Goal: Task Accomplishment & Management: Use online tool/utility

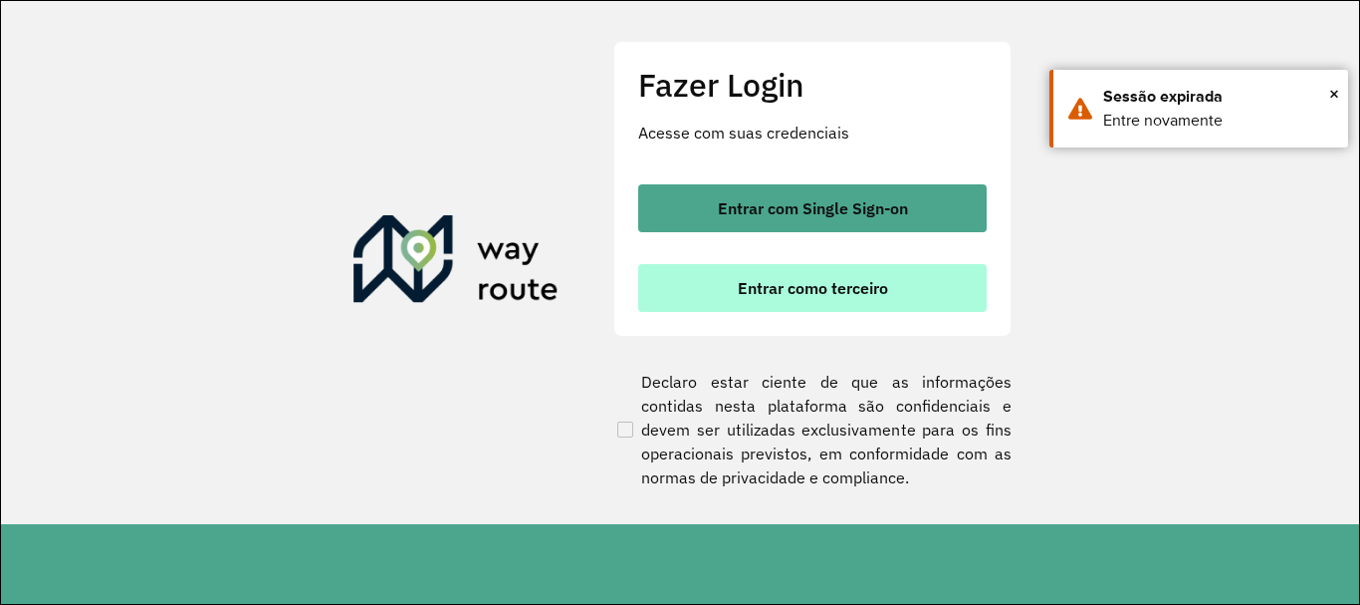
click at [830, 282] on span "Entrar como terceiro" at bounding box center [813, 288] width 150 height 16
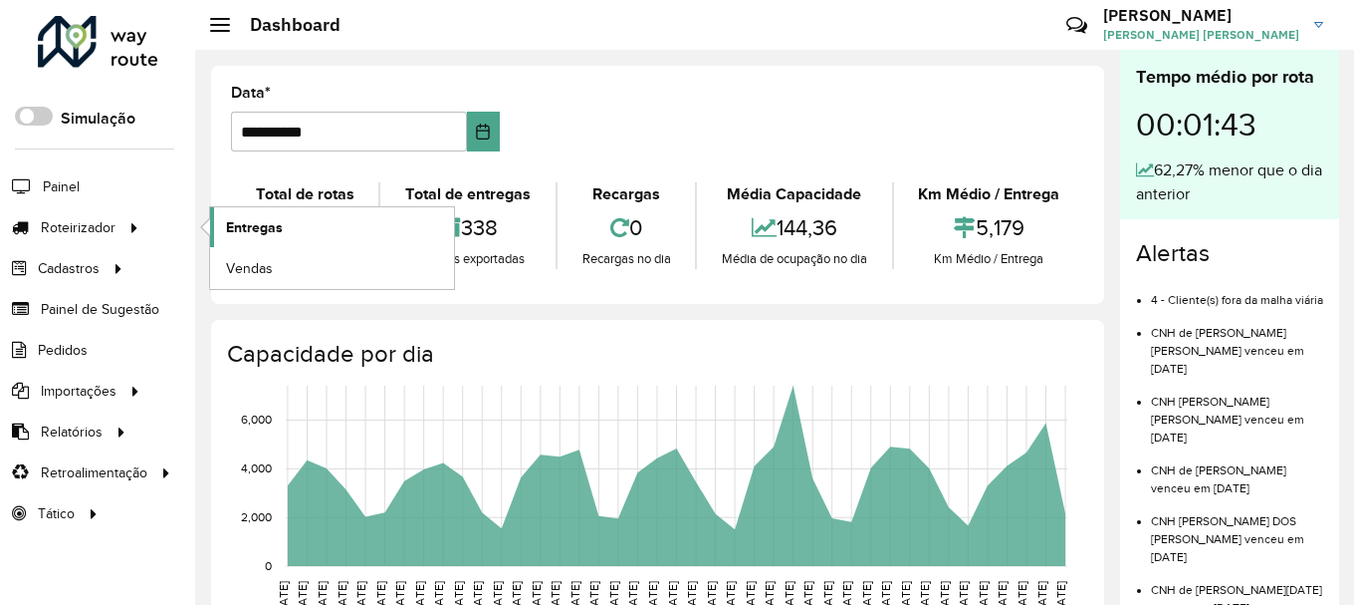
click at [259, 229] on span "Entregas" at bounding box center [254, 227] width 57 height 21
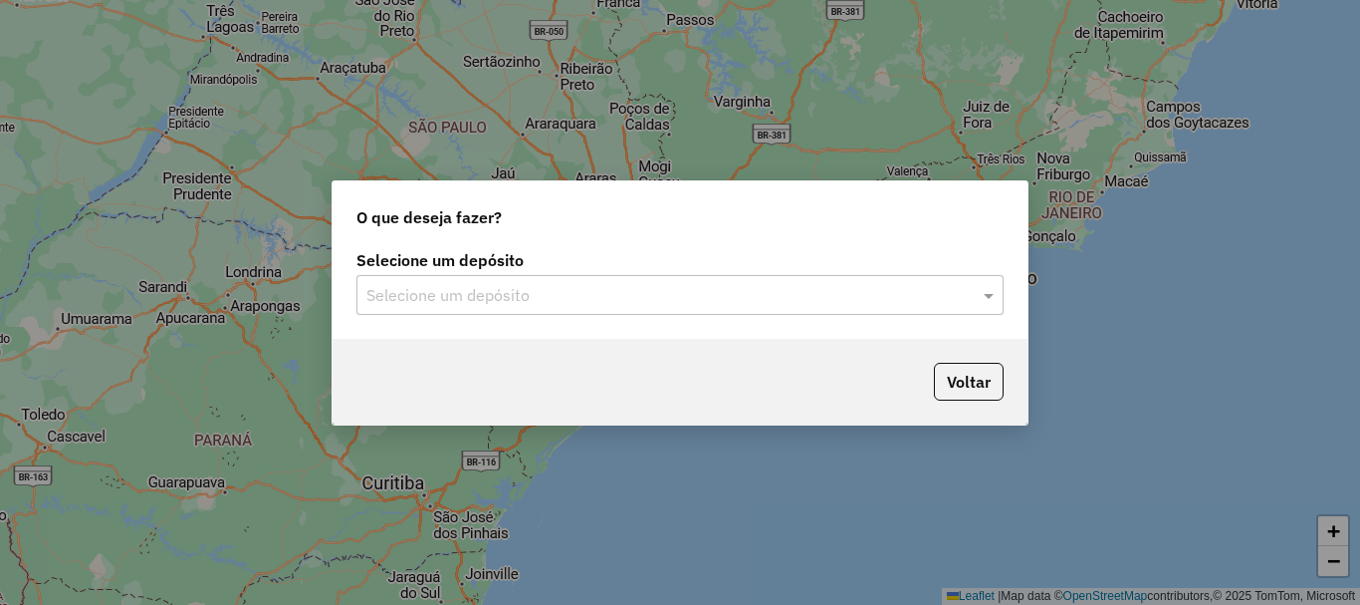
click at [425, 294] on input "text" at bounding box center [660, 296] width 588 height 24
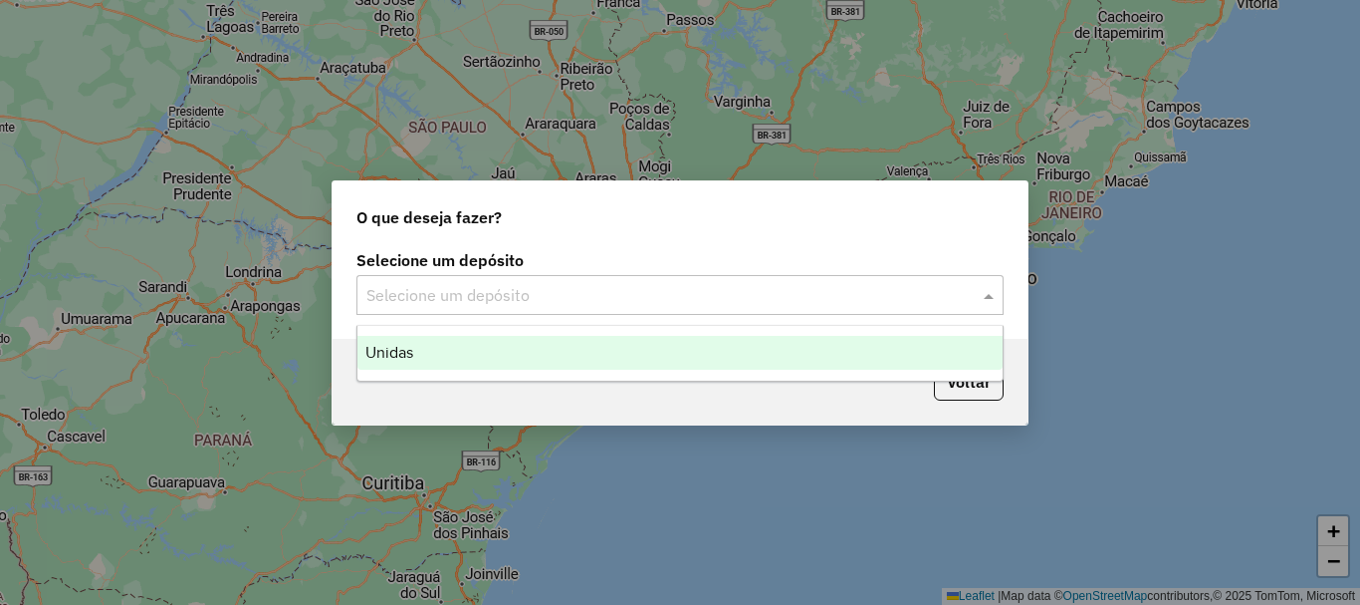
click at [443, 348] on div "Unidas" at bounding box center [680, 353] width 645 height 34
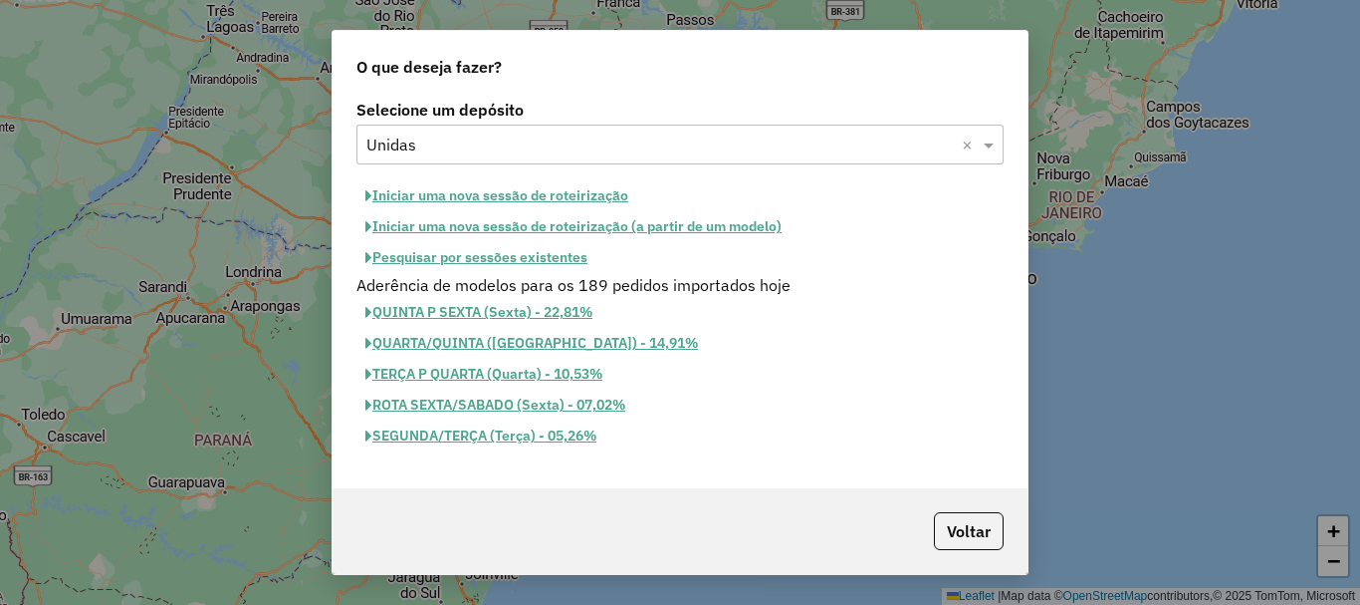
click at [459, 196] on button "Iniciar uma nova sessão de roteirização" at bounding box center [497, 195] width 281 height 31
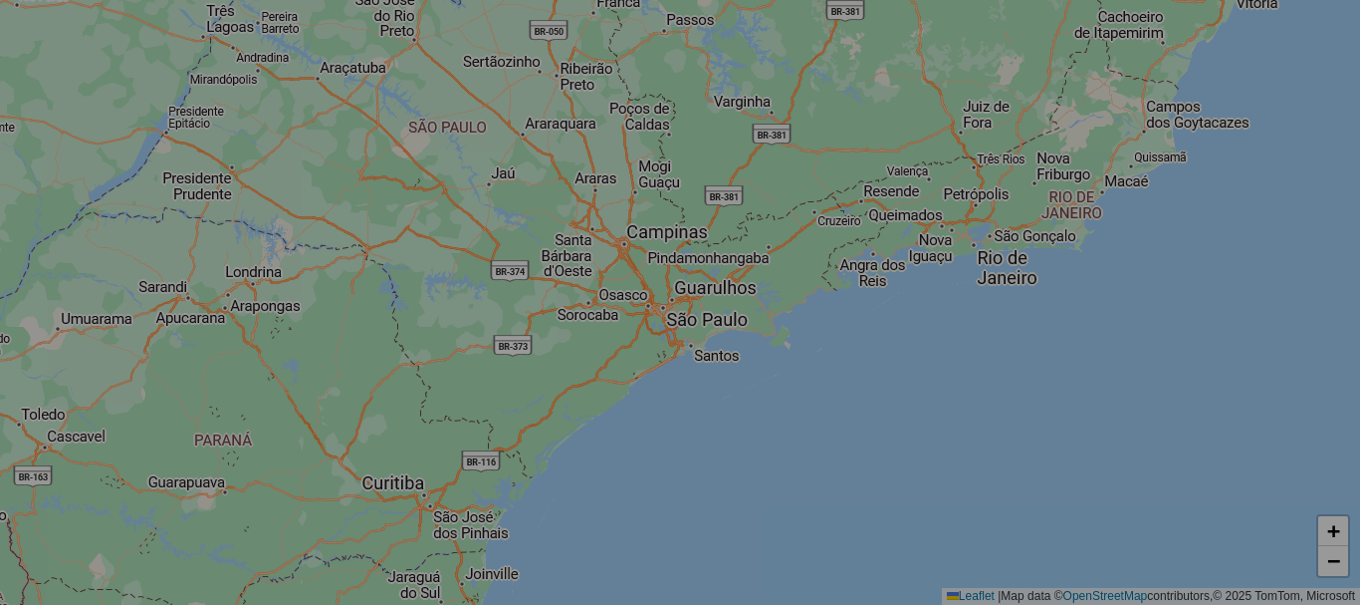
select select "*"
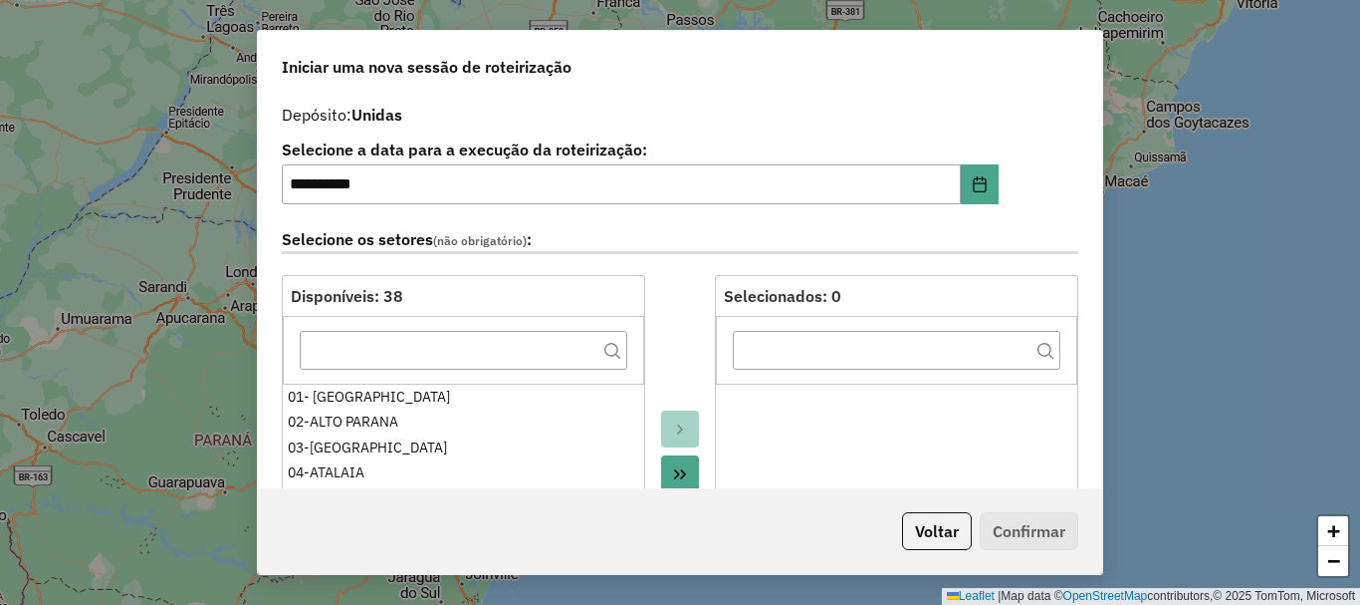
click at [672, 464] on button "Move All to Target" at bounding box center [680, 474] width 38 height 38
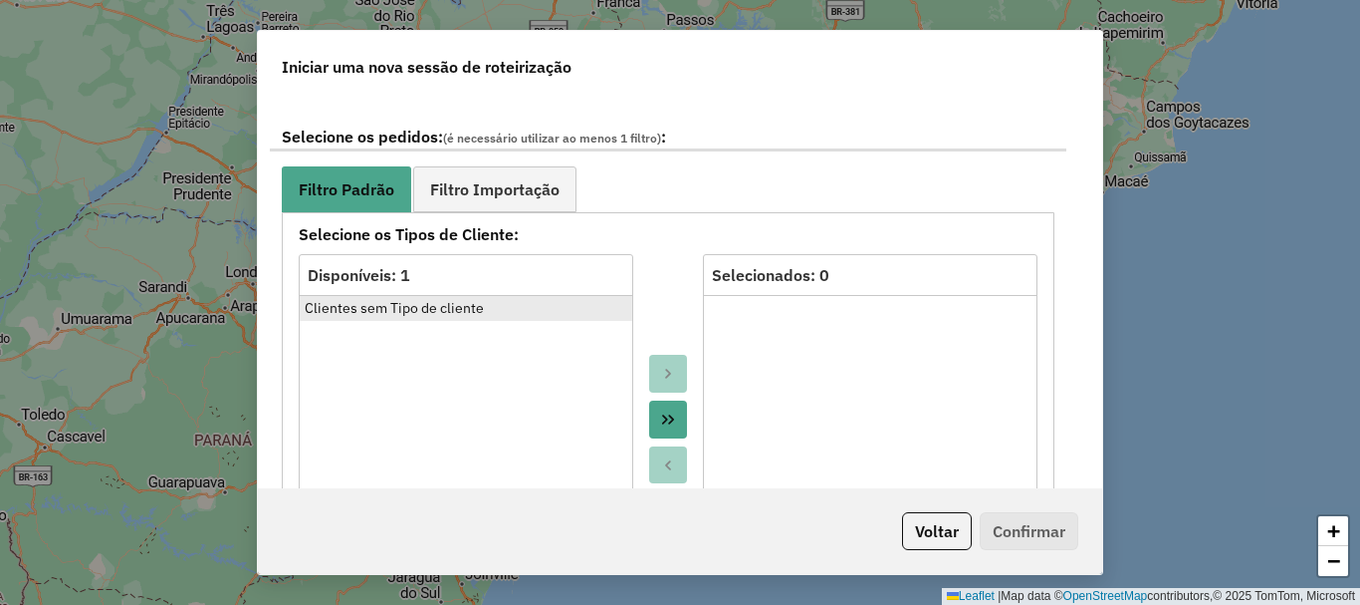
scroll to position [1095, 0]
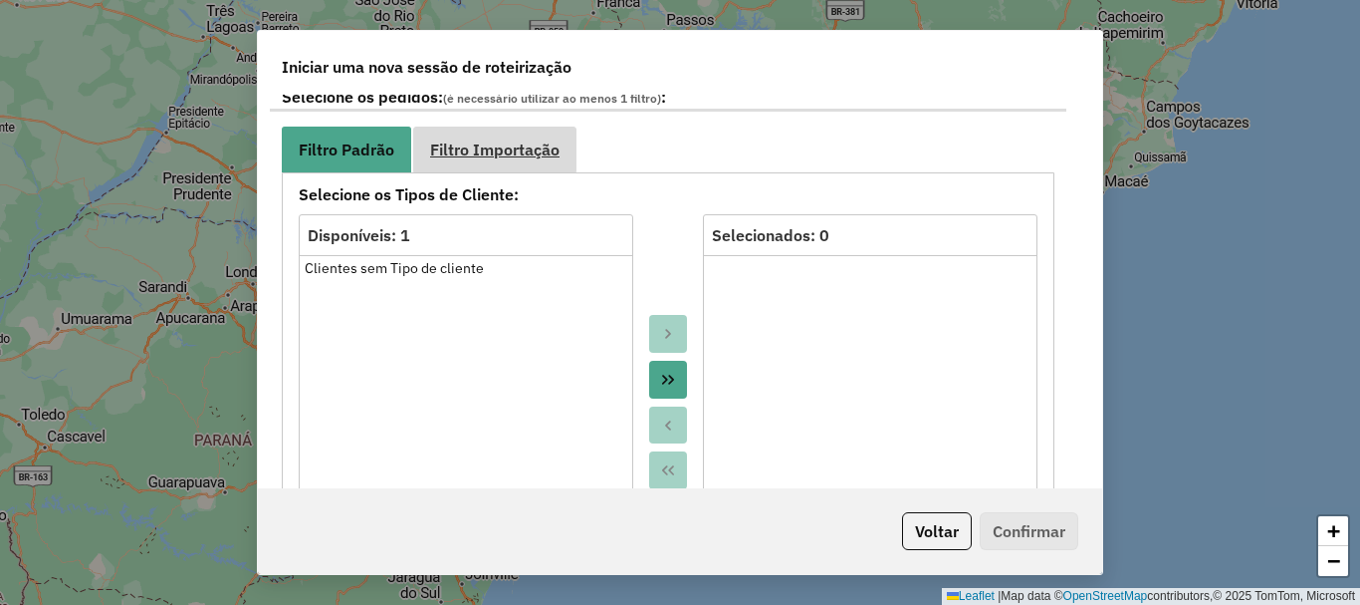
click at [475, 167] on link "Filtro Importação" at bounding box center [494, 148] width 163 height 45
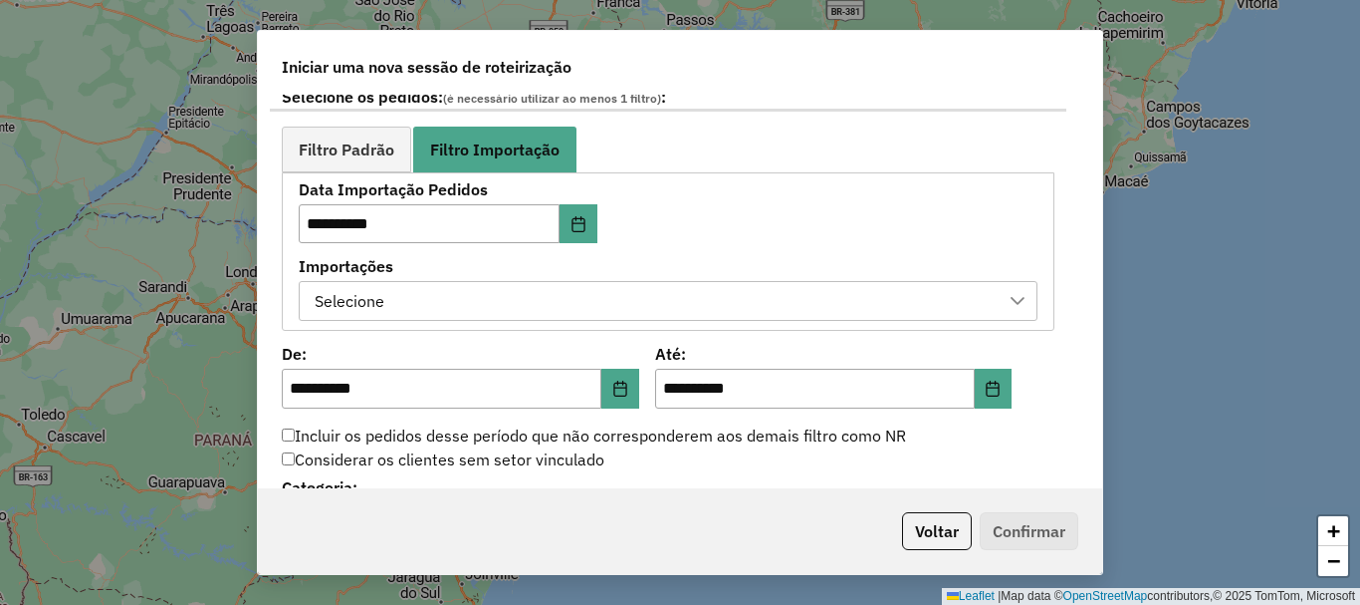
click at [523, 295] on div "Selecione" at bounding box center [653, 301] width 691 height 38
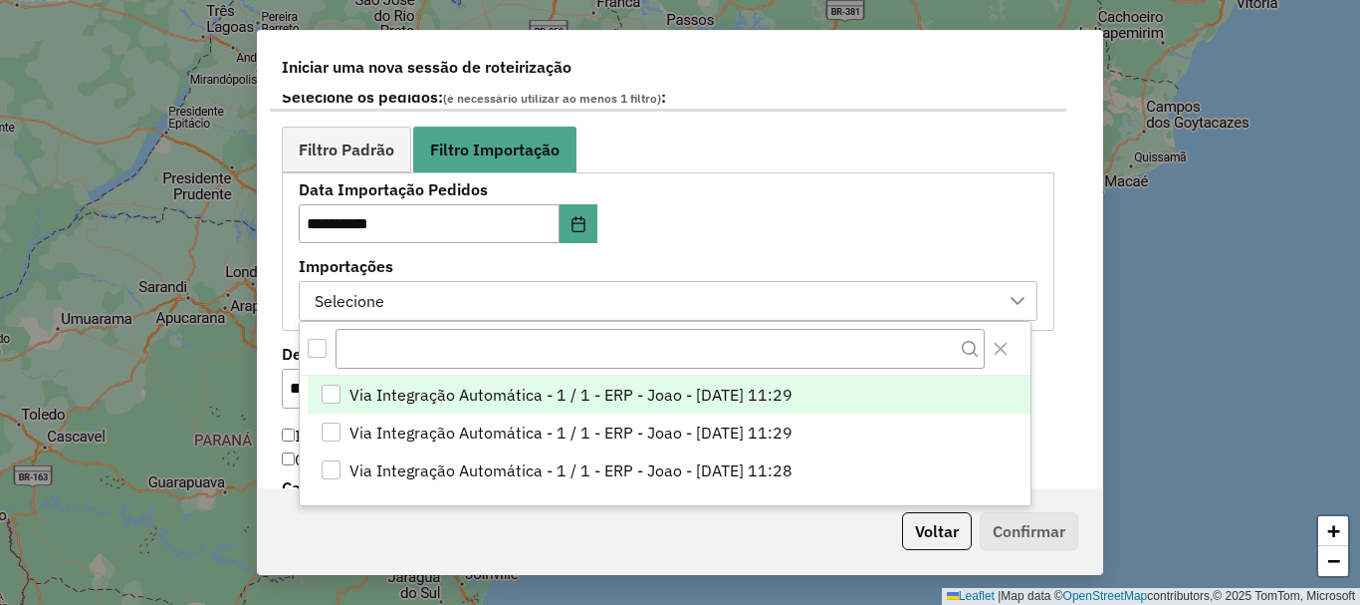
scroll to position [15, 91]
click at [551, 391] on span "Via Integração Automática - 1 / 1 - ERP - Joao - 16/08/2025 11:29" at bounding box center [571, 395] width 443 height 24
click at [252, 317] on div "**********" at bounding box center [680, 302] width 1360 height 605
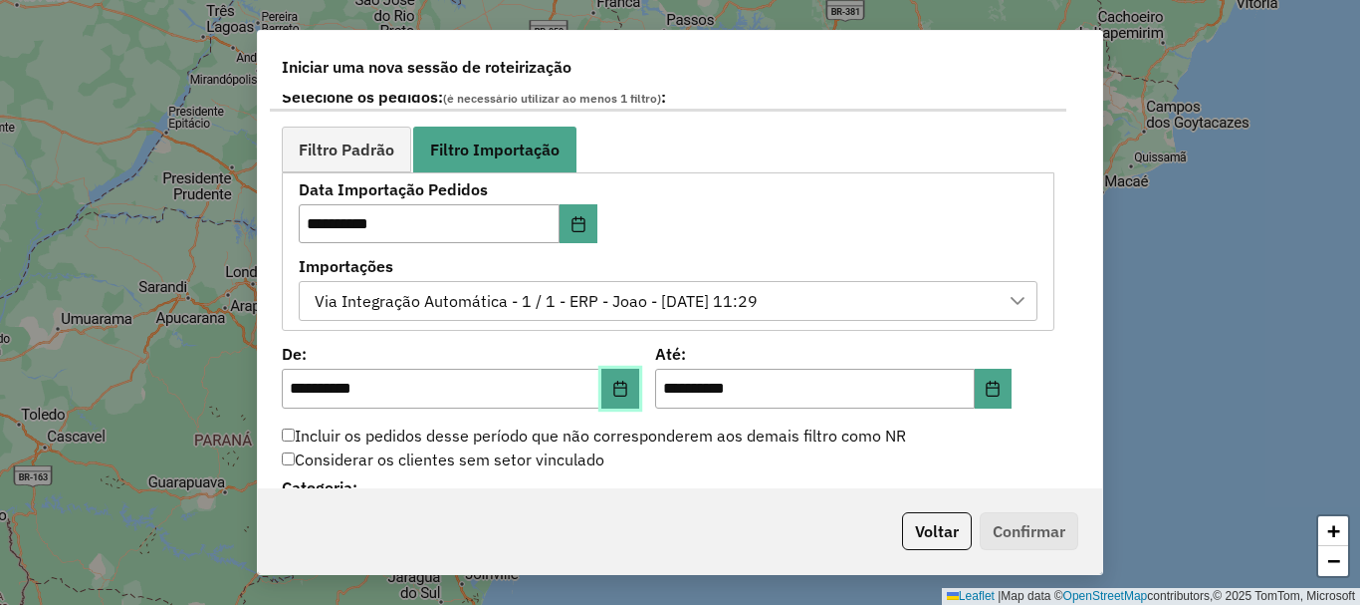
click at [620, 388] on icon "Choose Date" at bounding box center [620, 388] width 16 height 16
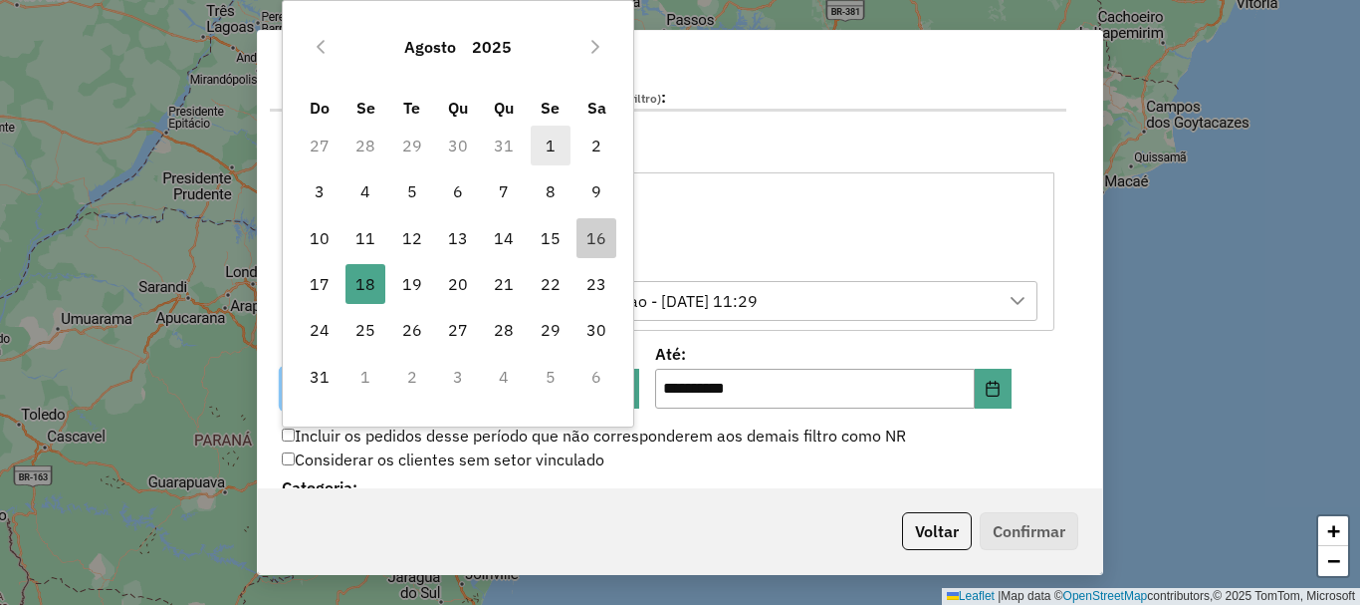
click at [545, 145] on span "1" at bounding box center [551, 145] width 40 height 40
type input "**********"
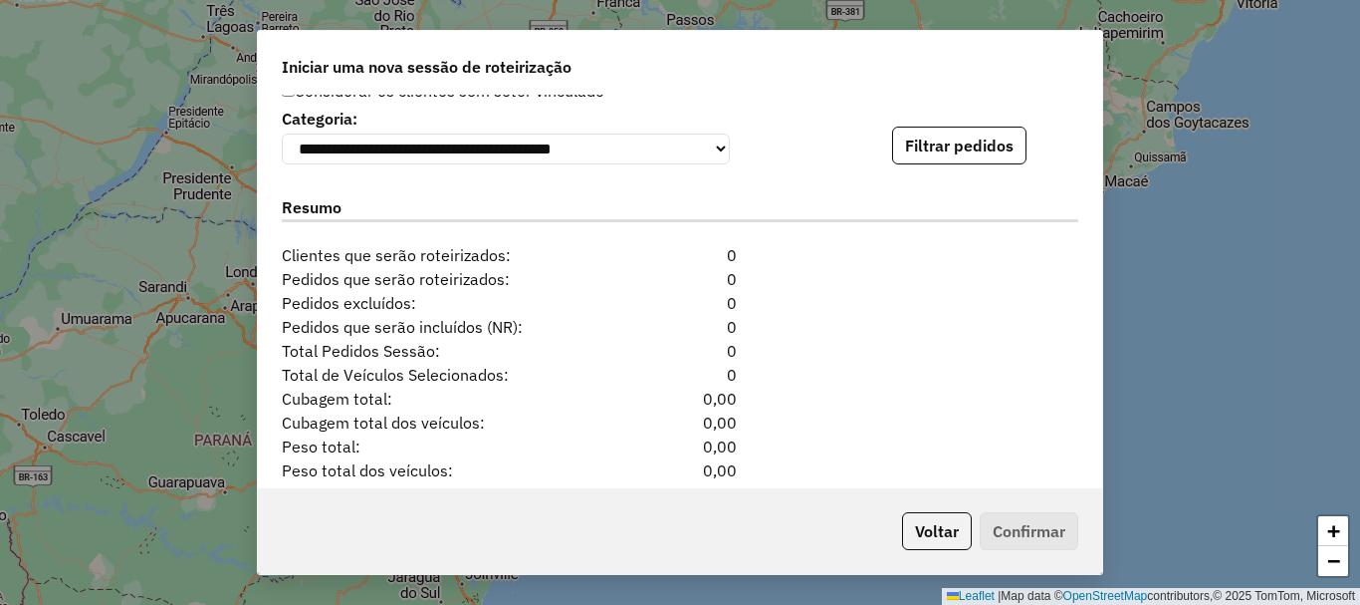
scroll to position [1494, 0]
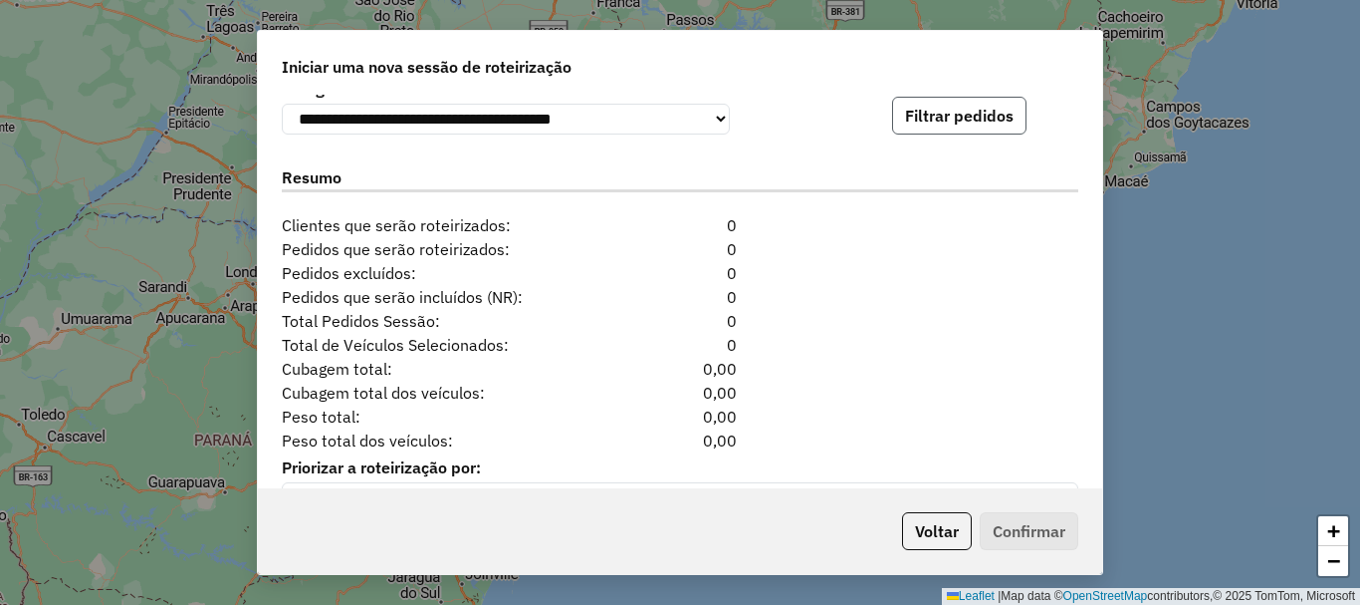
click at [938, 117] on button "Filtrar pedidos" at bounding box center [959, 116] width 134 height 38
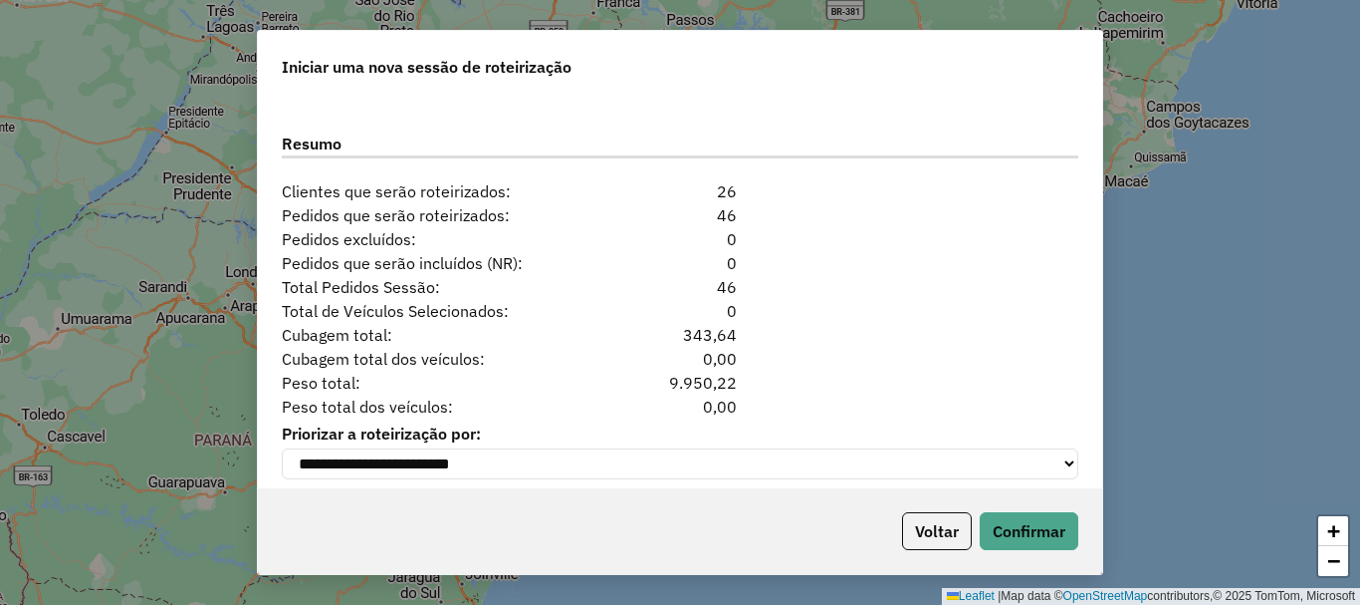
scroll to position [1964, 0]
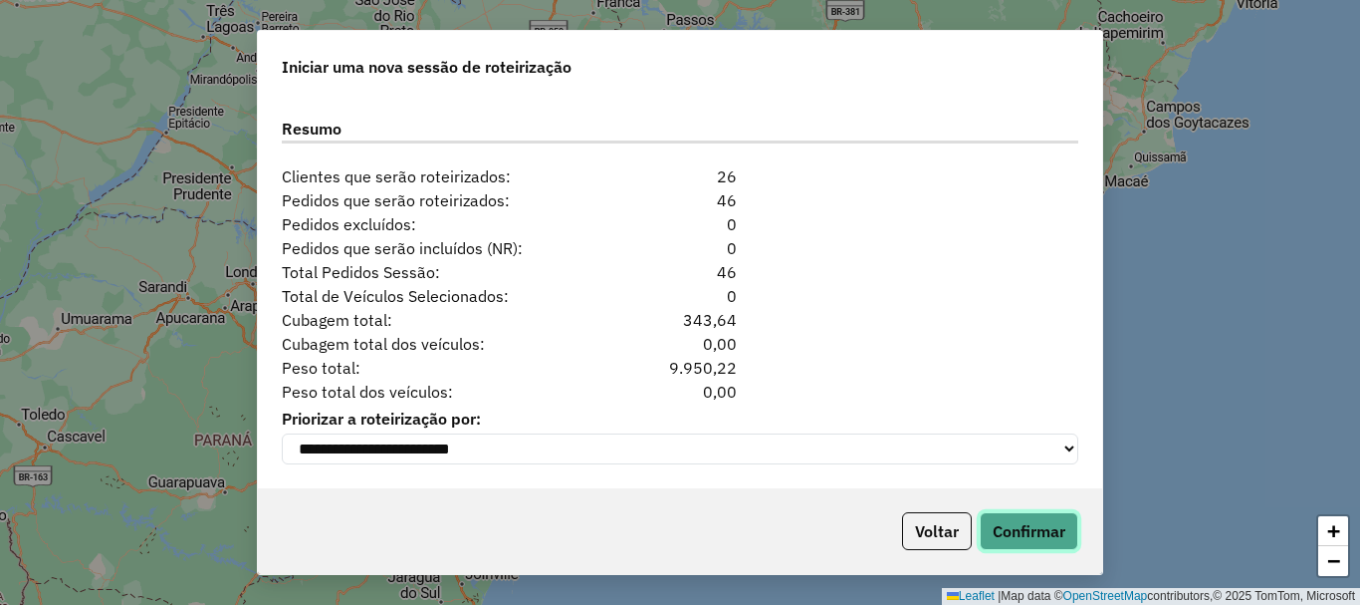
click at [1036, 544] on button "Confirmar" at bounding box center [1029, 531] width 99 height 38
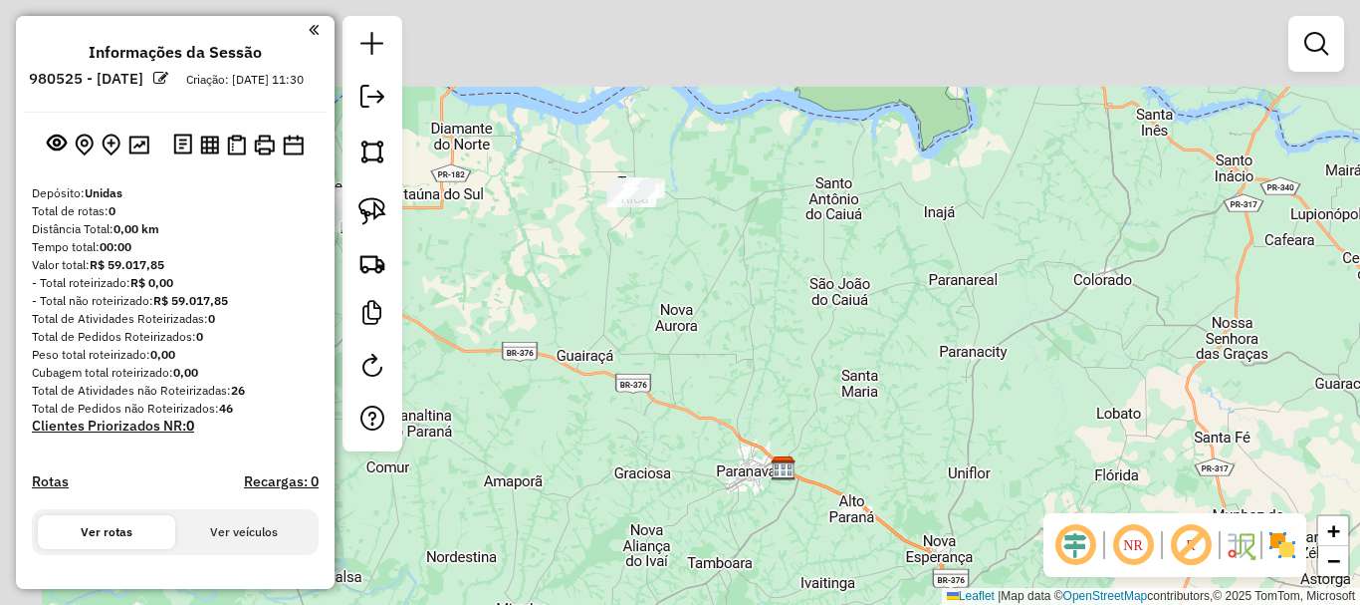
drag, startPoint x: 588, startPoint y: 203, endPoint x: 730, endPoint y: 416, distance: 256.3
click at [730, 416] on div "Janela de atendimento Grade de atendimento Capacidade Transportadoras Veículos …" at bounding box center [680, 302] width 1360 height 605
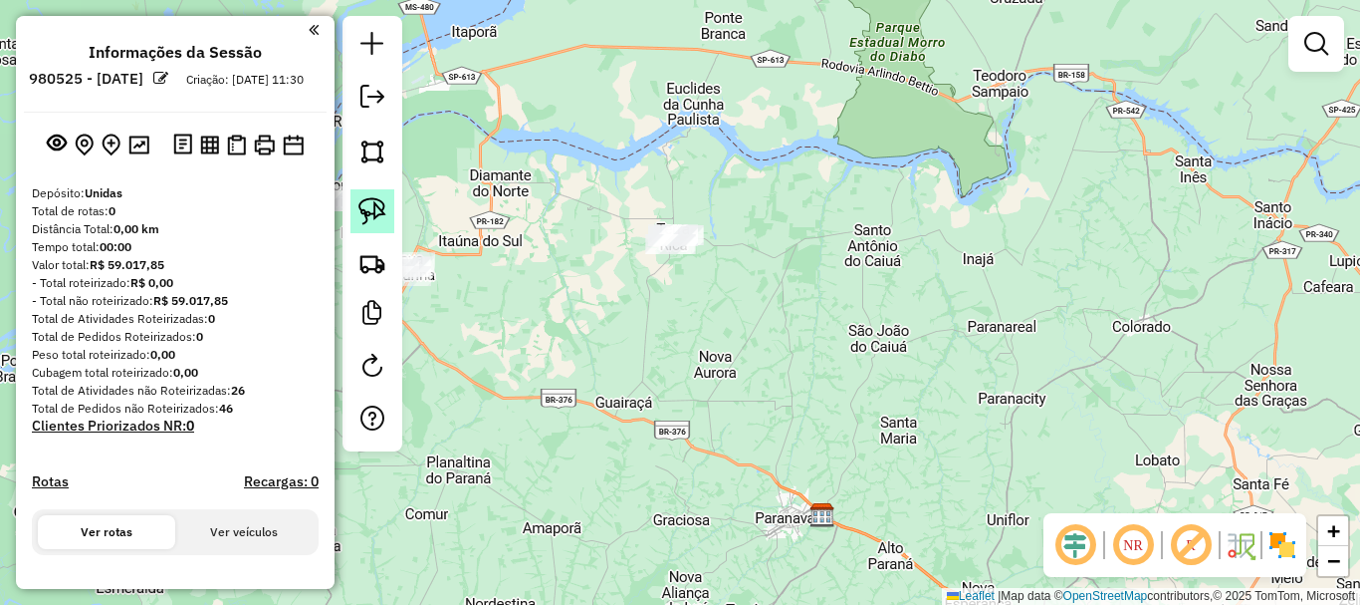
click at [366, 214] on img at bounding box center [373, 211] width 28 height 28
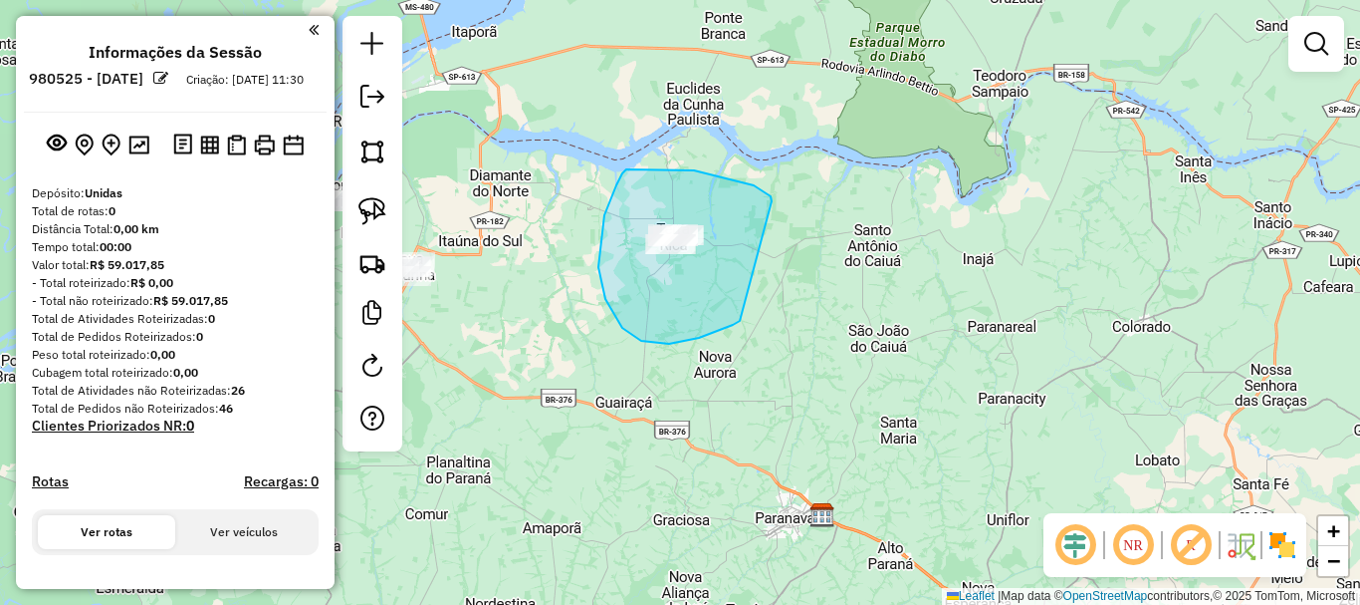
drag, startPoint x: 772, startPoint y: 201, endPoint x: 755, endPoint y: 312, distance: 111.8
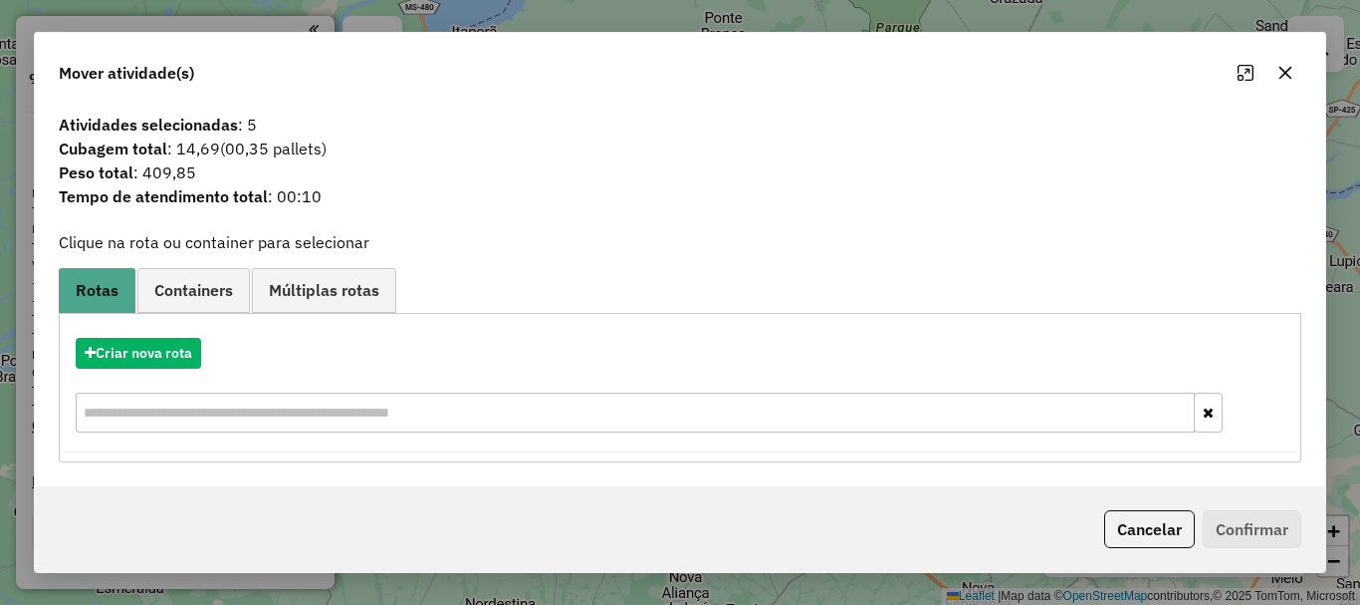
click at [1284, 82] on button "button" at bounding box center [1286, 73] width 32 height 32
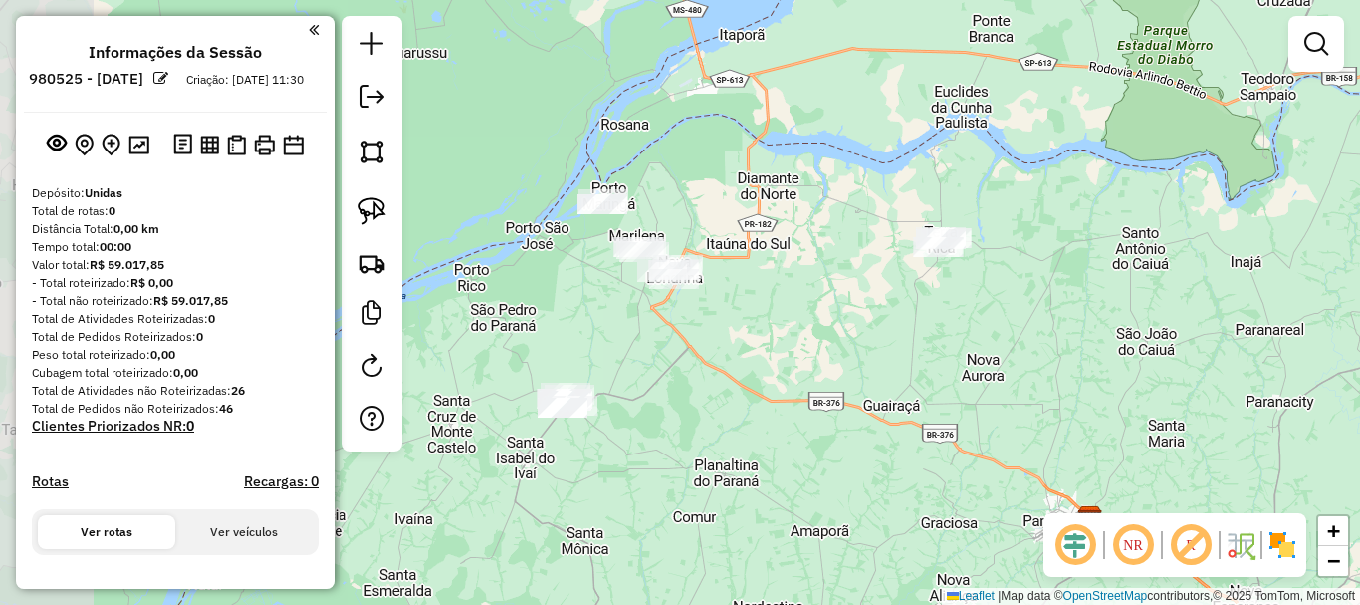
drag, startPoint x: 767, startPoint y: 385, endPoint x: 967, endPoint y: 374, distance: 200.5
click at [967, 374] on div "Janela de atendimento Grade de atendimento Capacidade Transportadoras Veículos …" at bounding box center [680, 302] width 1360 height 605
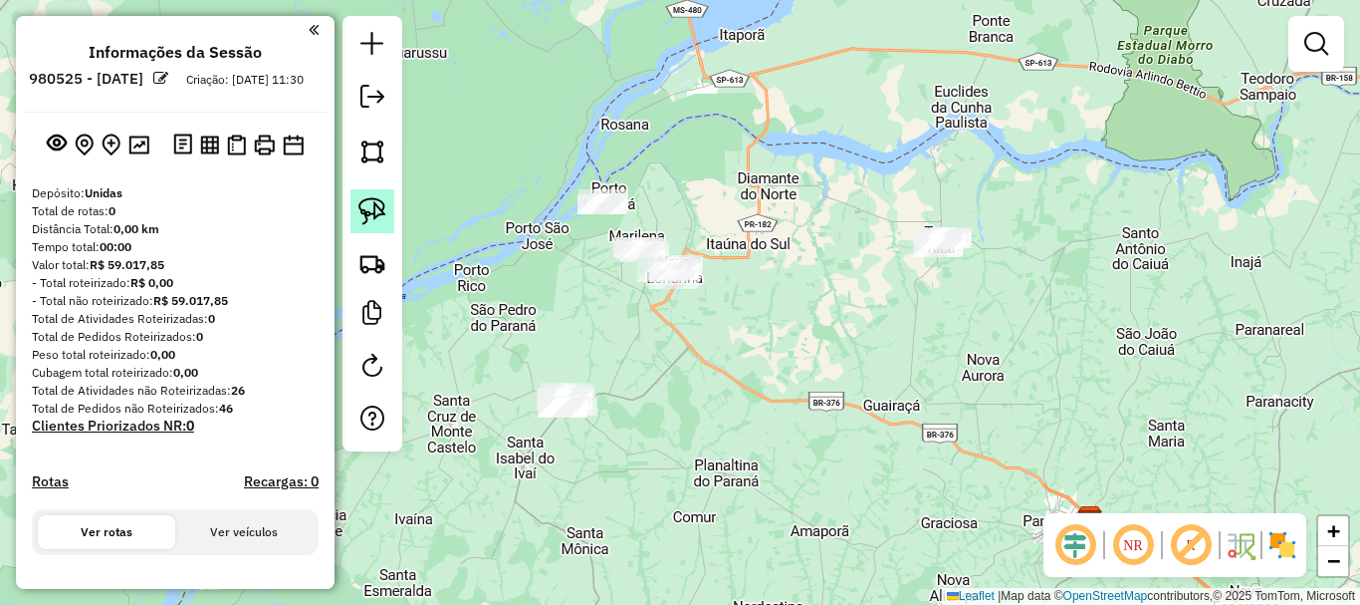
click at [374, 204] on img at bounding box center [373, 211] width 28 height 28
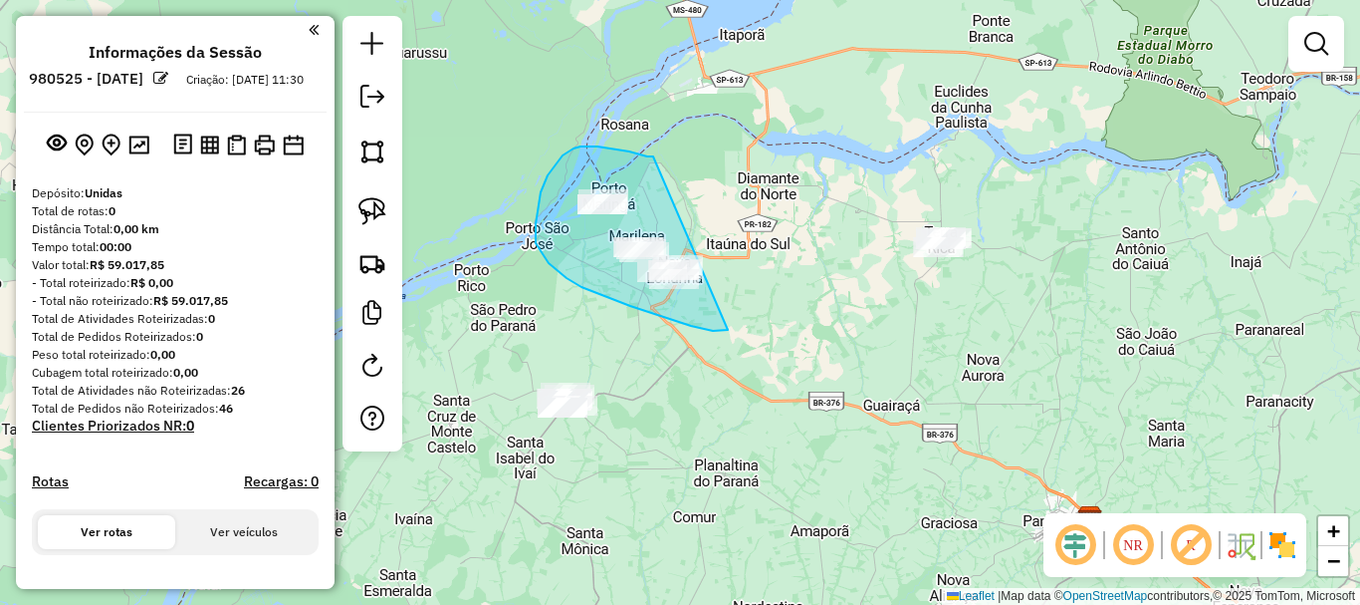
drag, startPoint x: 653, startPoint y: 156, endPoint x: 760, endPoint y: 290, distance: 170.8
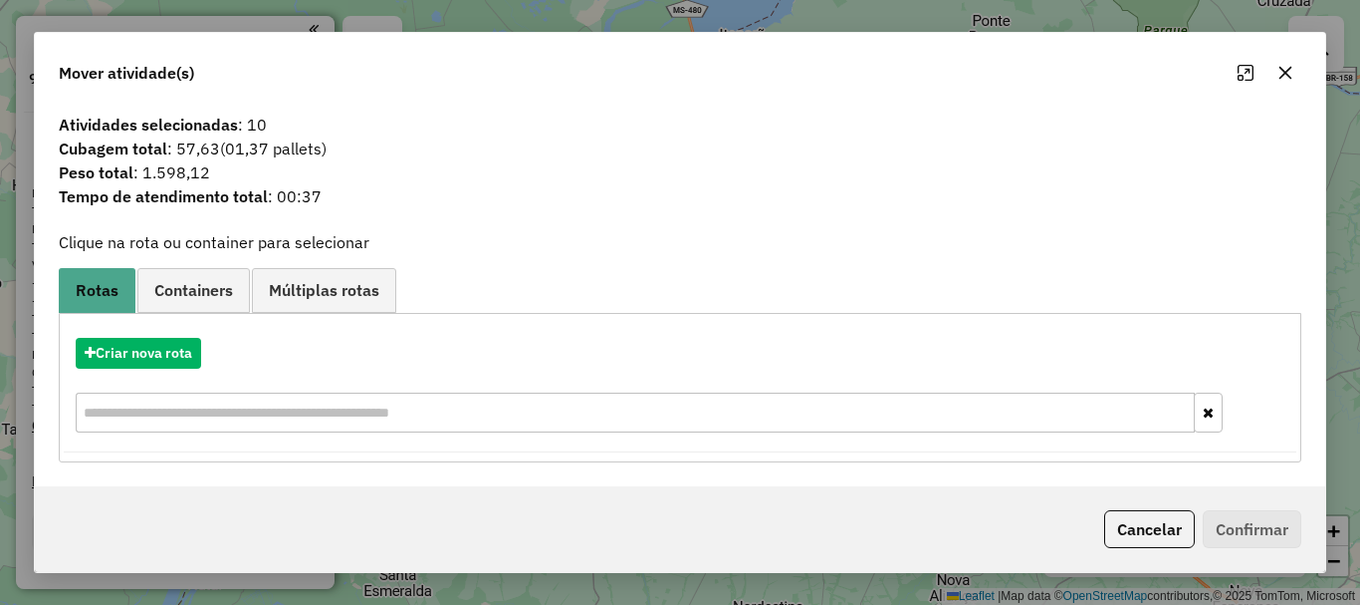
click at [1282, 78] on icon "button" at bounding box center [1286, 73] width 16 height 16
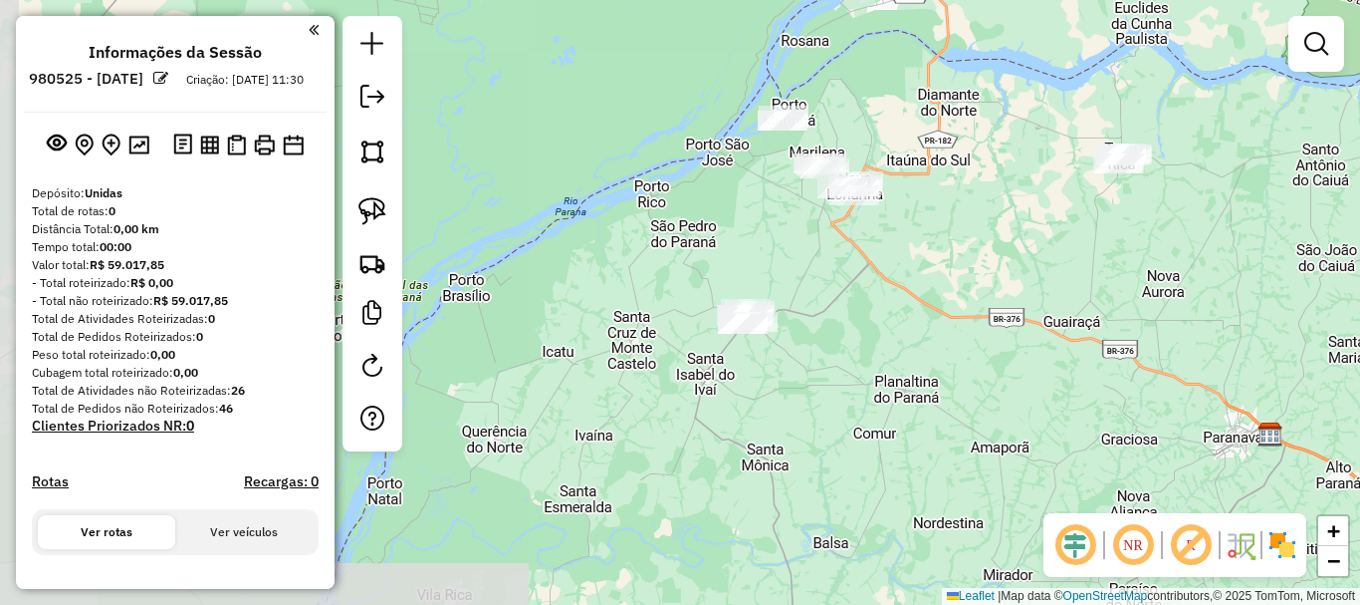
drag, startPoint x: 821, startPoint y: 399, endPoint x: 1001, endPoint y: 316, distance: 198.7
click at [1001, 316] on div "Janela de atendimento Grade de atendimento Capacidade Transportadoras Veículos …" at bounding box center [680, 302] width 1360 height 605
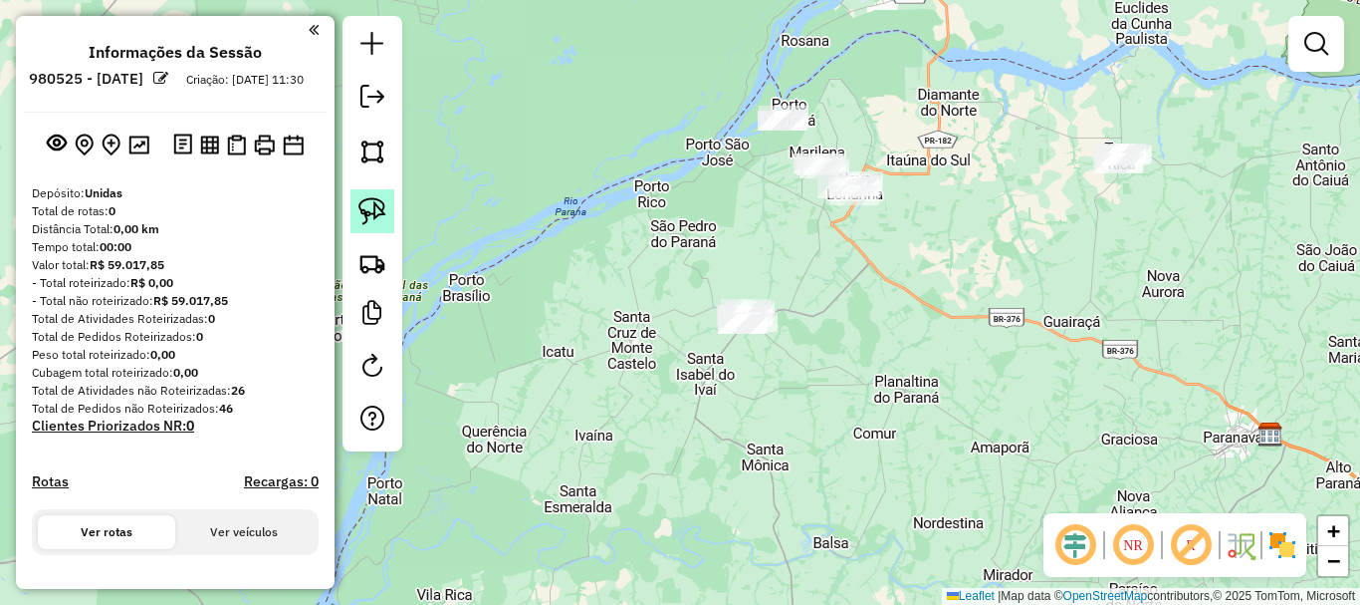
click at [365, 214] on img at bounding box center [373, 211] width 28 height 28
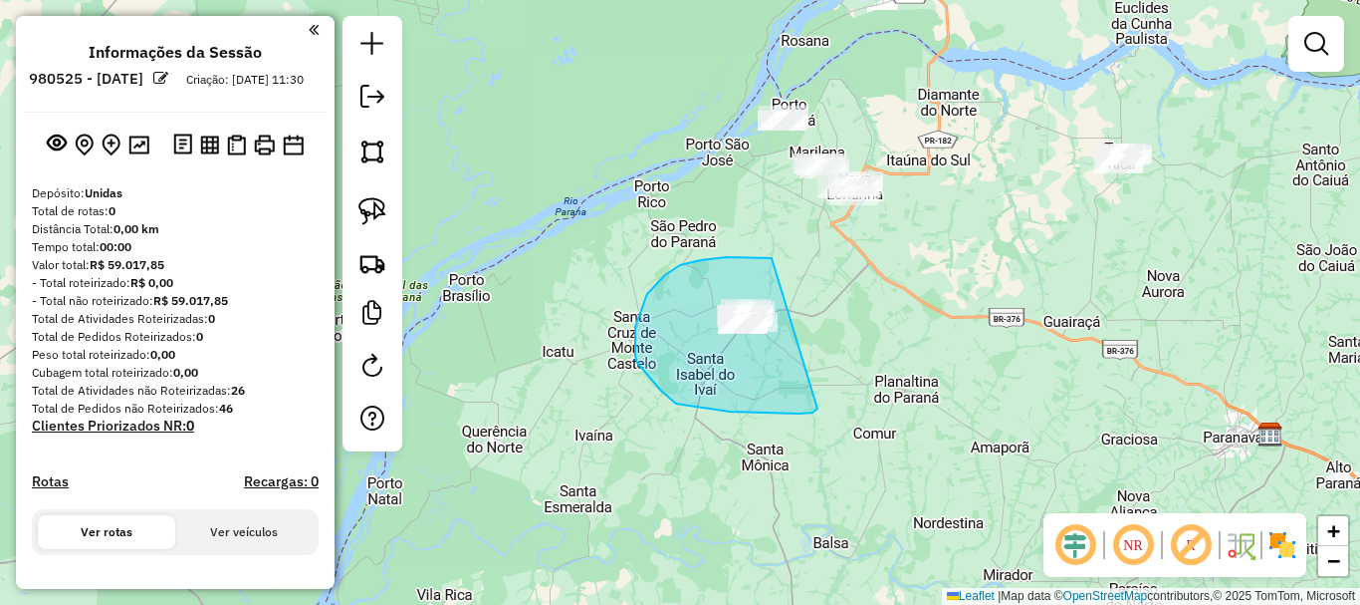
drag, startPoint x: 772, startPoint y: 258, endPoint x: 822, endPoint y: 399, distance: 149.9
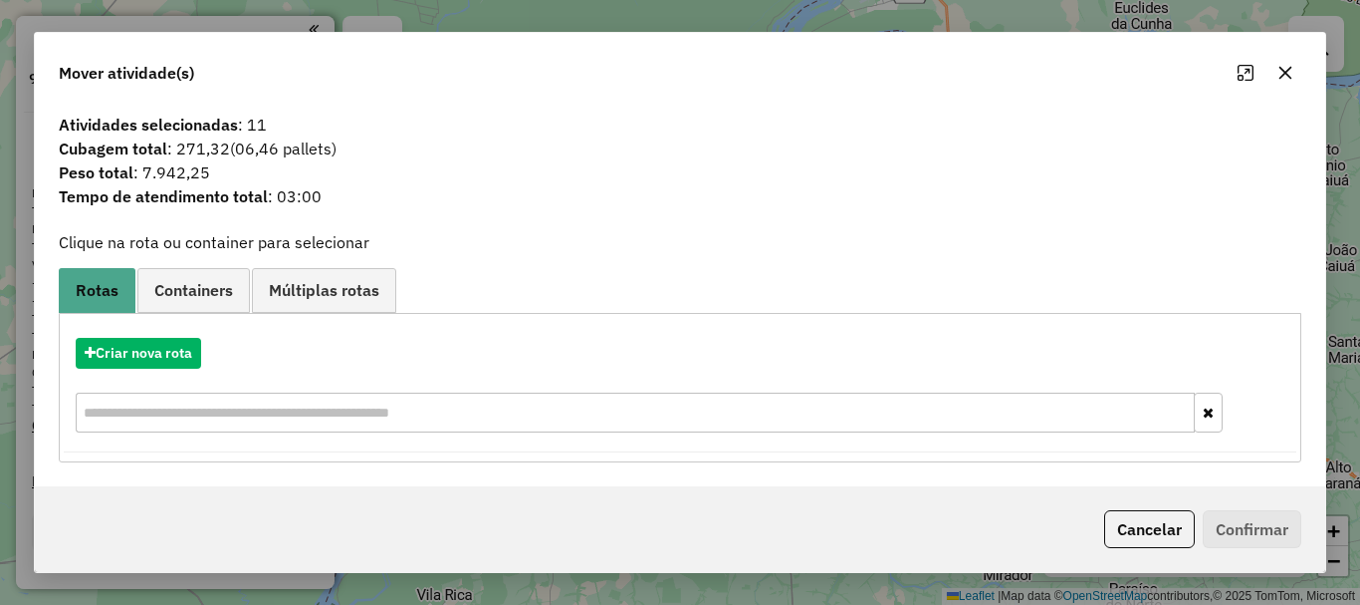
click at [1291, 75] on icon "button" at bounding box center [1286, 73] width 16 height 16
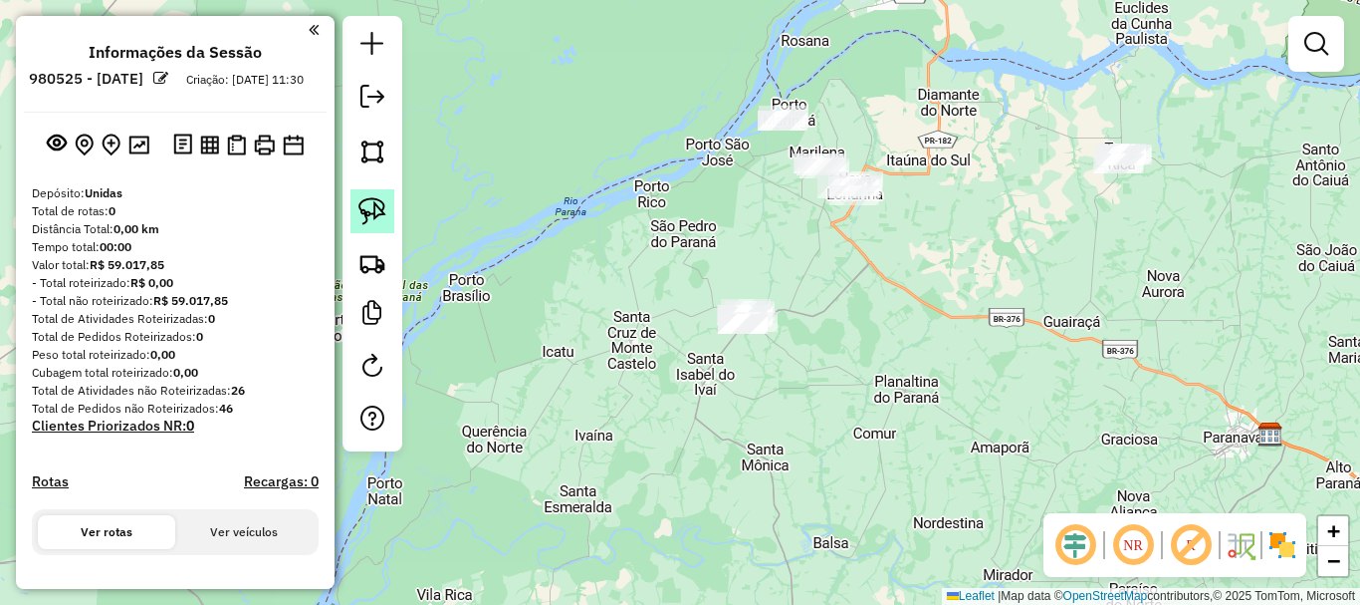
click at [372, 221] on img at bounding box center [373, 211] width 28 height 28
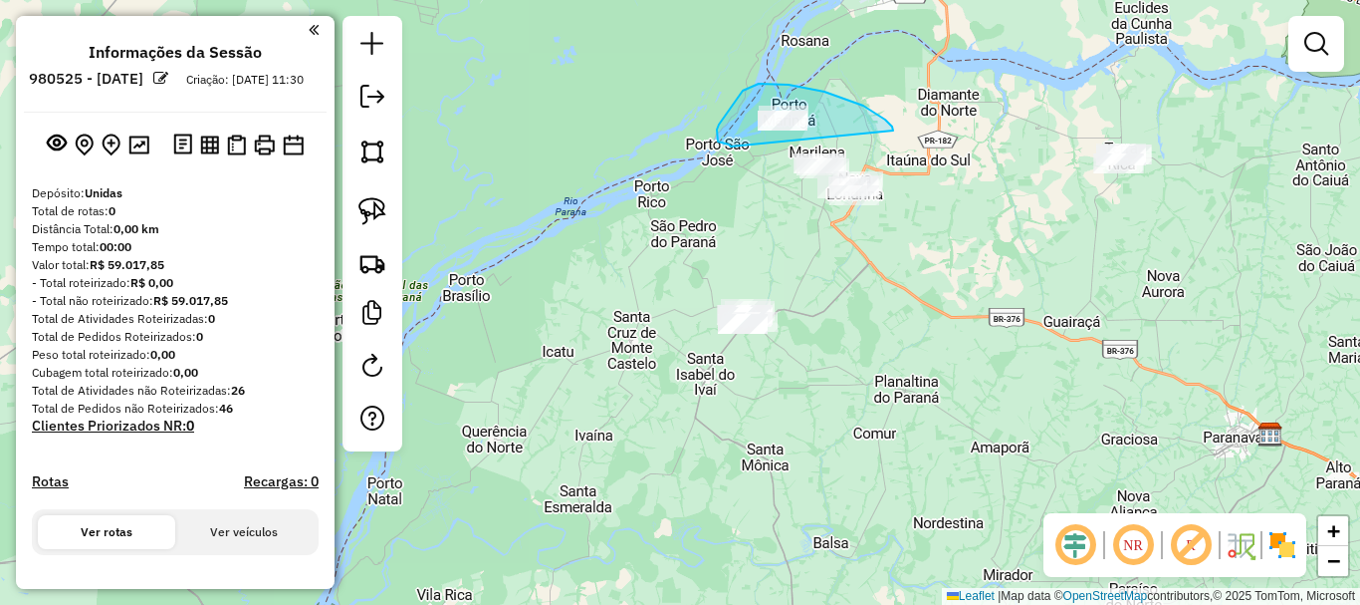
drag, startPoint x: 893, startPoint y: 130, endPoint x: 731, endPoint y: 146, distance: 163.1
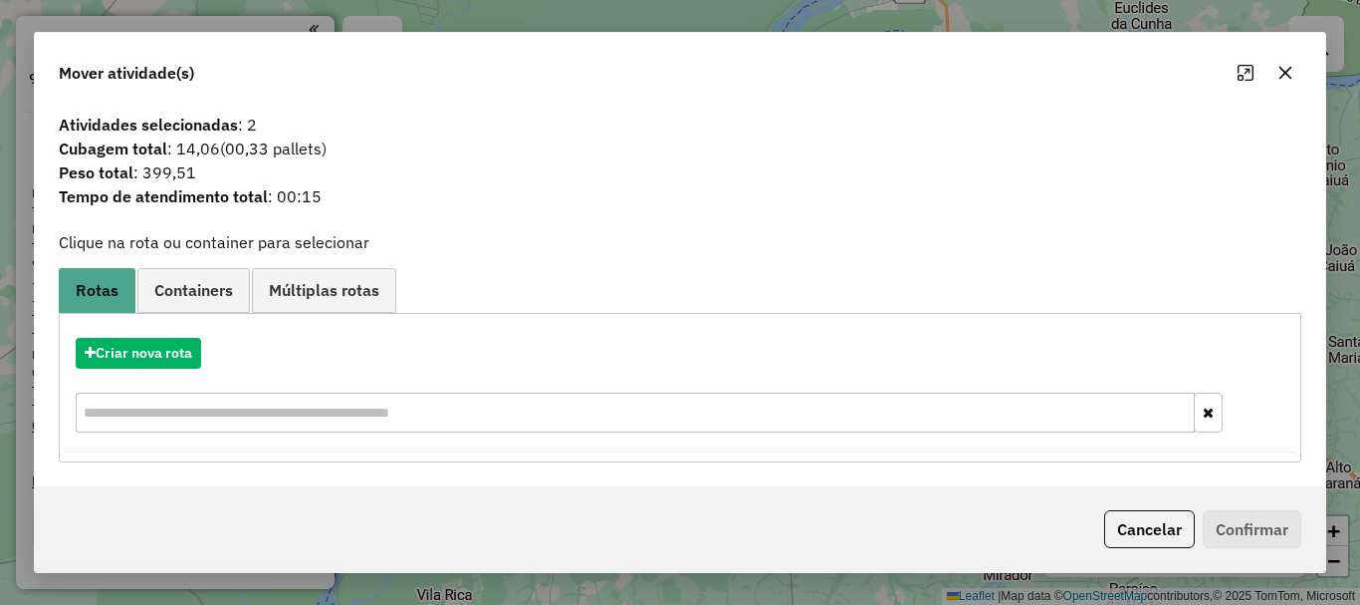
click at [1290, 76] on icon "button" at bounding box center [1286, 72] width 13 height 13
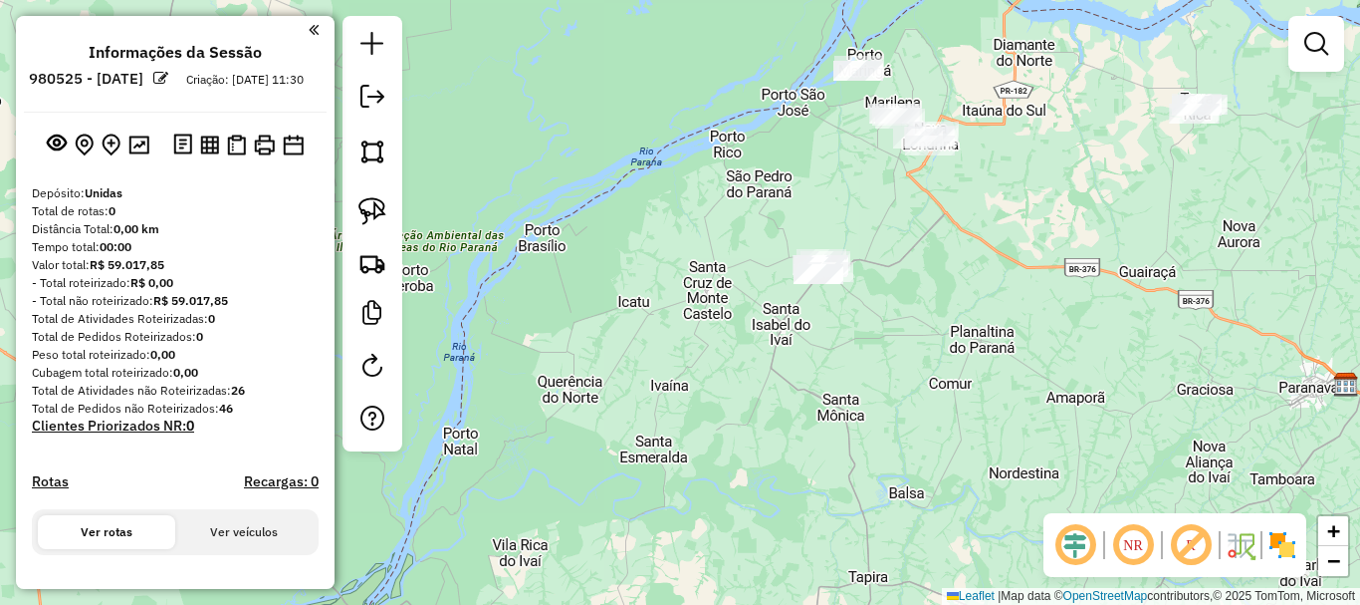
drag, startPoint x: 614, startPoint y: 244, endPoint x: 681, endPoint y: 198, distance: 80.9
click at [681, 198] on div "Janela de atendimento Grade de atendimento Capacidade Transportadoras Veículos …" at bounding box center [680, 302] width 1360 height 605
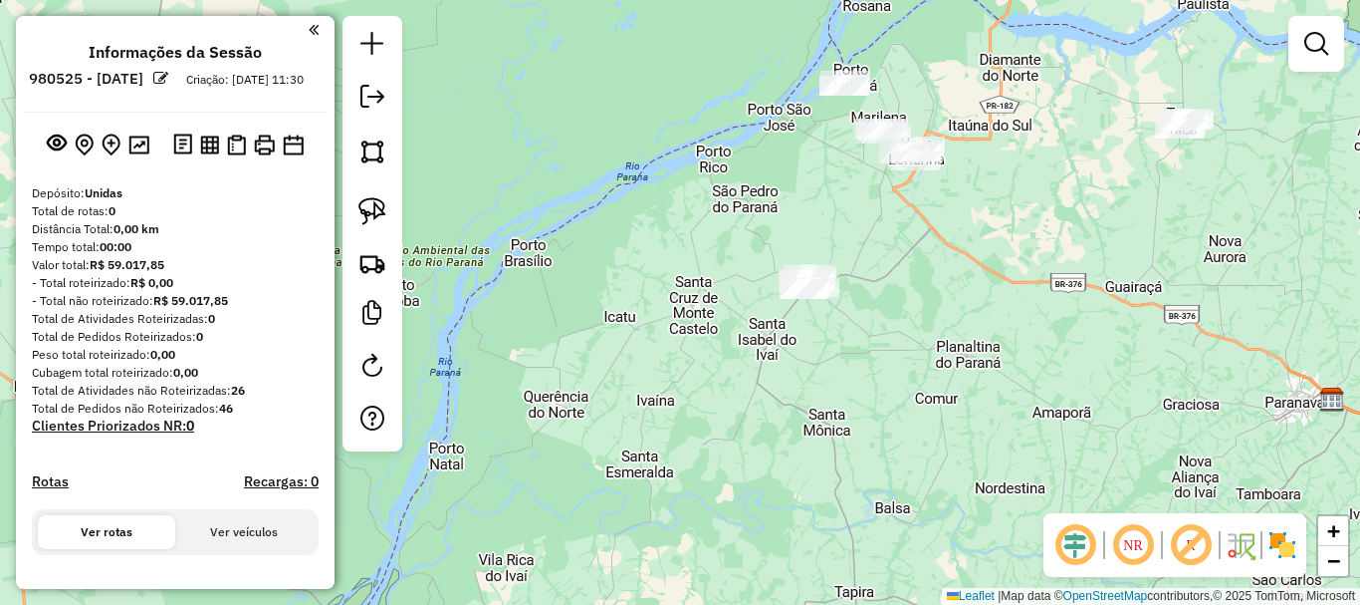
drag, startPoint x: 1051, startPoint y: 239, endPoint x: 907, endPoint y: 362, distance: 188.6
click at [907, 362] on div "Janela de atendimento Grade de atendimento Capacidade Transportadoras Veículos …" at bounding box center [680, 302] width 1360 height 605
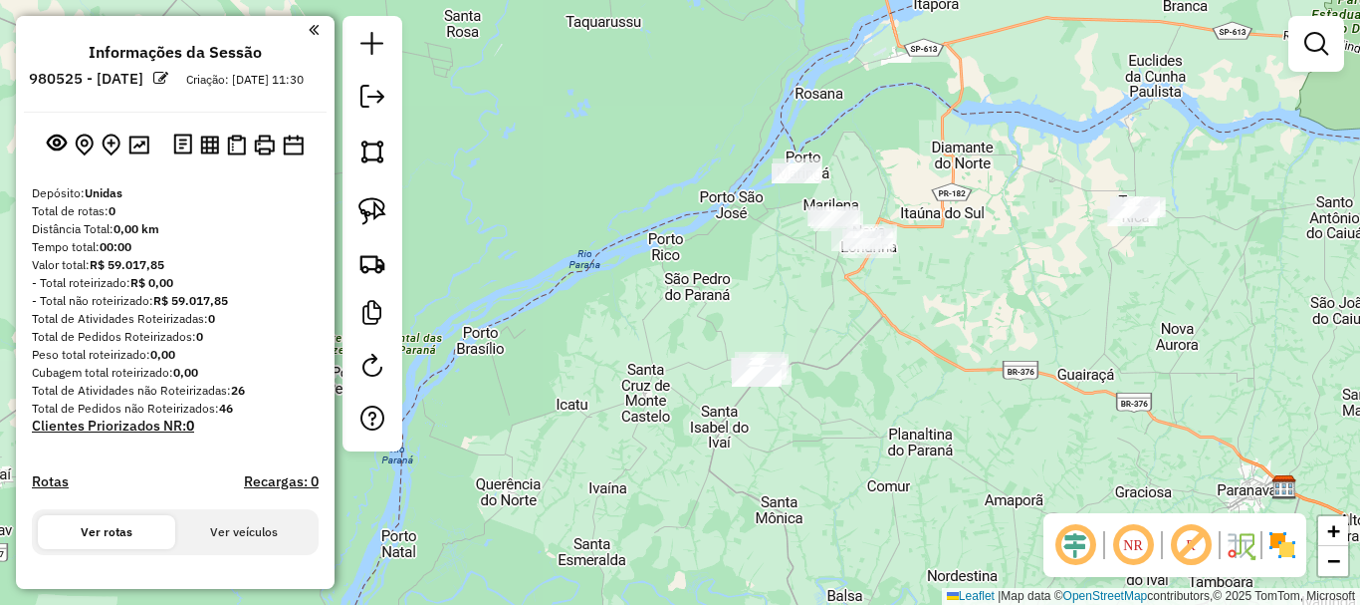
drag, startPoint x: 755, startPoint y: 505, endPoint x: 798, endPoint y: 489, distance: 45.7
click at [798, 492] on div "Janela de atendimento Grade de atendimento Capacidade Transportadoras Veículos …" at bounding box center [680, 302] width 1360 height 605
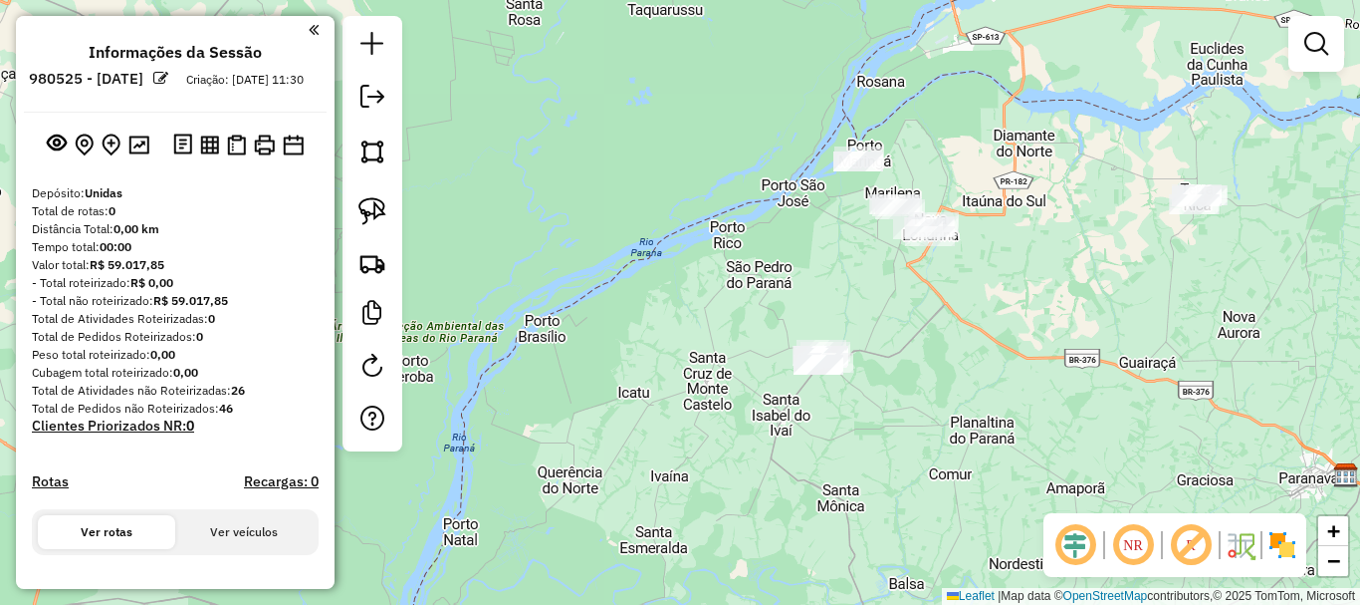
drag, startPoint x: 710, startPoint y: 499, endPoint x: 729, endPoint y: 502, distance: 19.2
click at [729, 502] on div "Janela de atendimento Grade de atendimento Capacidade Transportadoras Veículos …" at bounding box center [680, 302] width 1360 height 605
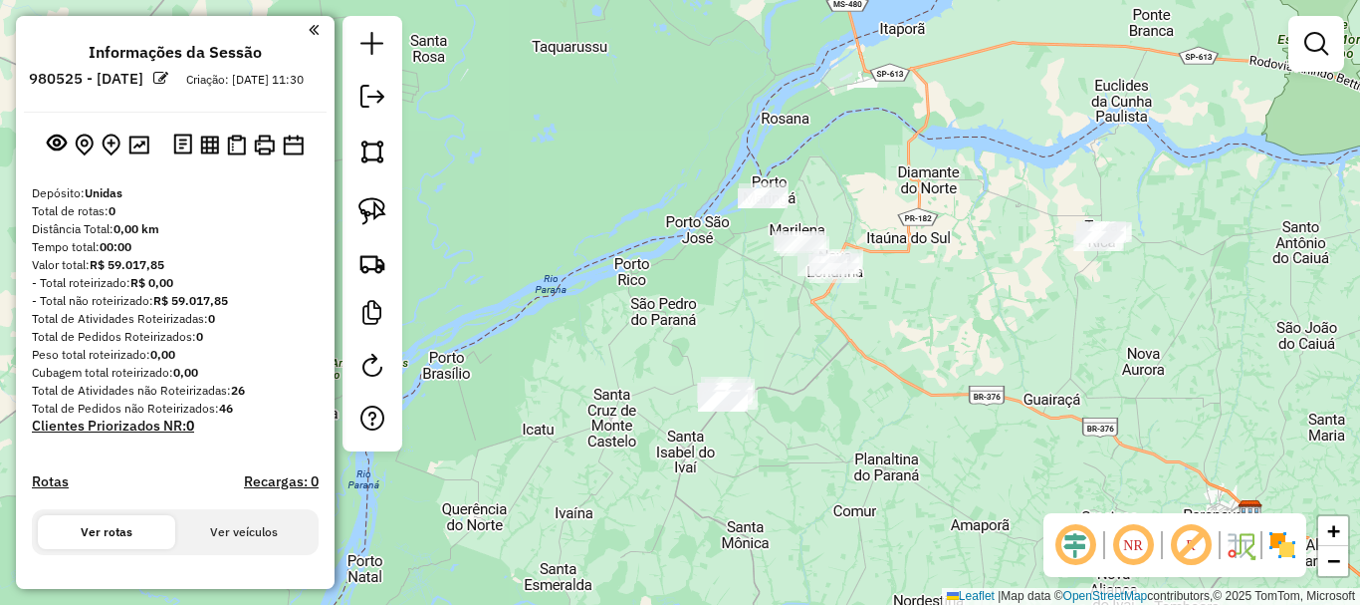
drag, startPoint x: 1013, startPoint y: 346, endPoint x: 823, endPoint y: 399, distance: 197.7
click at [833, 399] on div "Janela de atendimento Grade de atendimento Capacidade Transportadoras Veículos …" at bounding box center [680, 302] width 1360 height 605
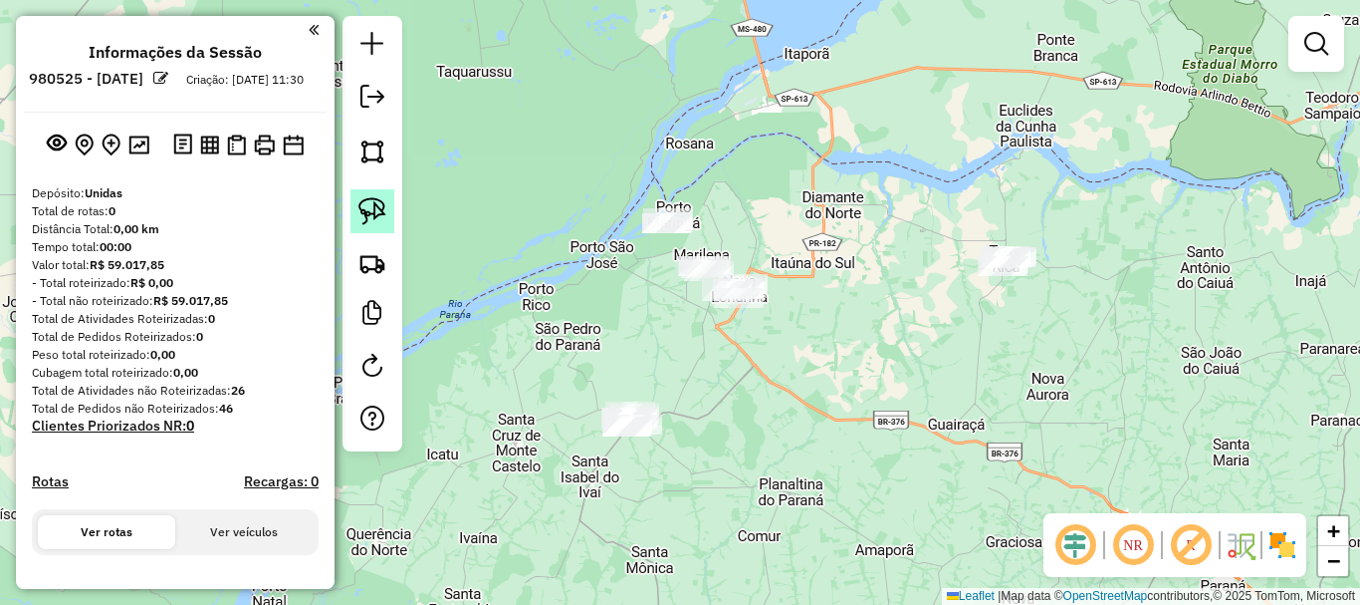
drag, startPoint x: 378, startPoint y: 220, endPoint x: 625, endPoint y: 221, distance: 247.0
click at [379, 220] on img at bounding box center [373, 211] width 28 height 28
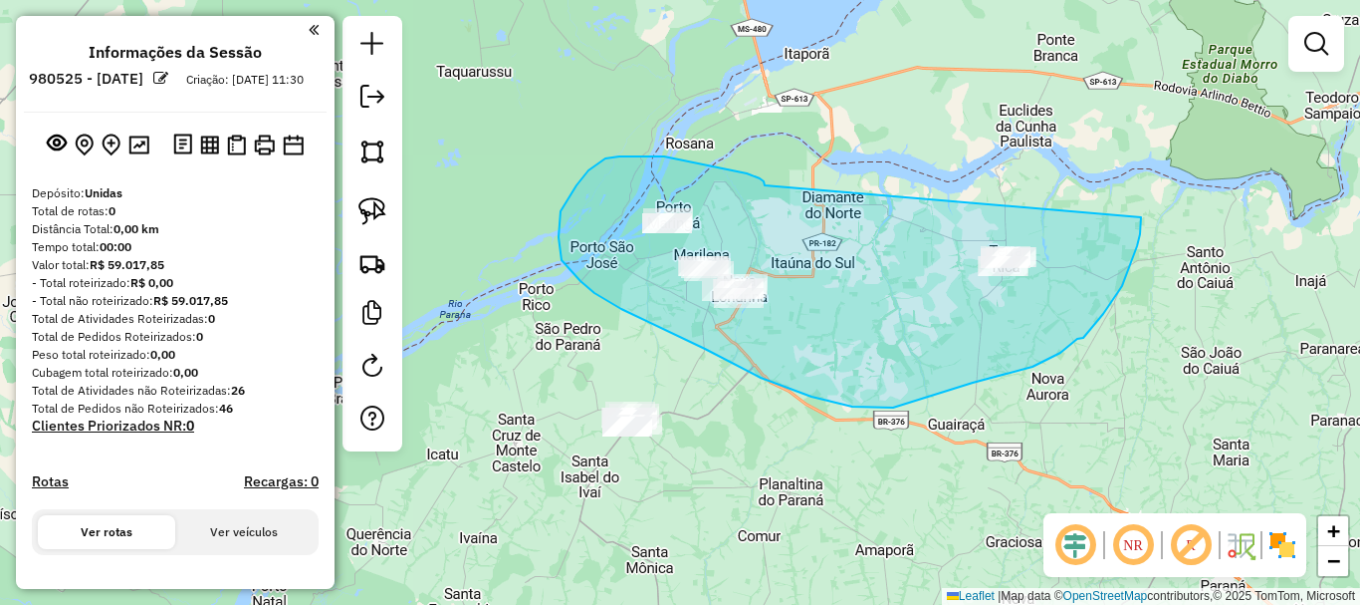
drag, startPoint x: 765, startPoint y: 185, endPoint x: 1141, endPoint y: 217, distance: 377.8
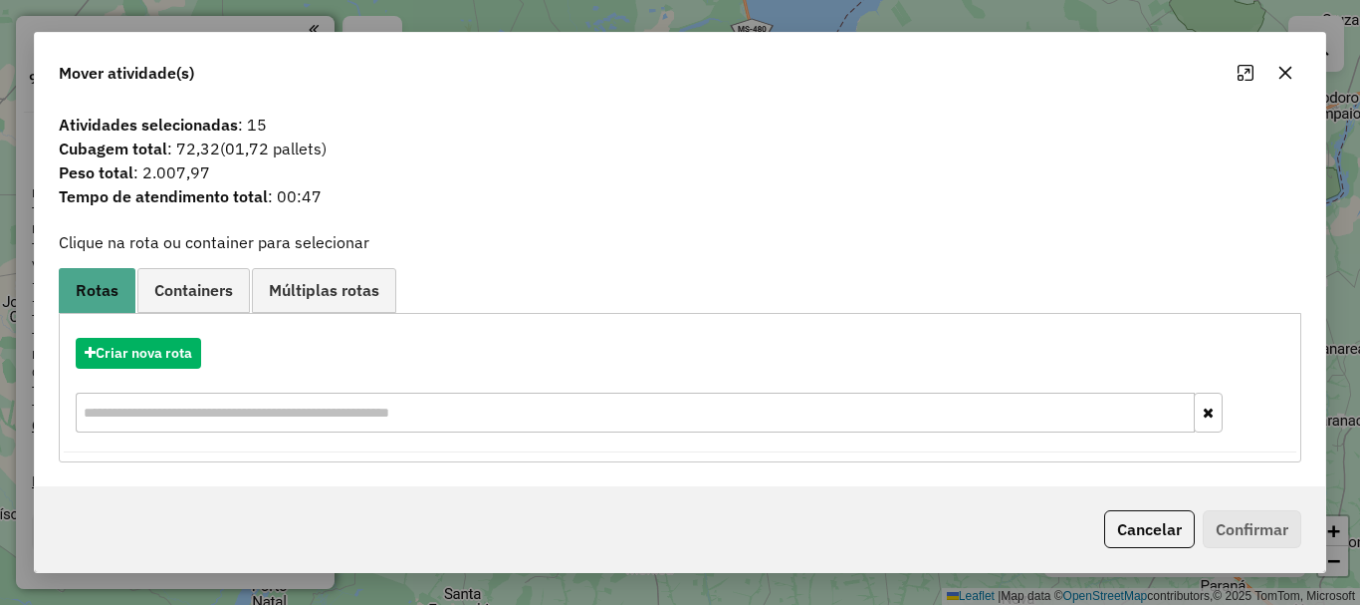
click at [1290, 73] on icon "button" at bounding box center [1286, 73] width 16 height 16
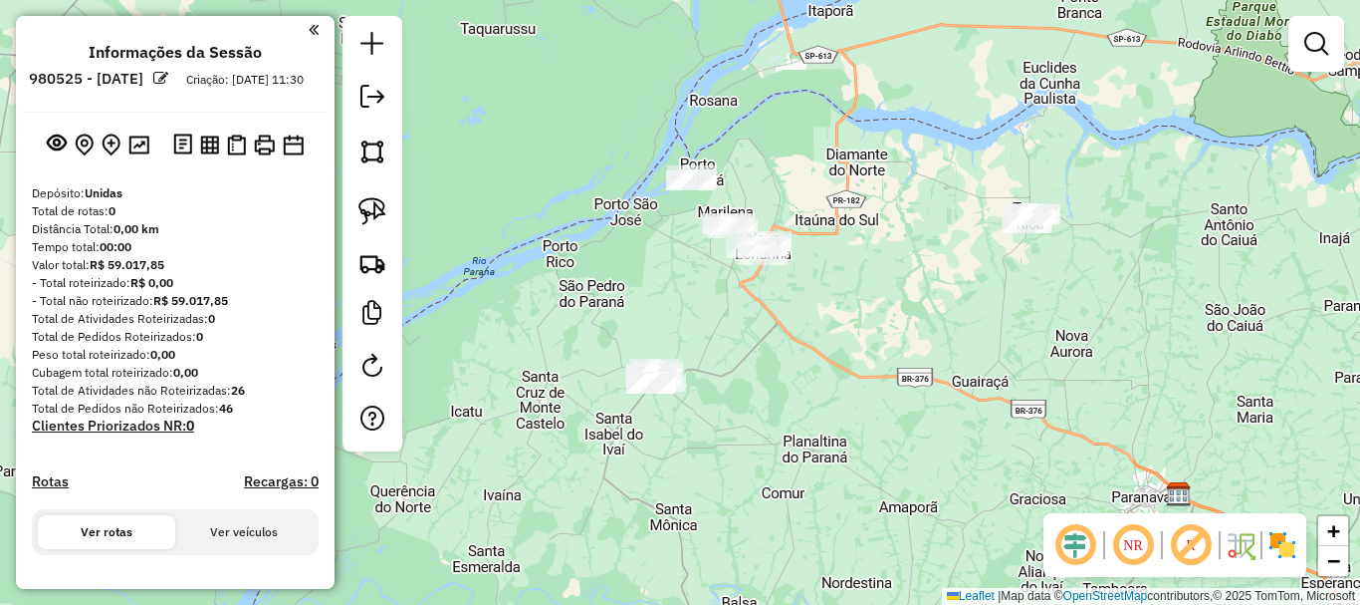
drag, startPoint x: 798, startPoint y: 362, endPoint x: 849, endPoint y: 257, distance: 116.7
click at [849, 257] on div "Janela de atendimento Grade de atendimento Capacidade Transportadoras Veículos …" at bounding box center [680, 302] width 1360 height 605
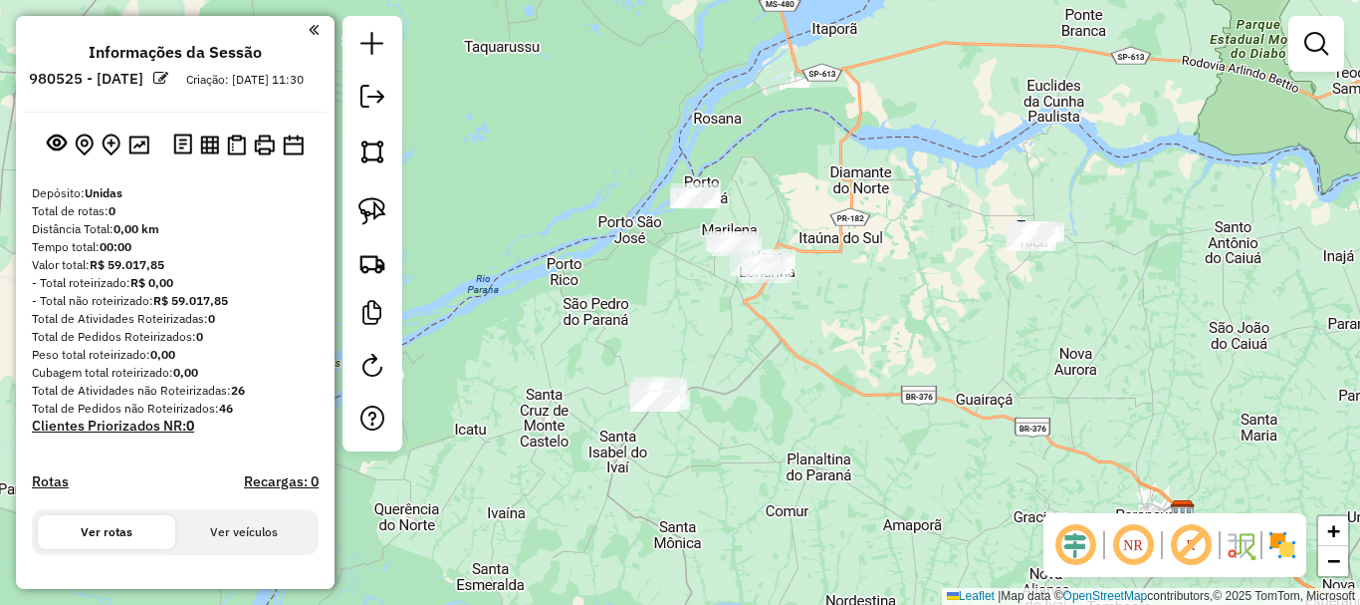
drag, startPoint x: 615, startPoint y: 169, endPoint x: 592, endPoint y: 249, distance: 83.2
click at [592, 249] on div "Janela de atendimento Grade de atendimento Capacidade Transportadoras Veículos …" at bounding box center [680, 302] width 1360 height 605
click at [389, 226] on link at bounding box center [373, 211] width 44 height 44
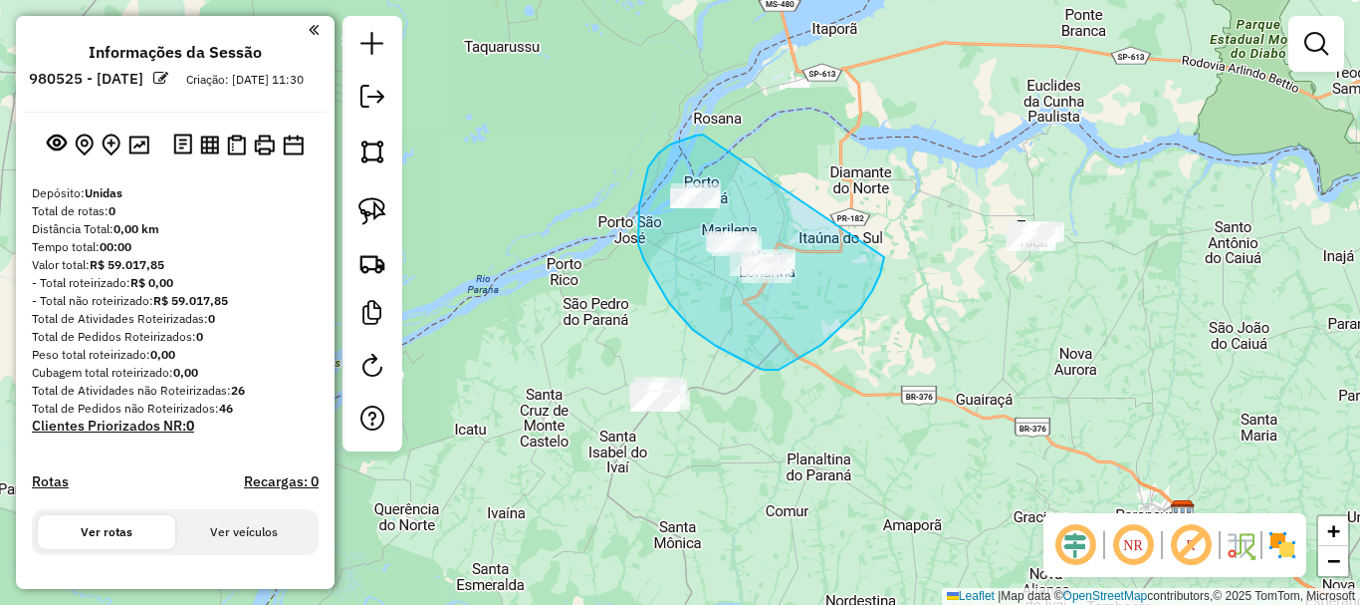
drag, startPoint x: 703, startPoint y: 134, endPoint x: 884, endPoint y: 257, distance: 218.8
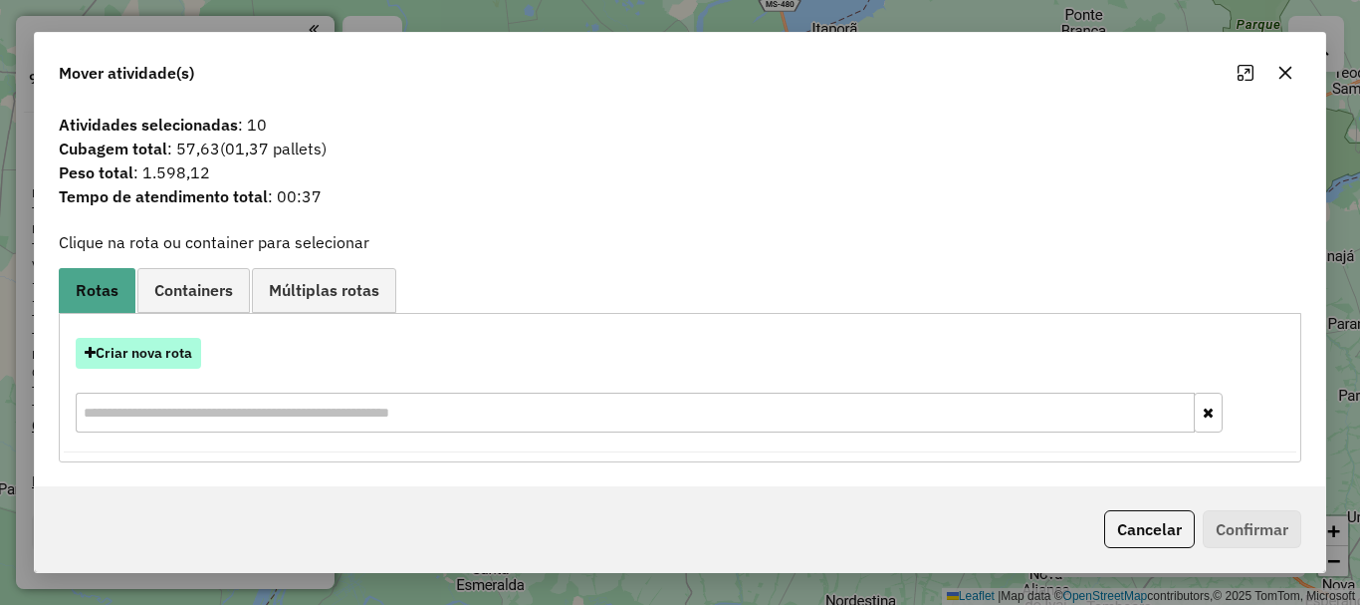
click at [177, 349] on button "Criar nova rota" at bounding box center [138, 353] width 125 height 31
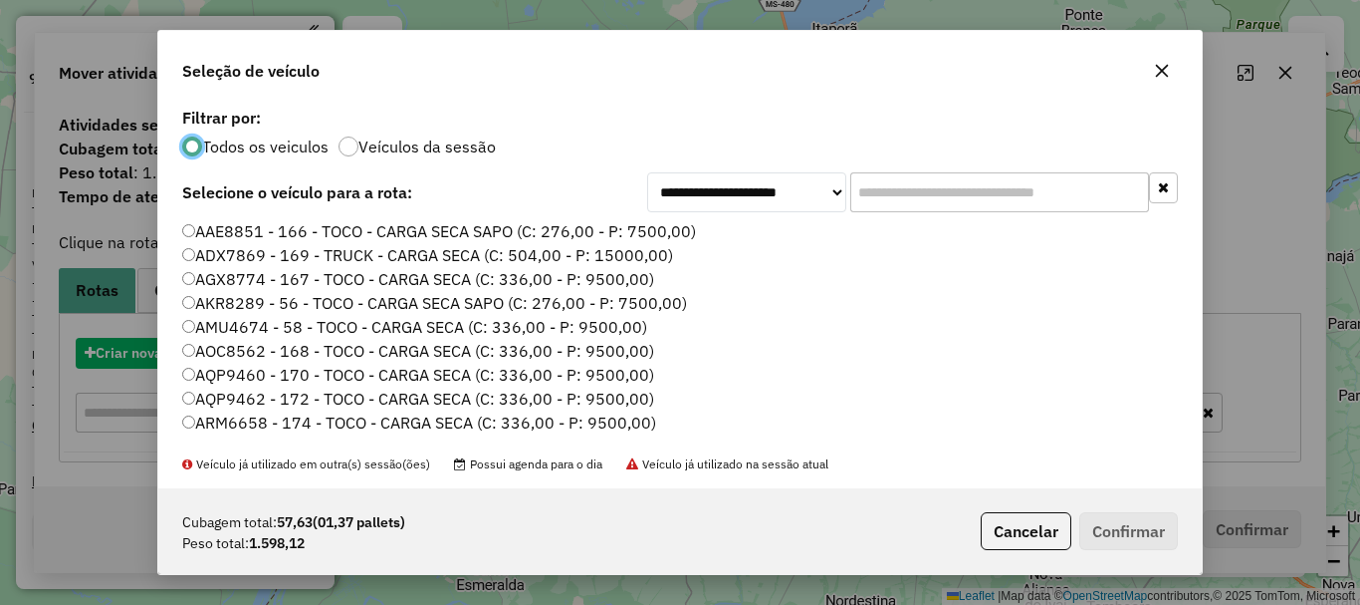
scroll to position [11, 6]
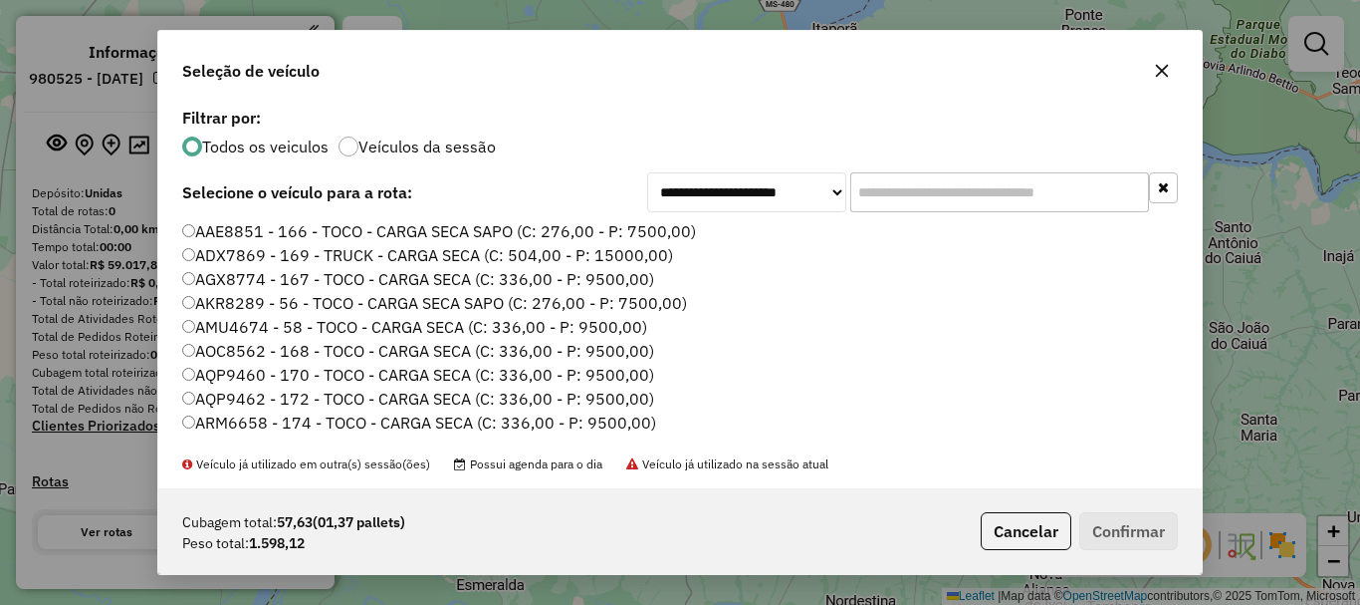
click at [907, 191] on input "text" at bounding box center [999, 192] width 299 height 40
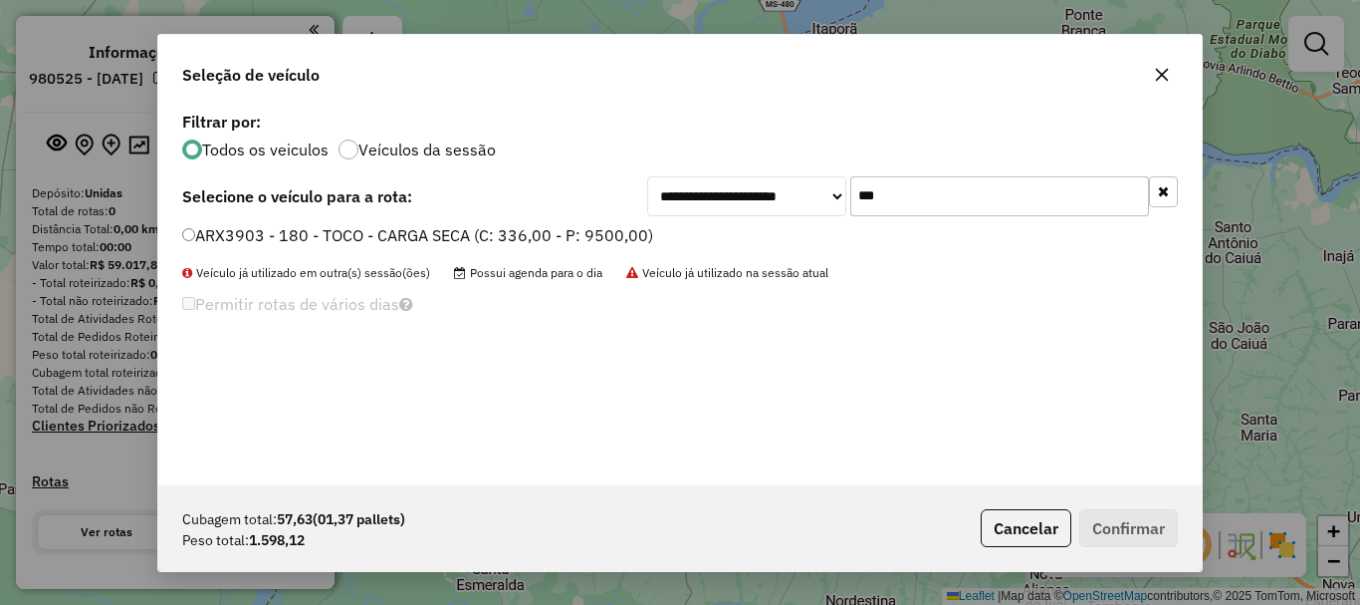
type input "***"
click at [586, 240] on label "ARX3903 - 180 - TOCO - CARGA SECA (C: 336,00 - P: 9500,00)" at bounding box center [417, 235] width 471 height 24
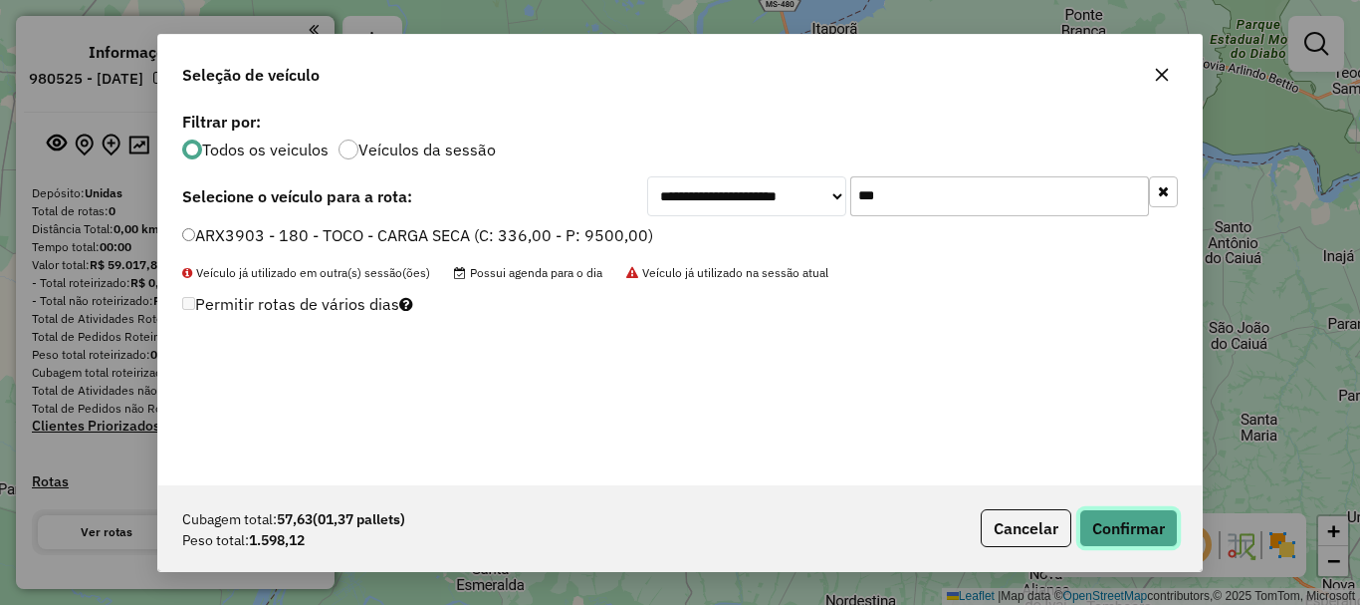
click at [1134, 514] on button "Confirmar" at bounding box center [1129, 528] width 99 height 38
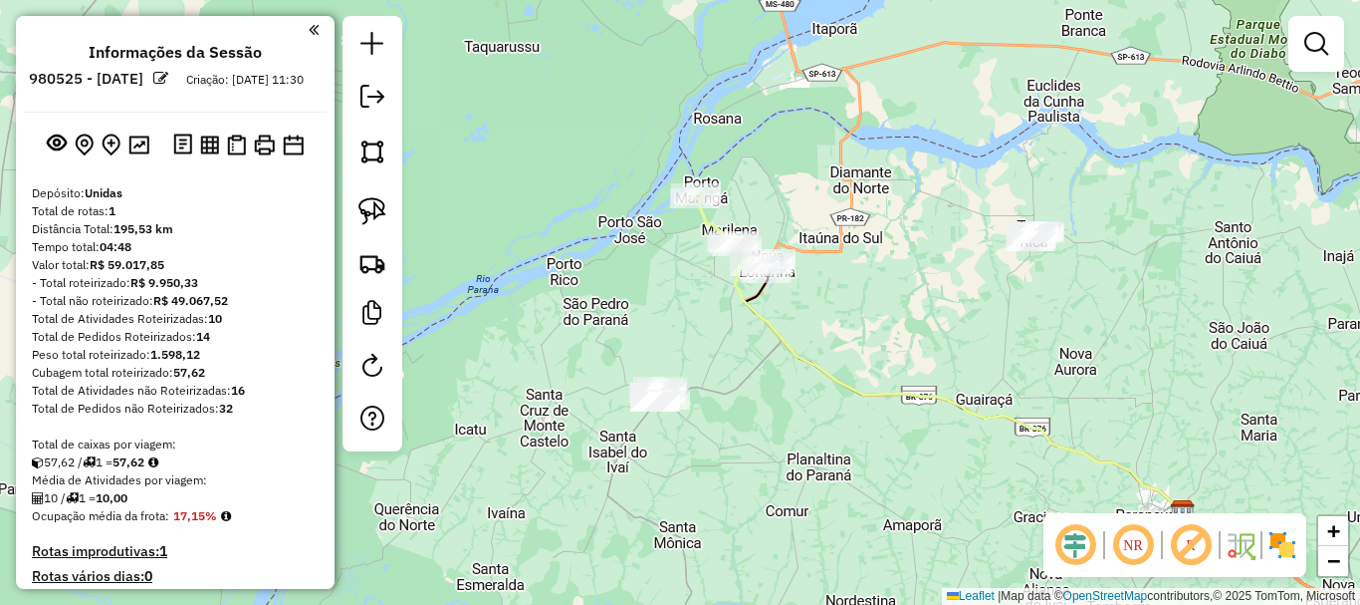
click at [1085, 545] on em at bounding box center [1076, 545] width 48 height 48
click at [362, 219] on img at bounding box center [373, 211] width 28 height 28
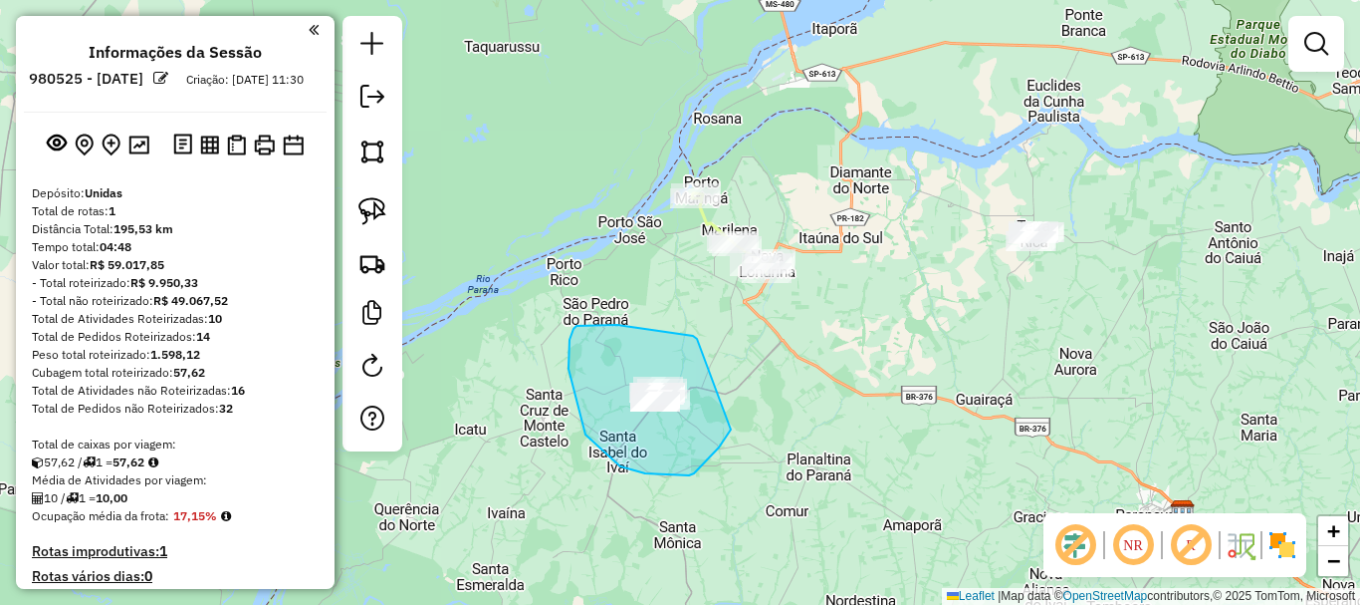
drag, startPoint x: 693, startPoint y: 336, endPoint x: 731, endPoint y: 429, distance: 101.0
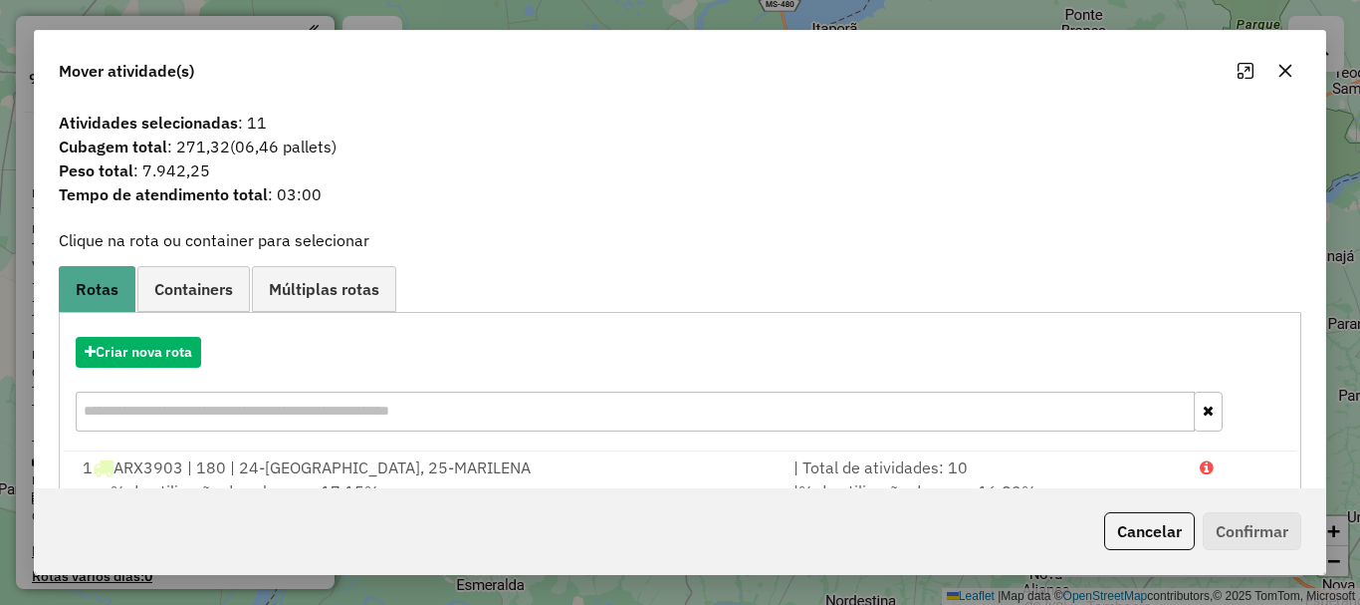
click at [1278, 69] on icon "button" at bounding box center [1286, 71] width 16 height 16
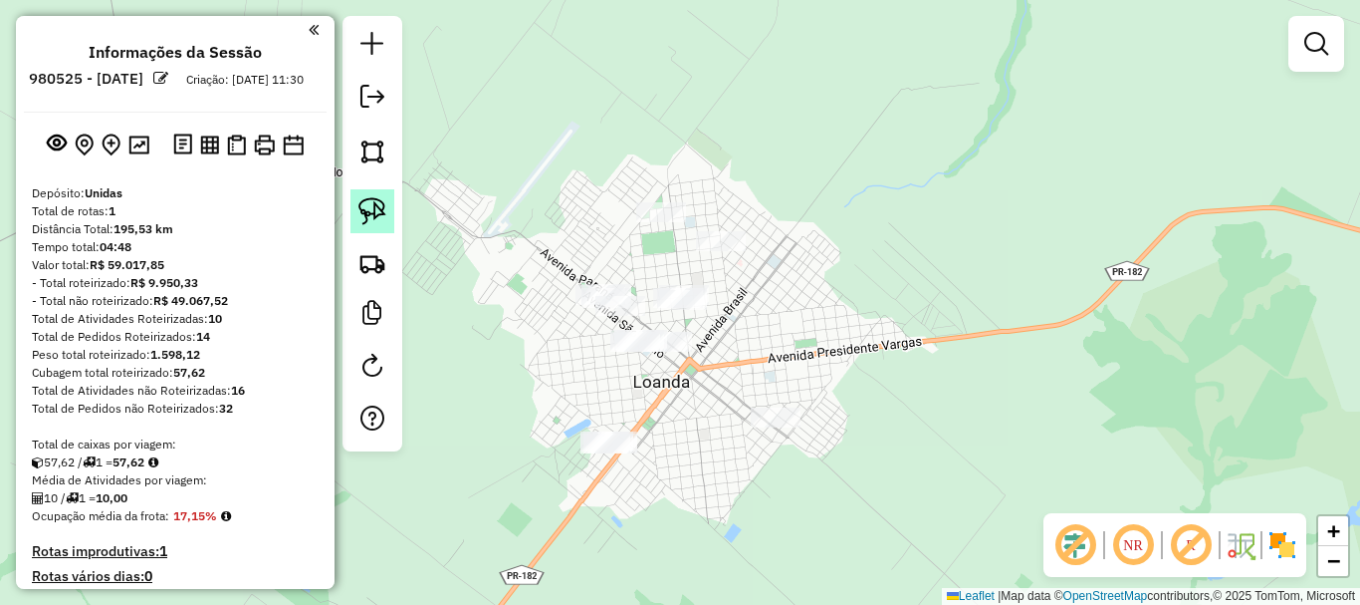
click at [372, 215] on img at bounding box center [373, 211] width 28 height 28
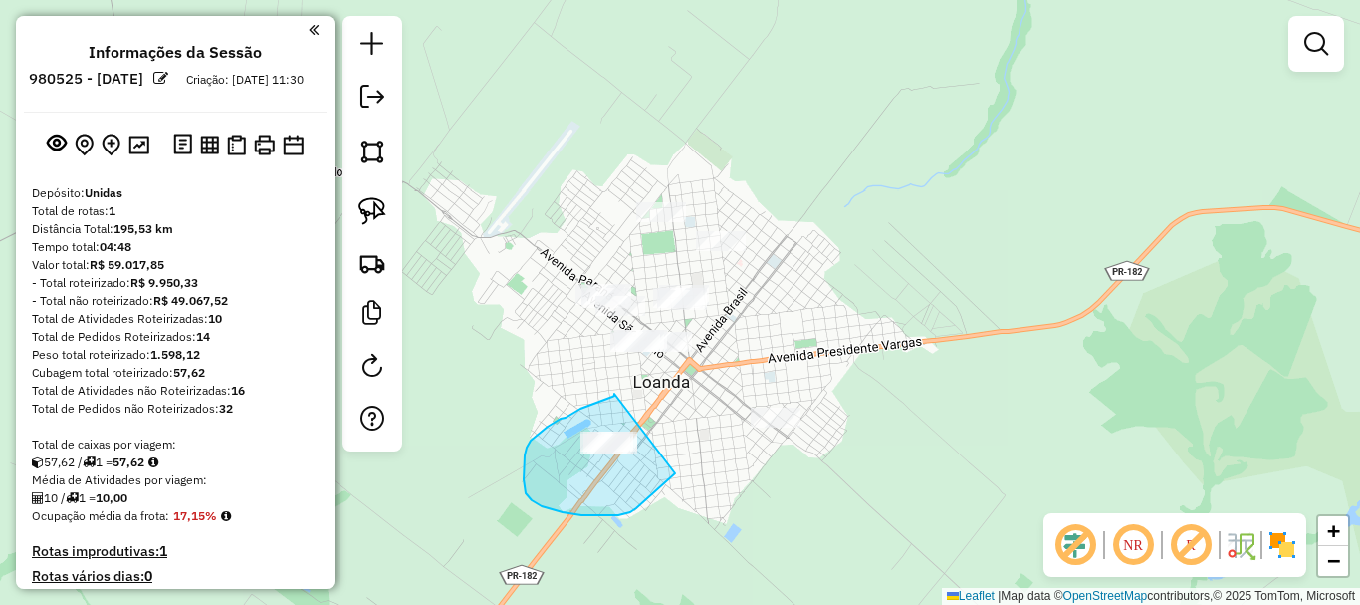
drag, startPoint x: 614, startPoint y: 393, endPoint x: 680, endPoint y: 468, distance: 99.5
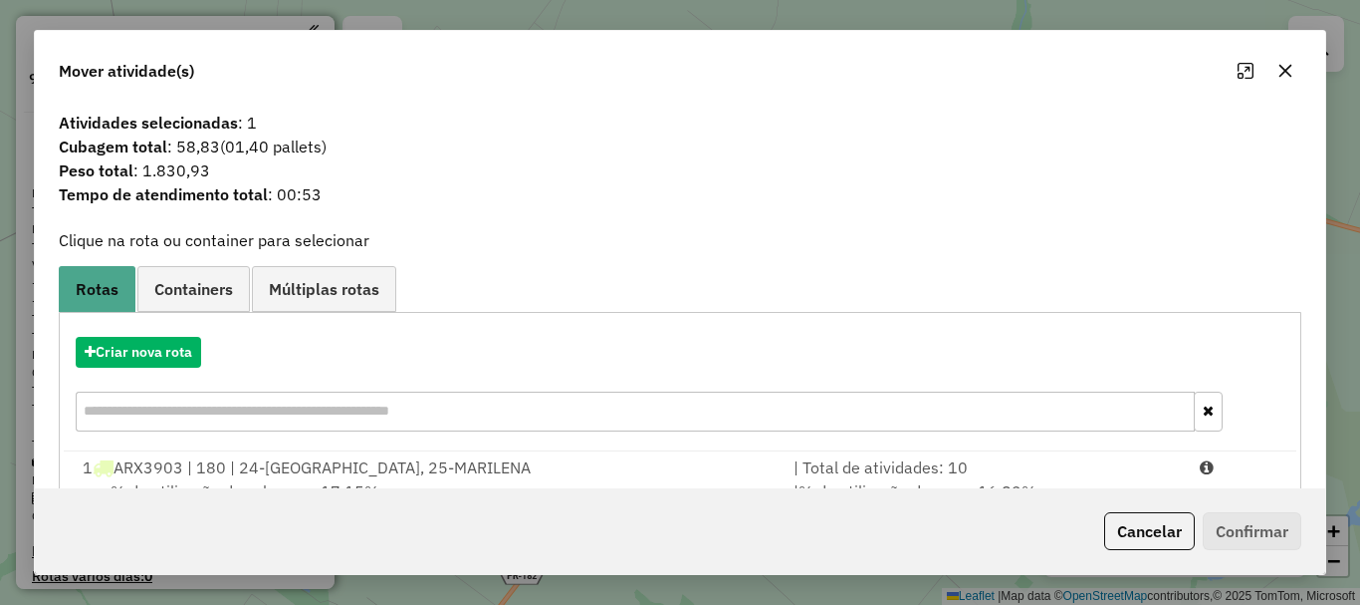
click at [1280, 65] on icon "button" at bounding box center [1286, 71] width 16 height 16
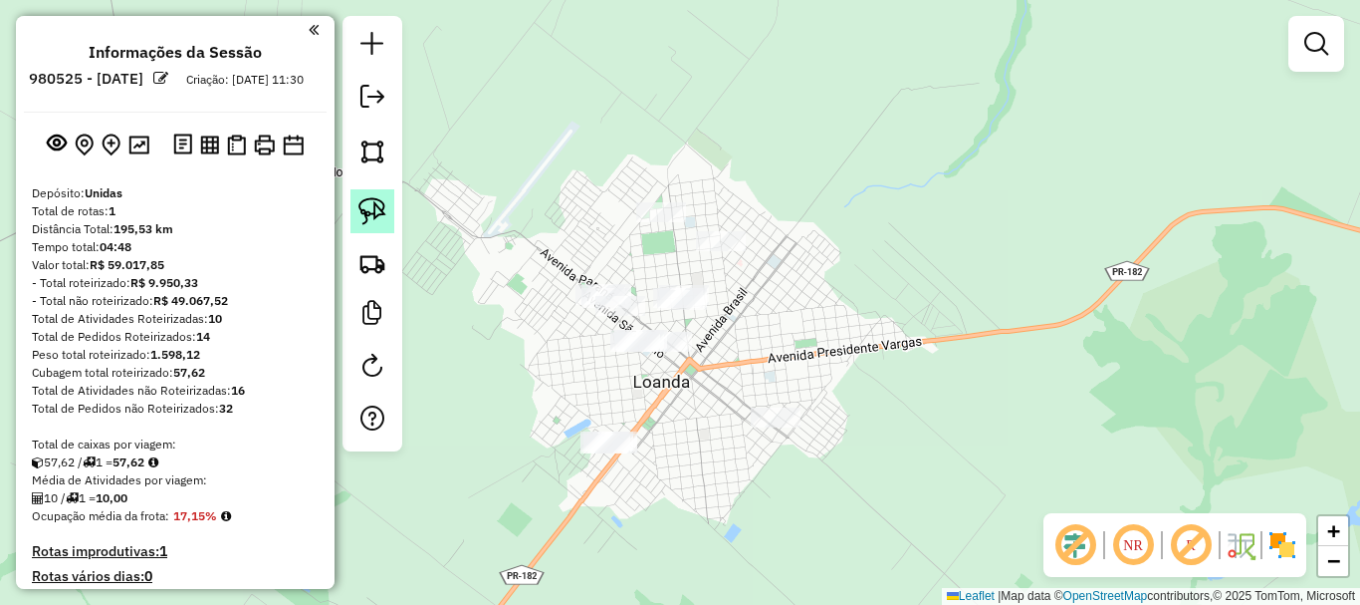
click at [369, 213] on img at bounding box center [373, 211] width 28 height 28
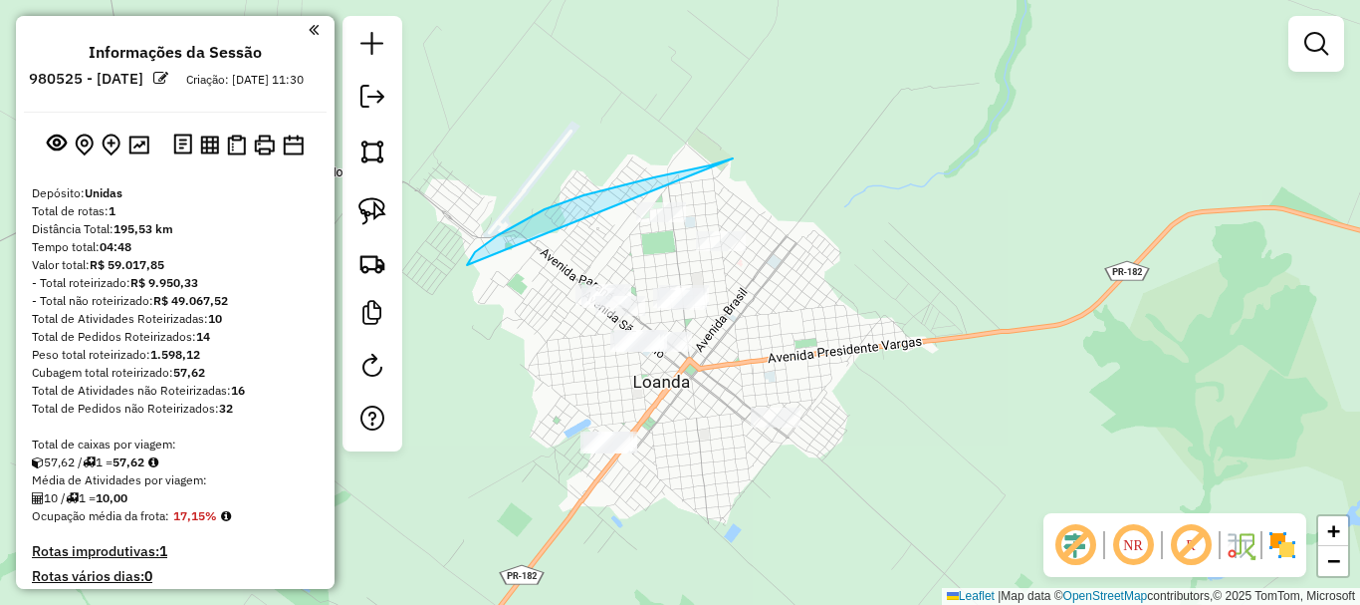
drag, startPoint x: 733, startPoint y: 158, endPoint x: 467, endPoint y: 265, distance: 286.5
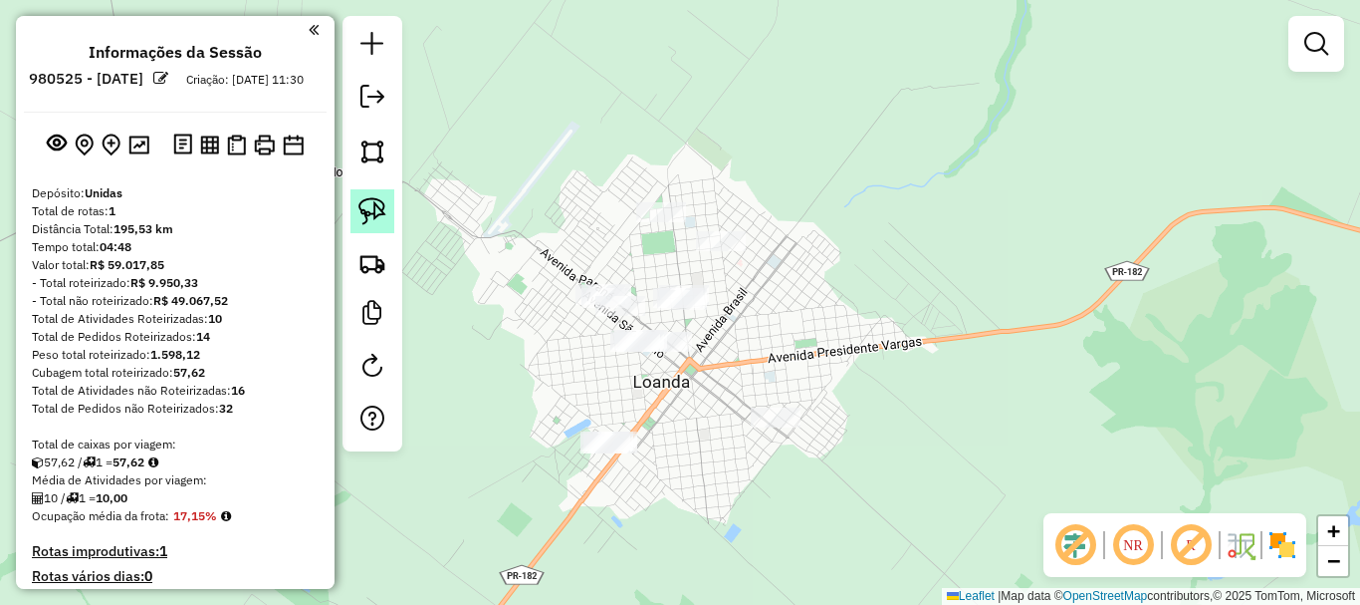
click at [375, 228] on link at bounding box center [373, 211] width 44 height 44
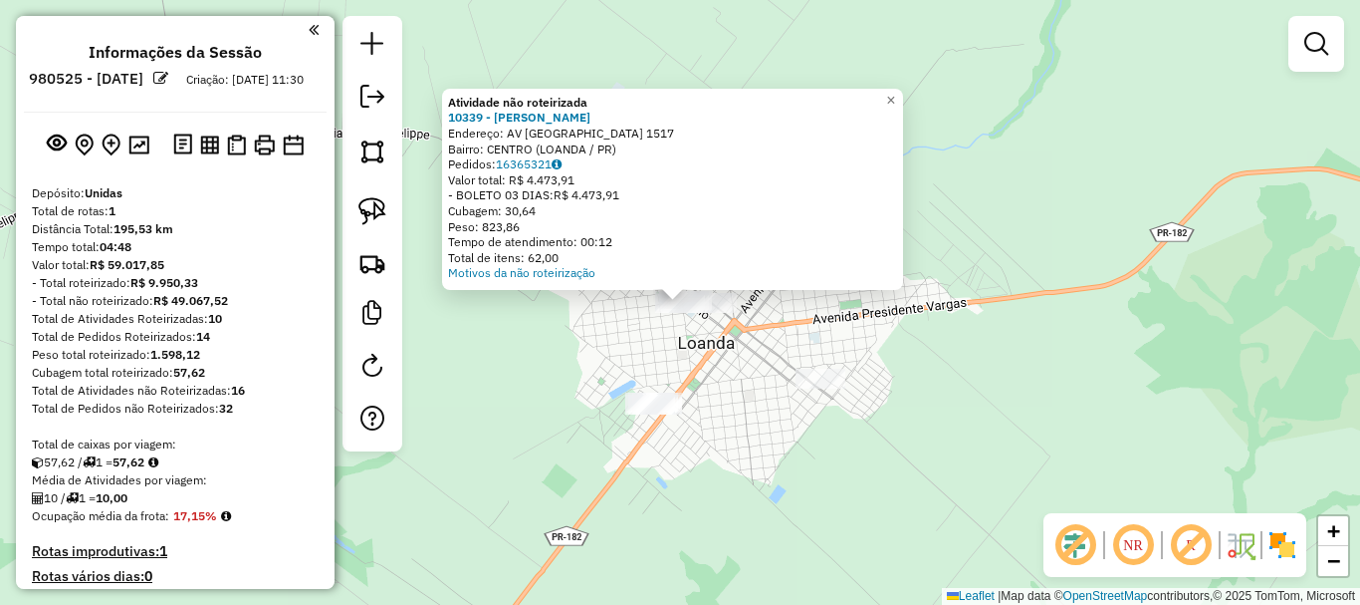
click at [705, 334] on div "Atividade não roteirizada 10339 - JOYCE MURAROTO Endereço: AV SAO PAULO 1517 Ba…" at bounding box center [680, 302] width 1360 height 605
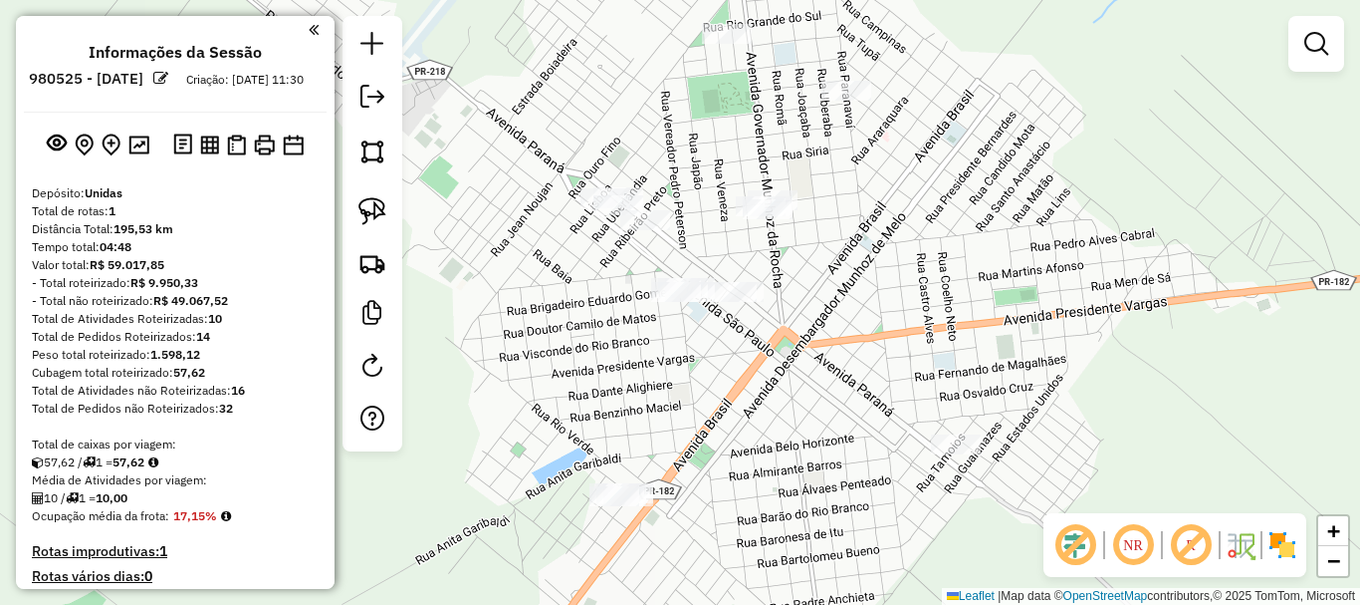
drag, startPoint x: 698, startPoint y: 382, endPoint x: 706, endPoint y: 374, distance: 11.3
click at [706, 374] on div "Janela de atendimento Grade de atendimento Capacidade Transportadoras Veículos …" at bounding box center [680, 302] width 1360 height 605
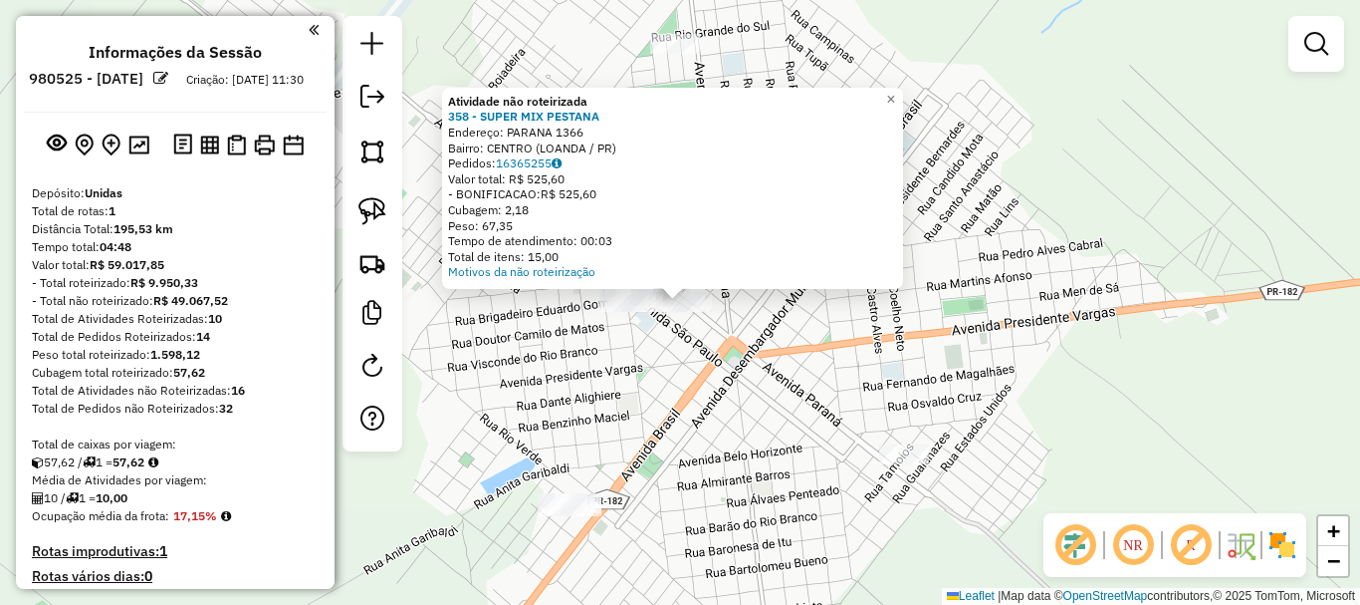
click at [717, 401] on div "Atividade não roteirizada 358 - SUPER MIX PESTANA Endereço: PARANA 1366 Bairro:…" at bounding box center [680, 302] width 1360 height 605
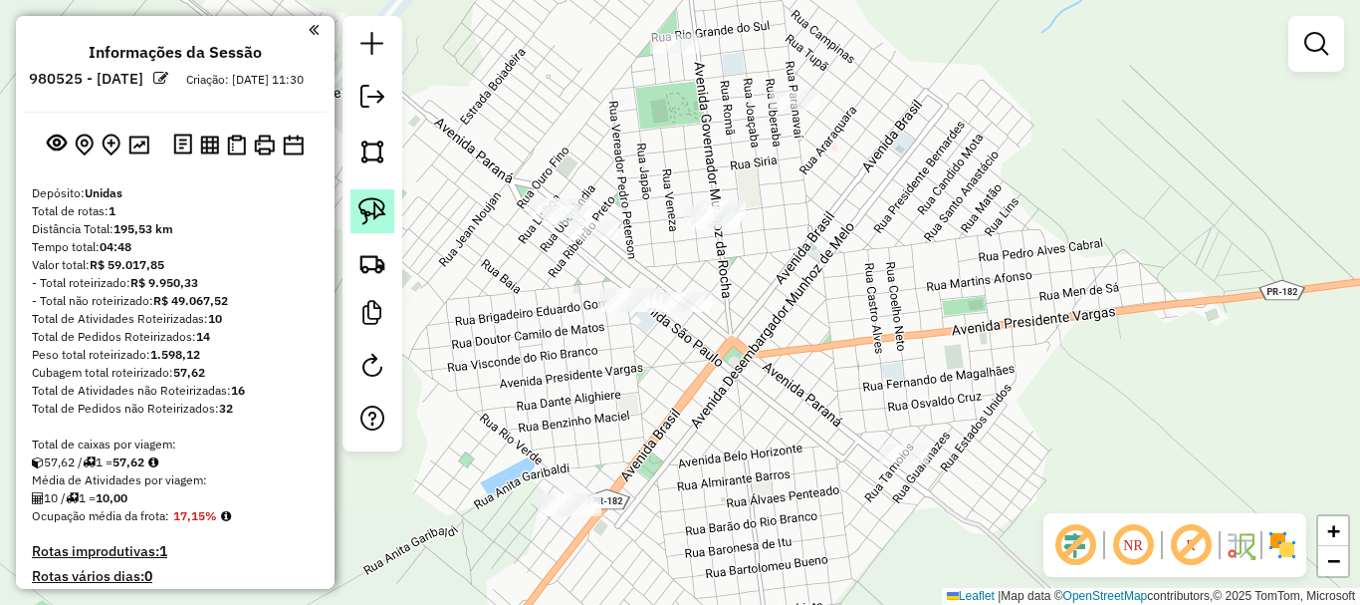
click at [378, 223] on img at bounding box center [373, 211] width 28 height 28
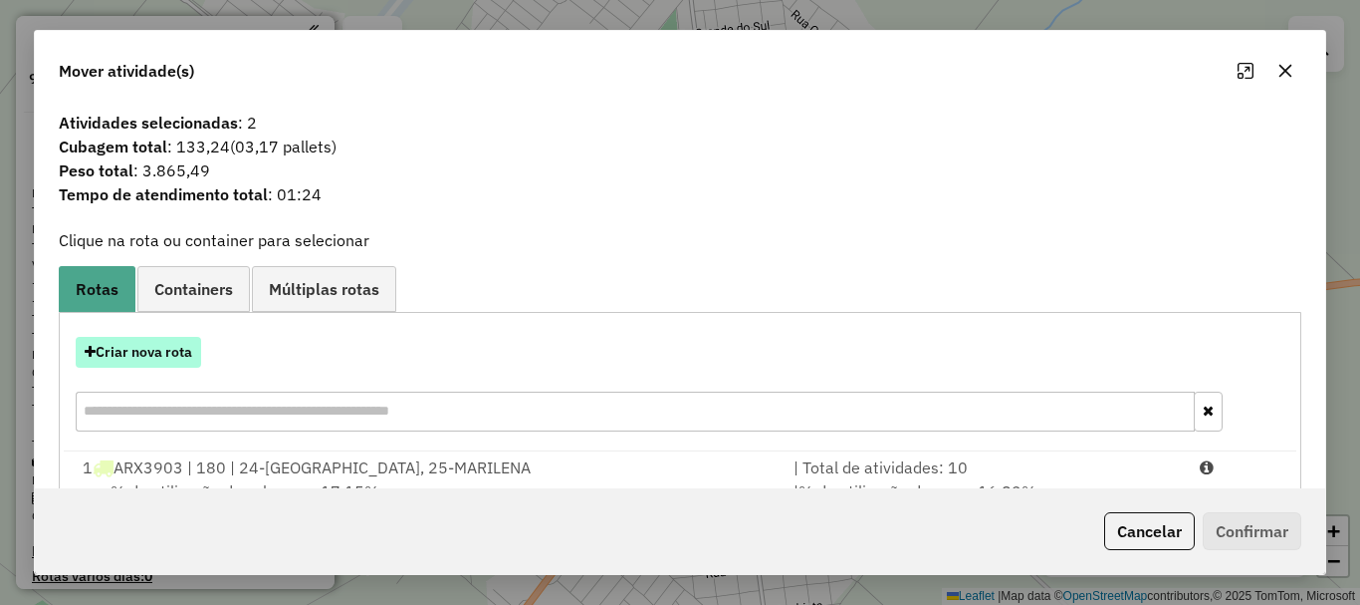
click at [177, 357] on button "Criar nova rota" at bounding box center [138, 352] width 125 height 31
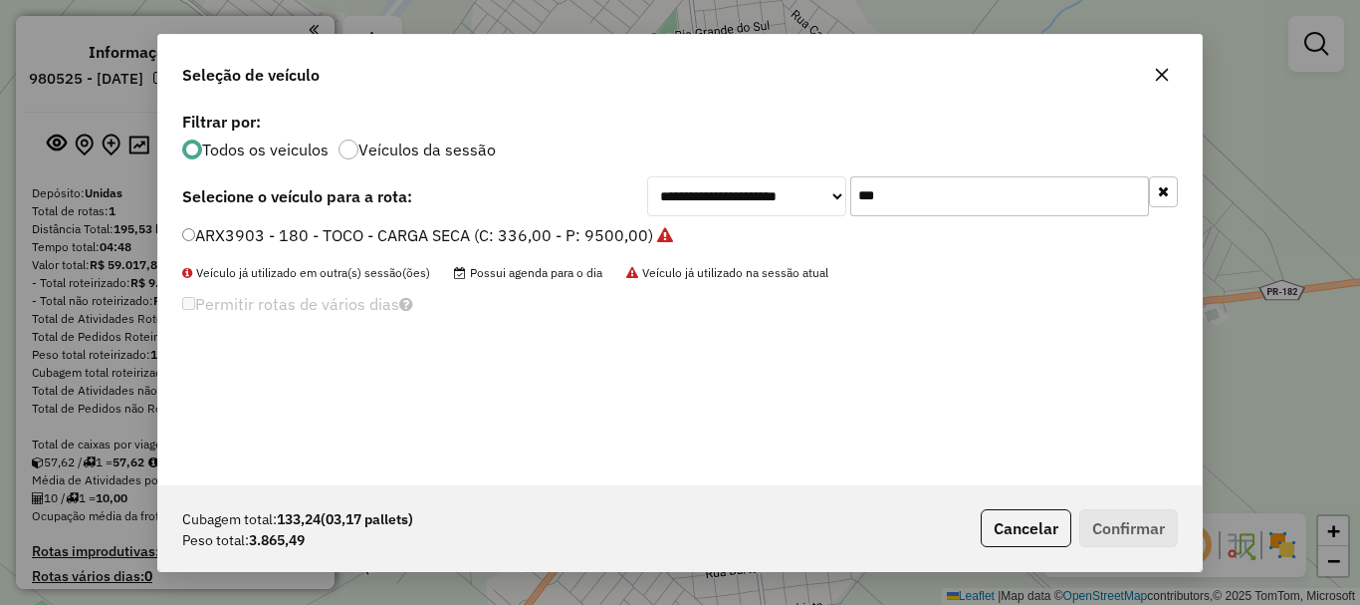
drag, startPoint x: 843, startPoint y: 208, endPoint x: 776, endPoint y: 199, distance: 67.3
click at [786, 200] on div "**********" at bounding box center [912, 196] width 531 height 40
type input "***"
click at [601, 241] on label "SEP9E98 - 212 - TOCO - CARGA SECA (C: 336,00 - P: 9500,00)" at bounding box center [416, 235] width 468 height 24
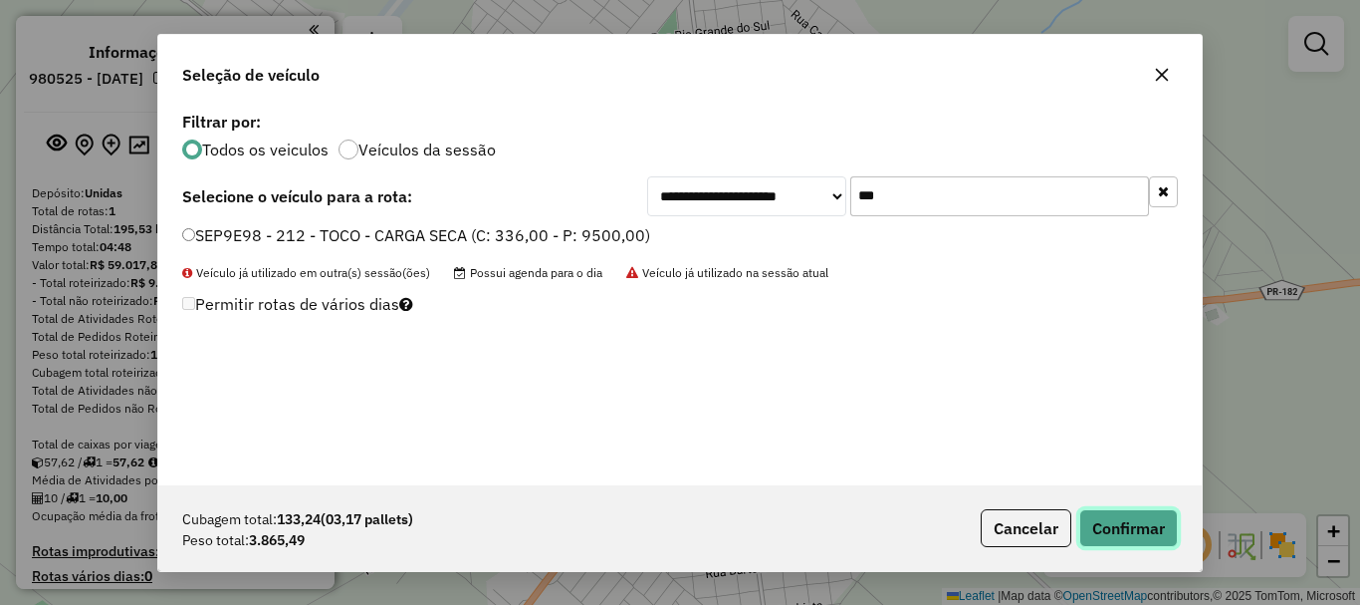
click at [1117, 530] on button "Confirmar" at bounding box center [1129, 528] width 99 height 38
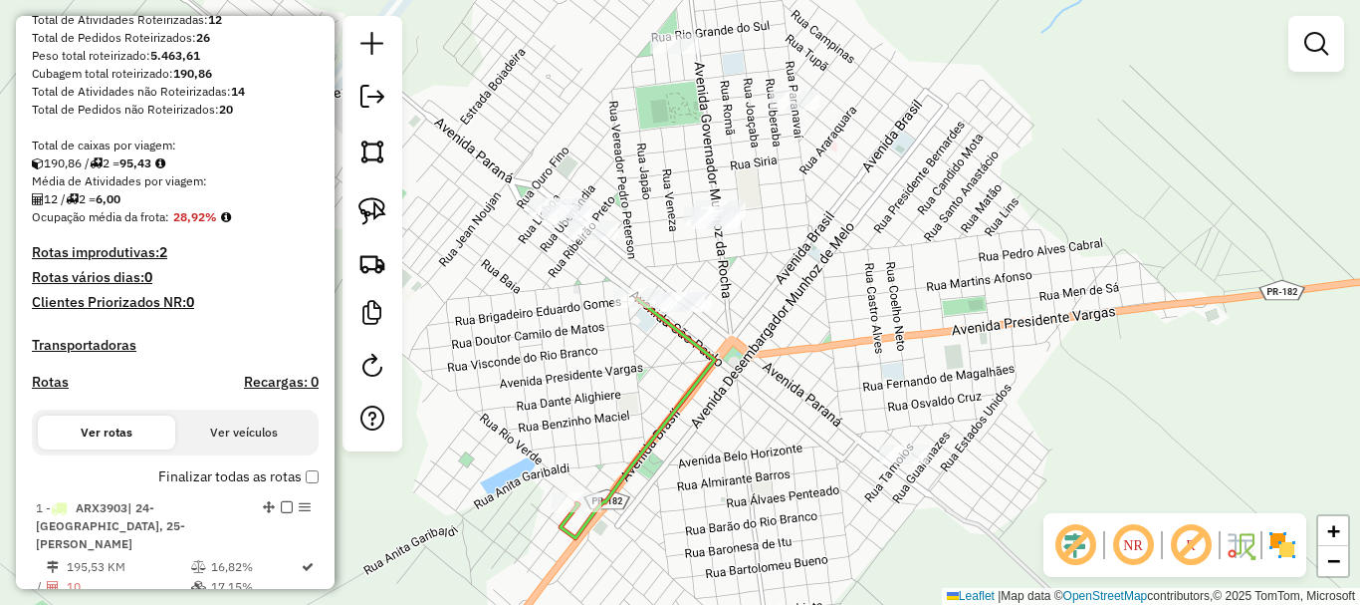
scroll to position [398, 0]
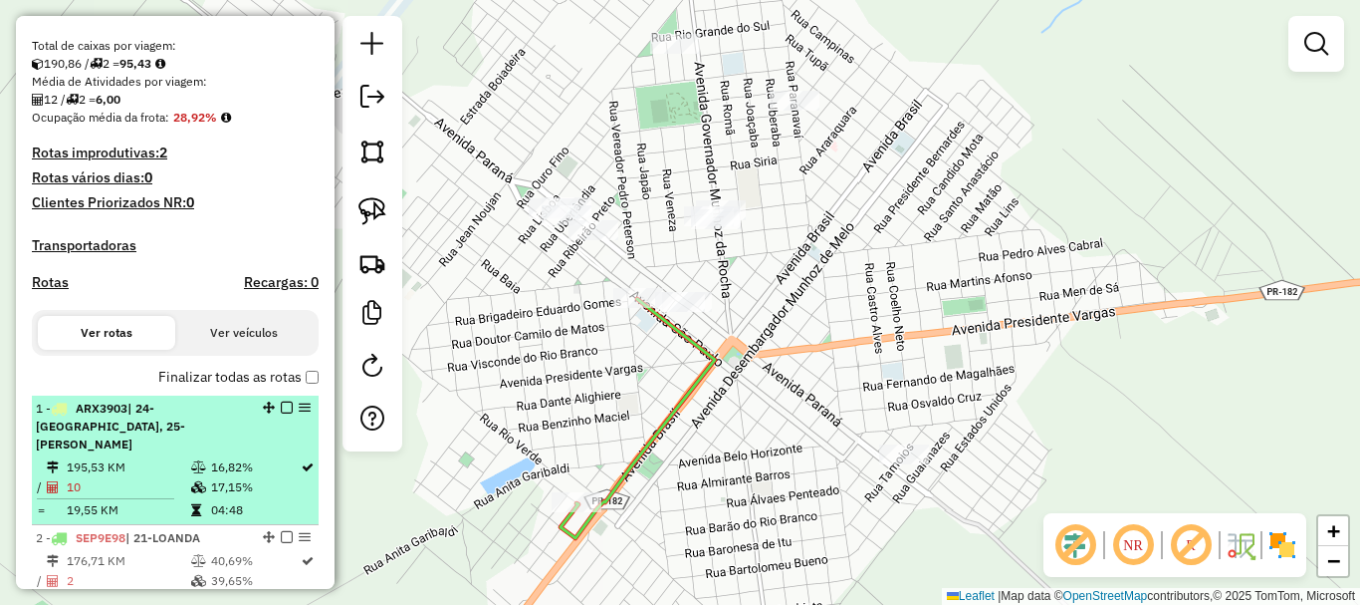
click at [283, 413] on em at bounding box center [287, 407] width 12 height 12
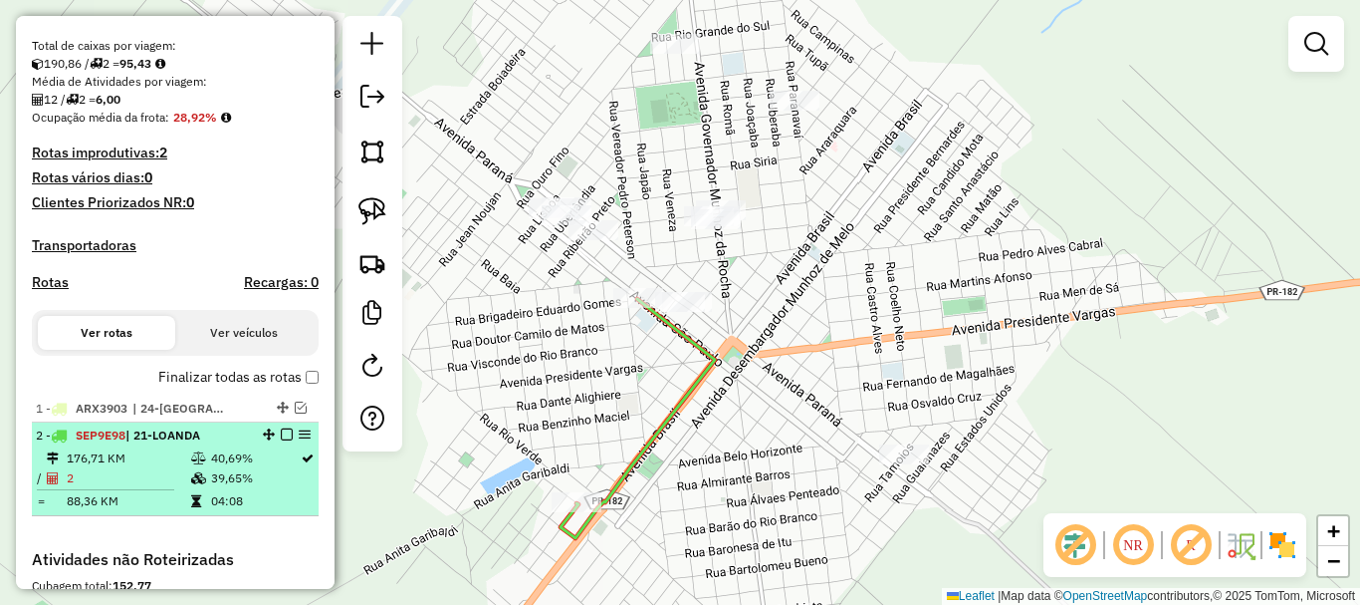
click at [196, 464] on icon at bounding box center [198, 458] width 15 height 12
select select "**********"
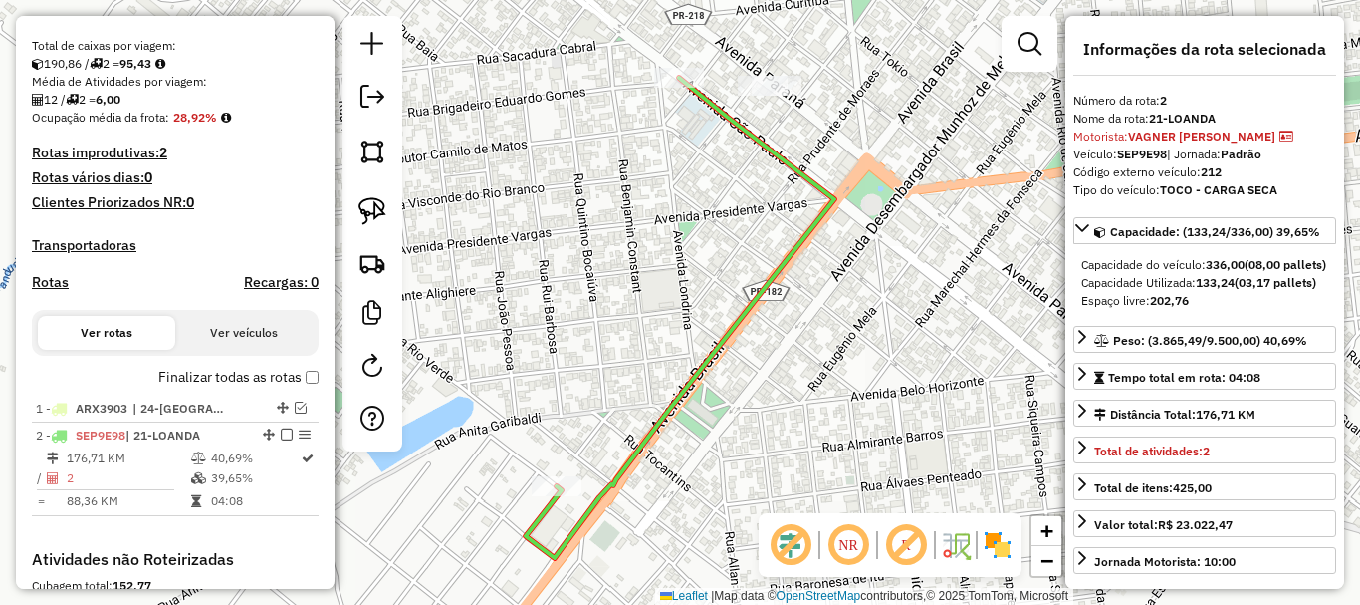
drag, startPoint x: 704, startPoint y: 382, endPoint x: 618, endPoint y: 353, distance: 90.7
click at [624, 356] on div "Janela de atendimento Grade de atendimento Capacidade Transportadoras Veículos …" at bounding box center [680, 302] width 1360 height 605
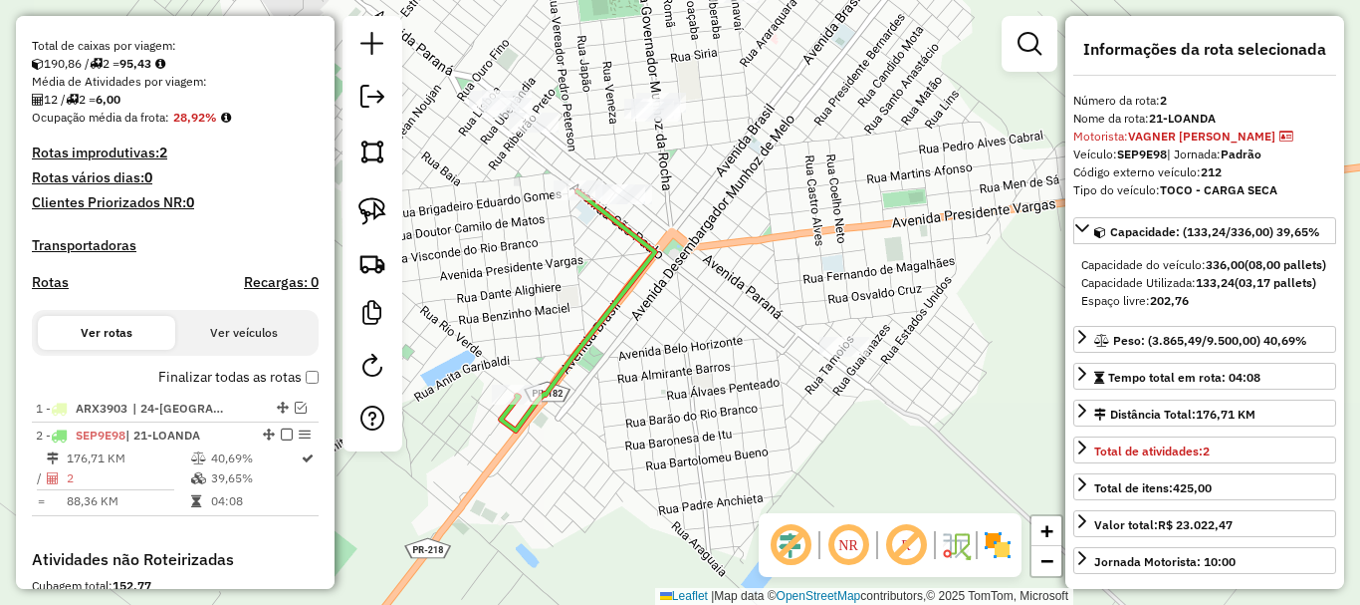
drag, startPoint x: 866, startPoint y: 433, endPoint x: 853, endPoint y: 426, distance: 14.7
click at [853, 426] on div "Janela de atendimento Grade de atendimento Capacidade Transportadoras Veículos …" at bounding box center [680, 302] width 1360 height 605
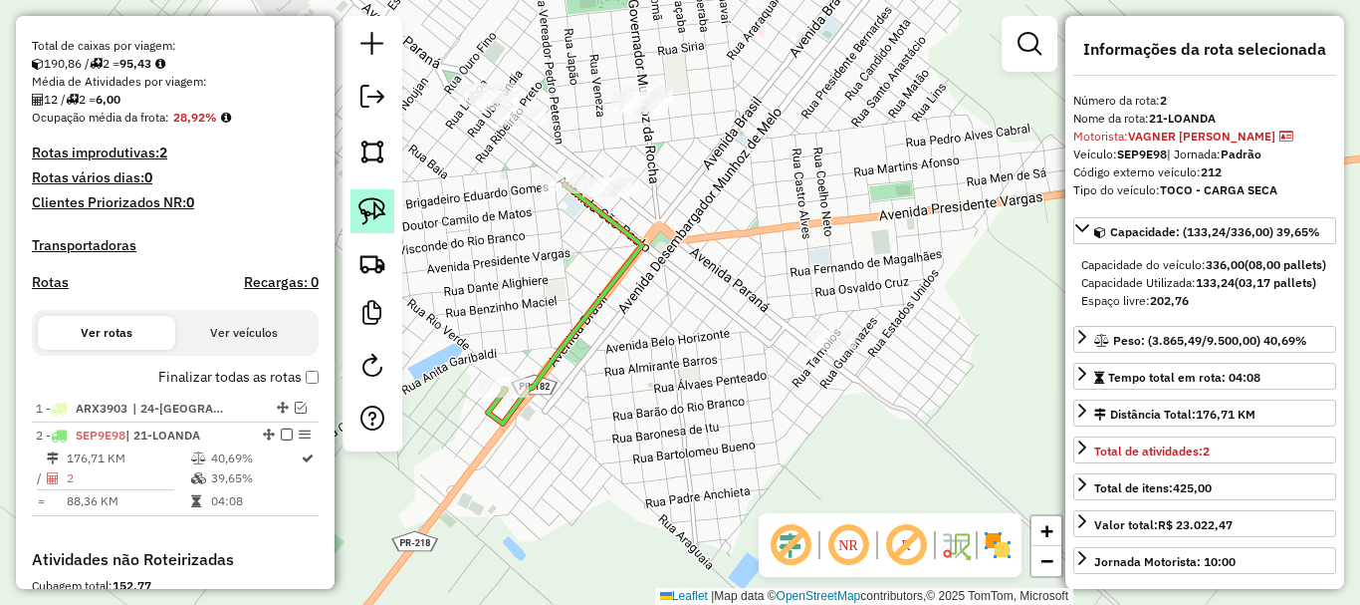
click at [386, 213] on link at bounding box center [373, 211] width 44 height 44
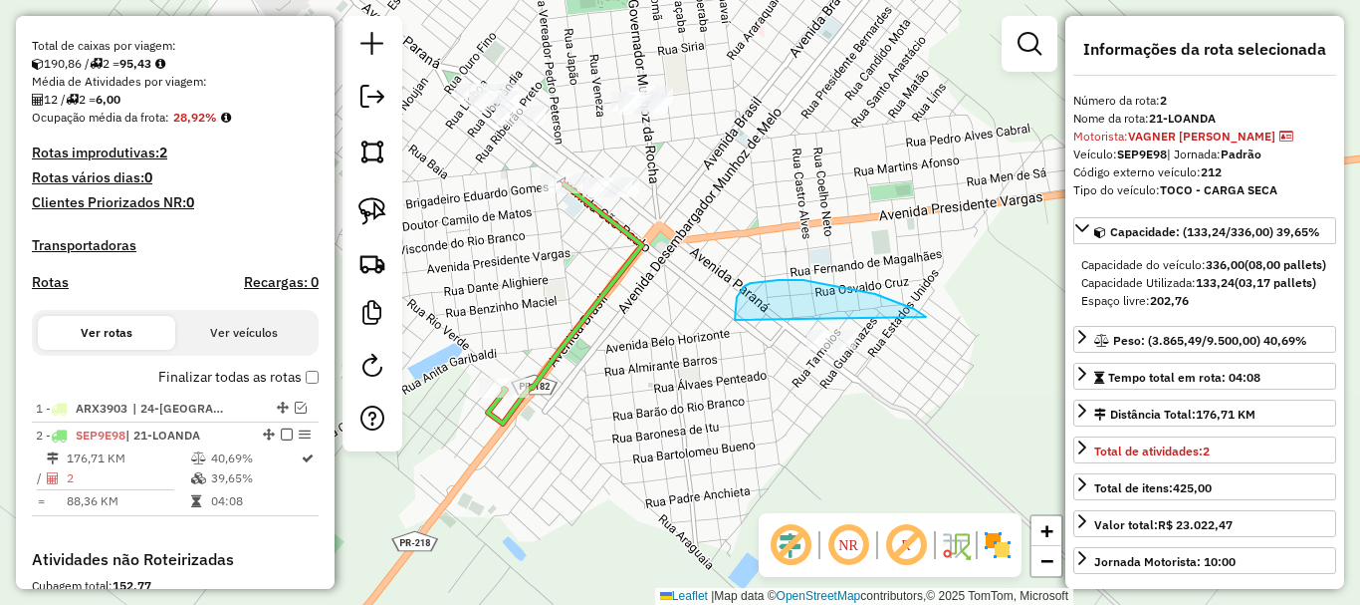
drag, startPoint x: 926, startPoint y: 317, endPoint x: 892, endPoint y: 406, distance: 95.8
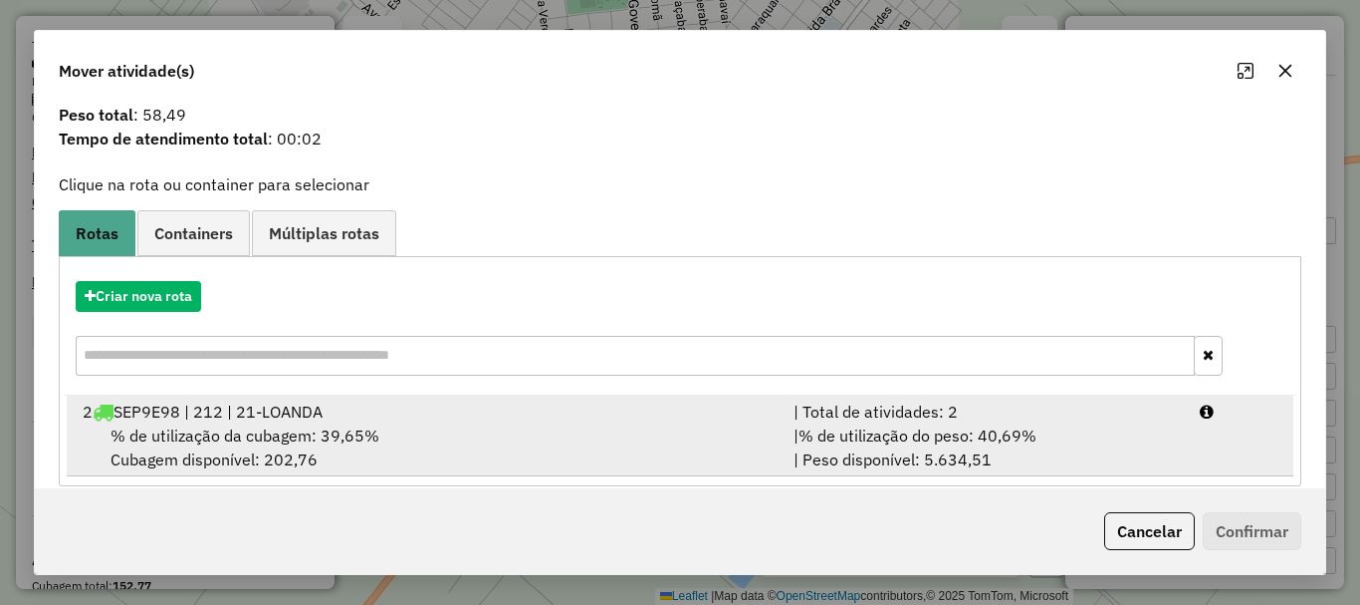
scroll to position [78, 0]
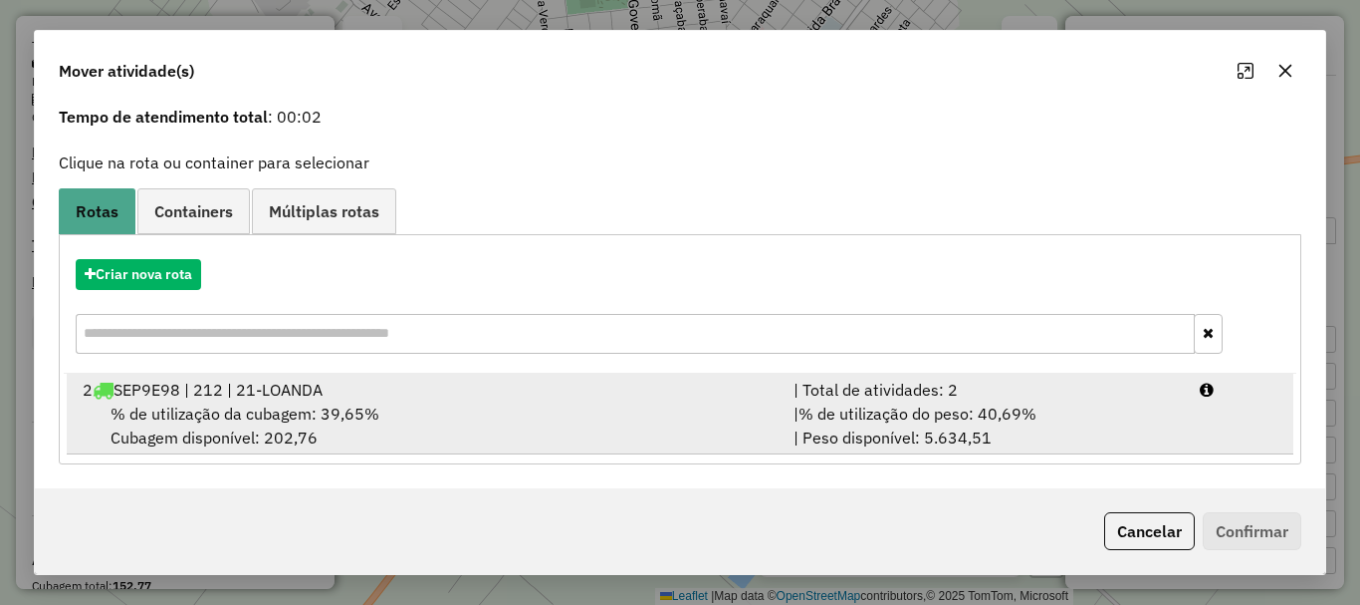
click at [879, 418] on span "% de utilização do peso: 40,69%" at bounding box center [918, 413] width 238 height 20
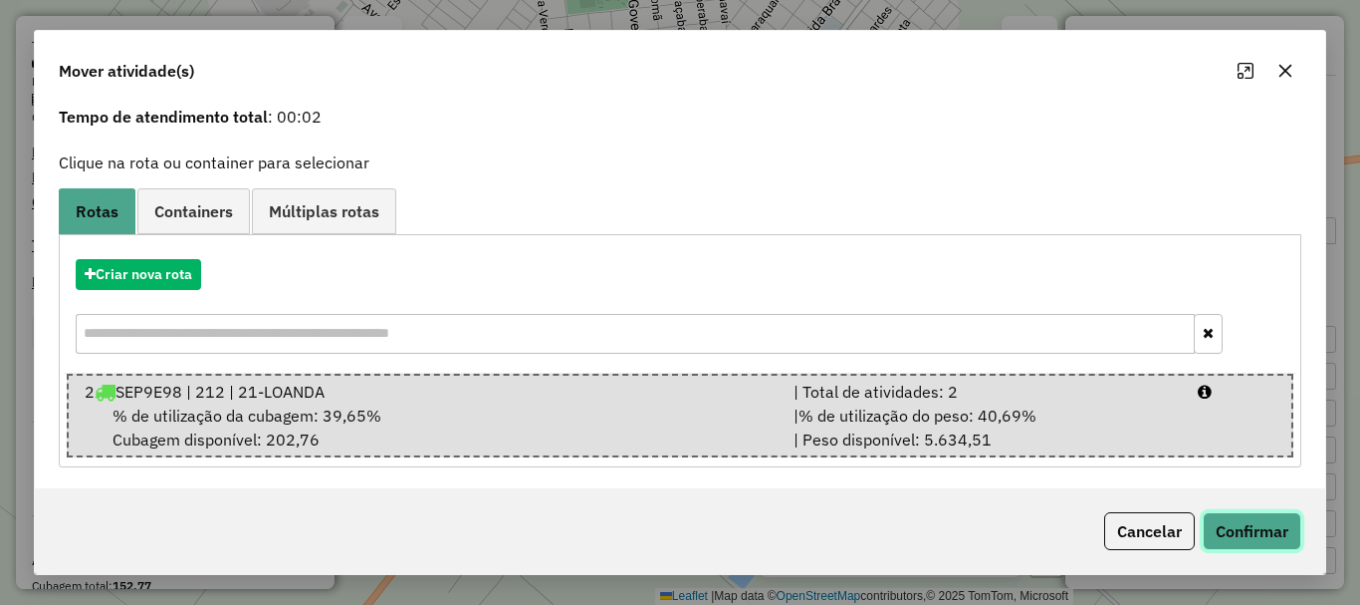
click at [1239, 543] on button "Confirmar" at bounding box center [1252, 531] width 99 height 38
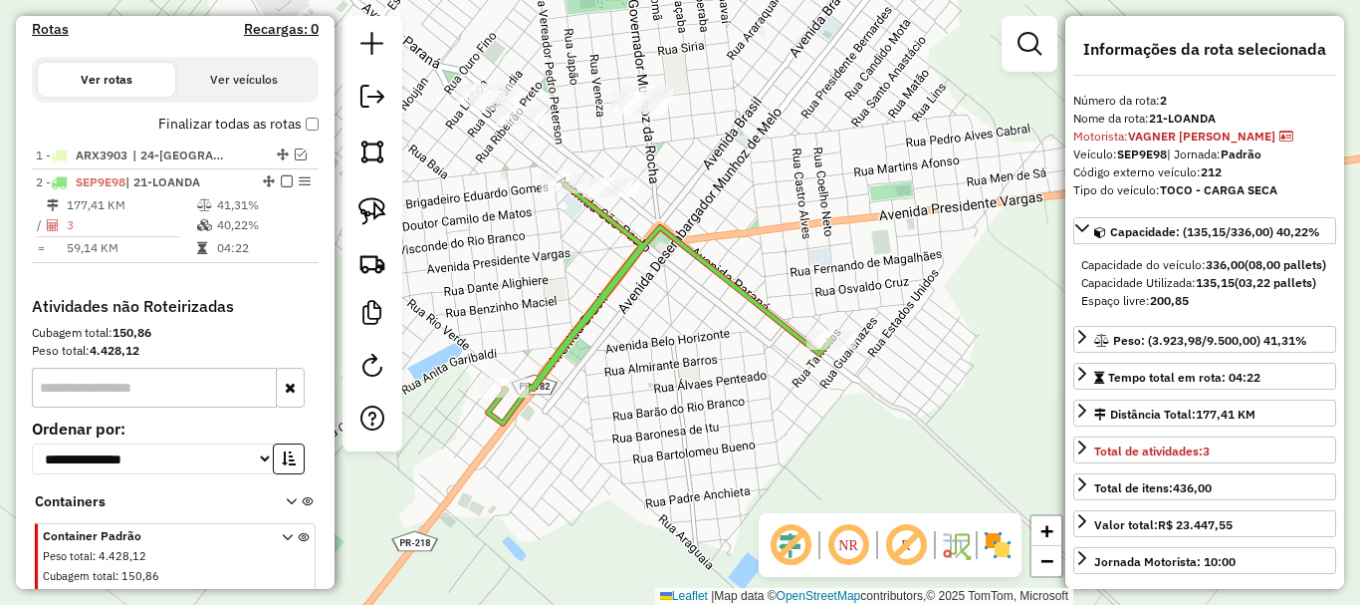
scroll to position [736, 0]
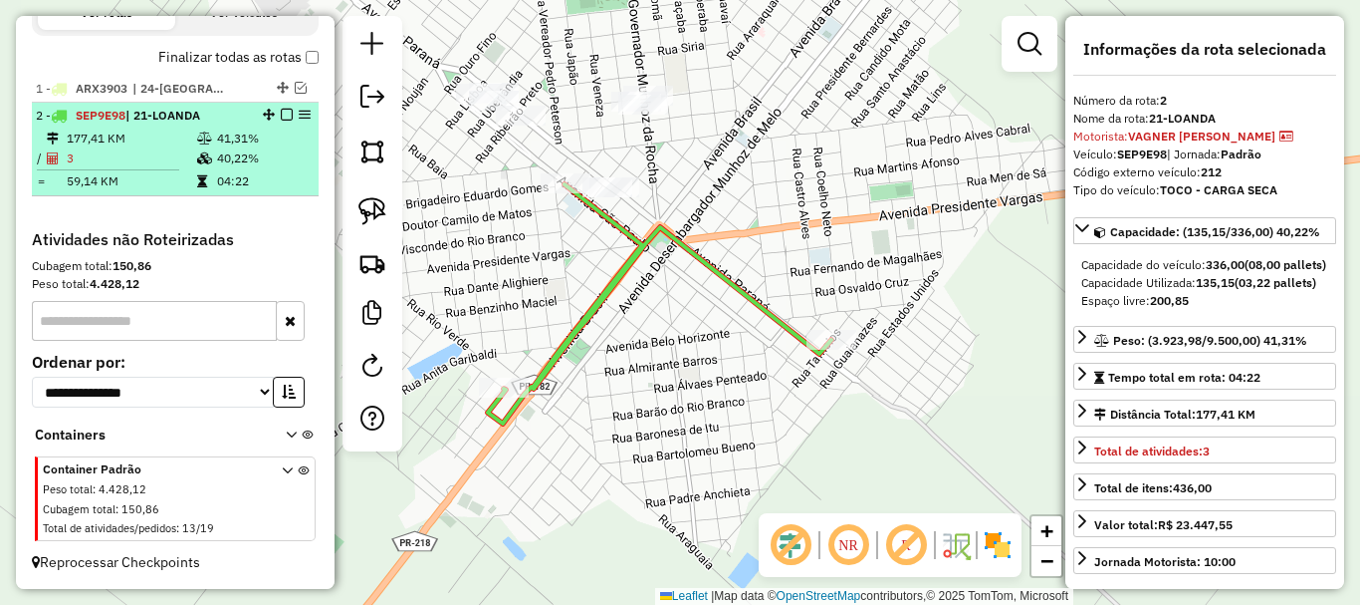
click at [167, 144] on td "177,41 KM" at bounding box center [131, 138] width 130 height 20
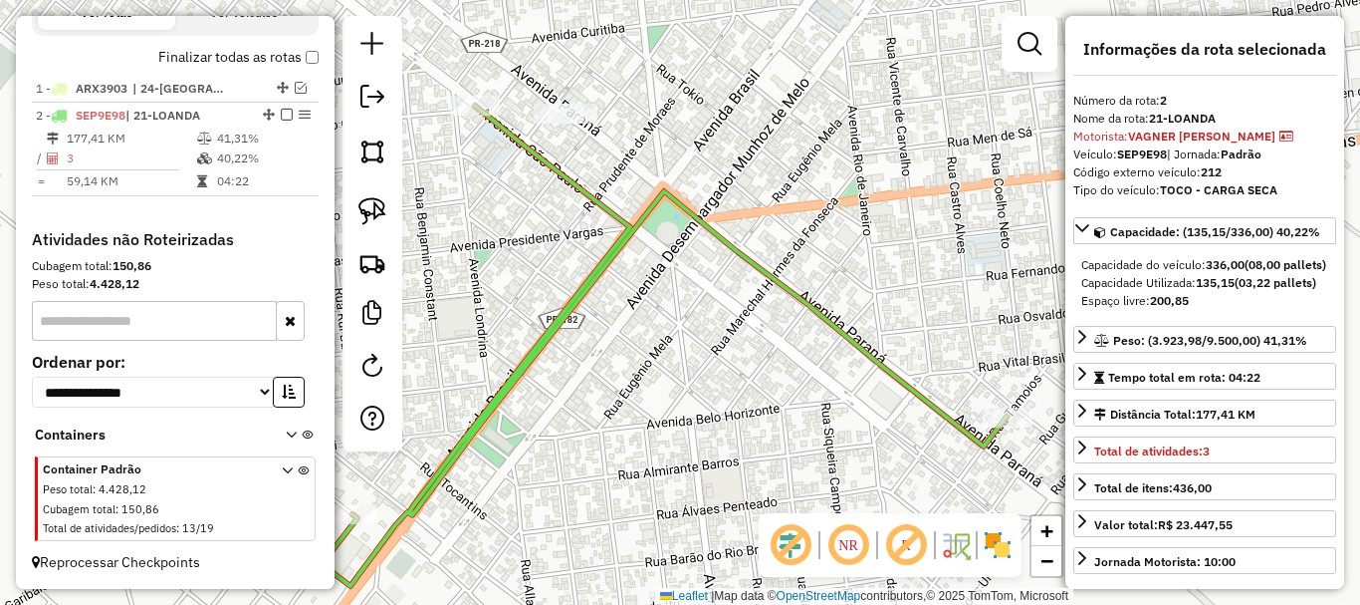
drag, startPoint x: 804, startPoint y: 228, endPoint x: 799, endPoint y: 395, distance: 167.4
click at [800, 387] on div "Janela de atendimento Grade de atendimento Capacidade Transportadoras Veículos …" at bounding box center [680, 302] width 1360 height 605
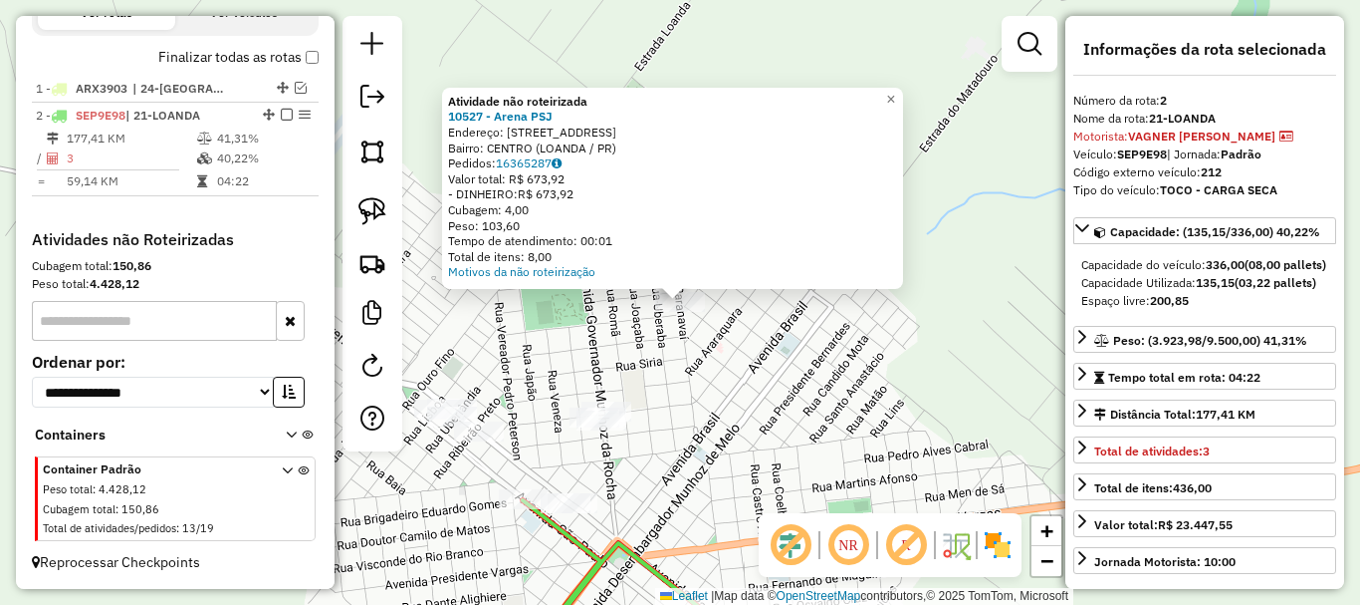
click at [750, 360] on div "Atividade não roteirizada 10527 - Arena PSJ Endereço: Rua Paranavai 594 Bairro:…" at bounding box center [680, 302] width 1360 height 605
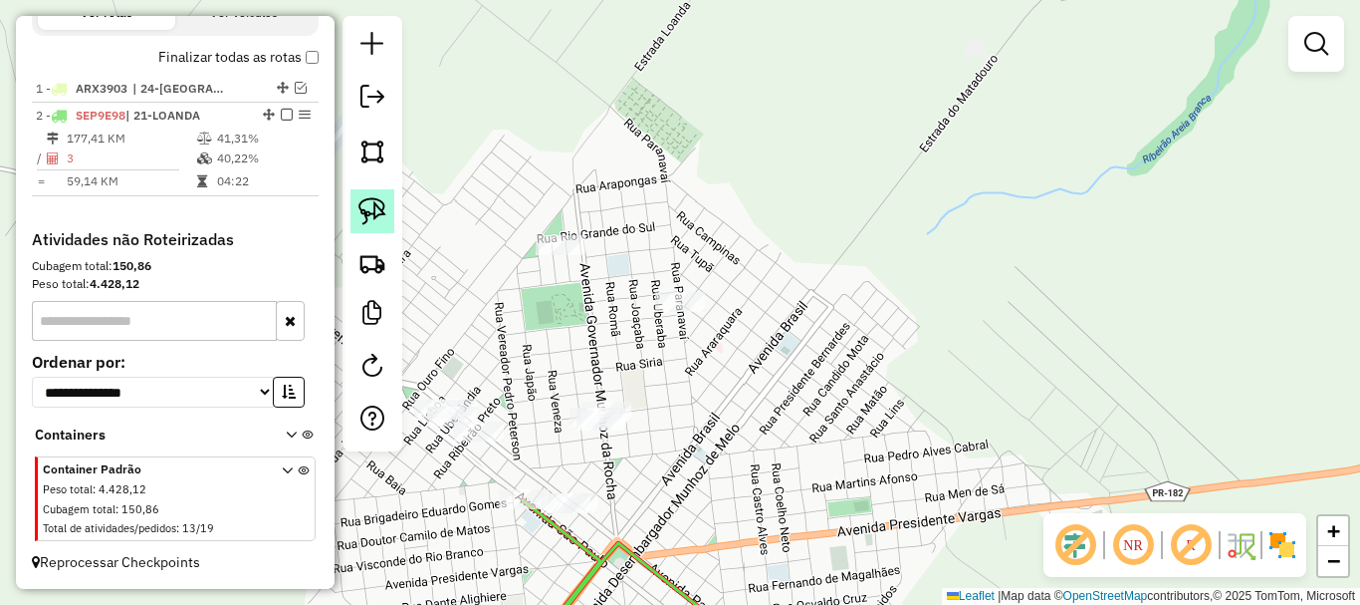
click at [380, 201] on img at bounding box center [373, 211] width 28 height 28
drag, startPoint x: 737, startPoint y: 254, endPoint x: 749, endPoint y: 344, distance: 90.4
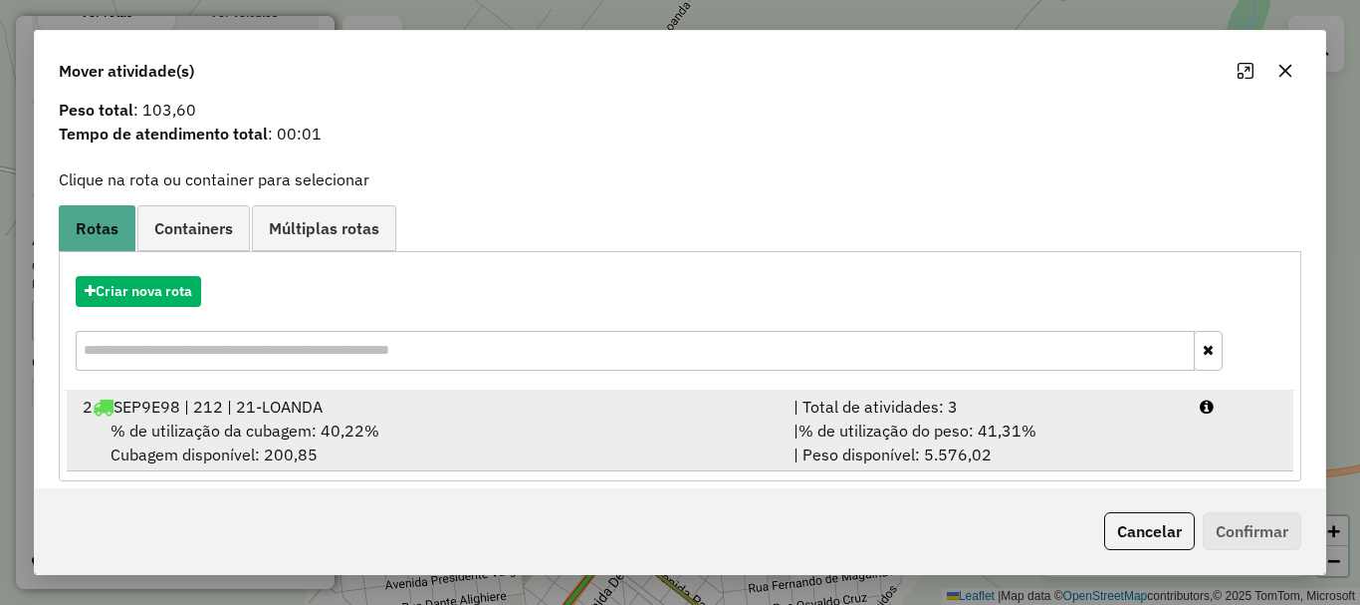
scroll to position [78, 0]
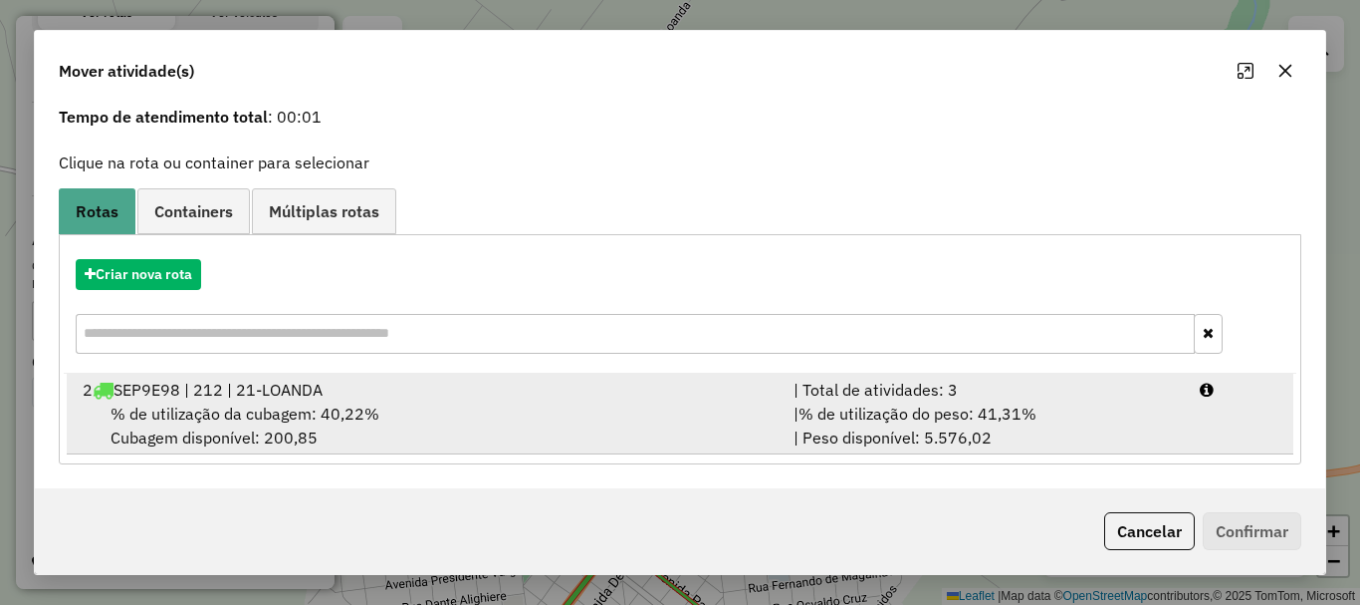
click at [876, 425] on div "| % de utilização do peso: 41,31% | Peso disponível: 5.576,02" at bounding box center [985, 425] width 406 height 48
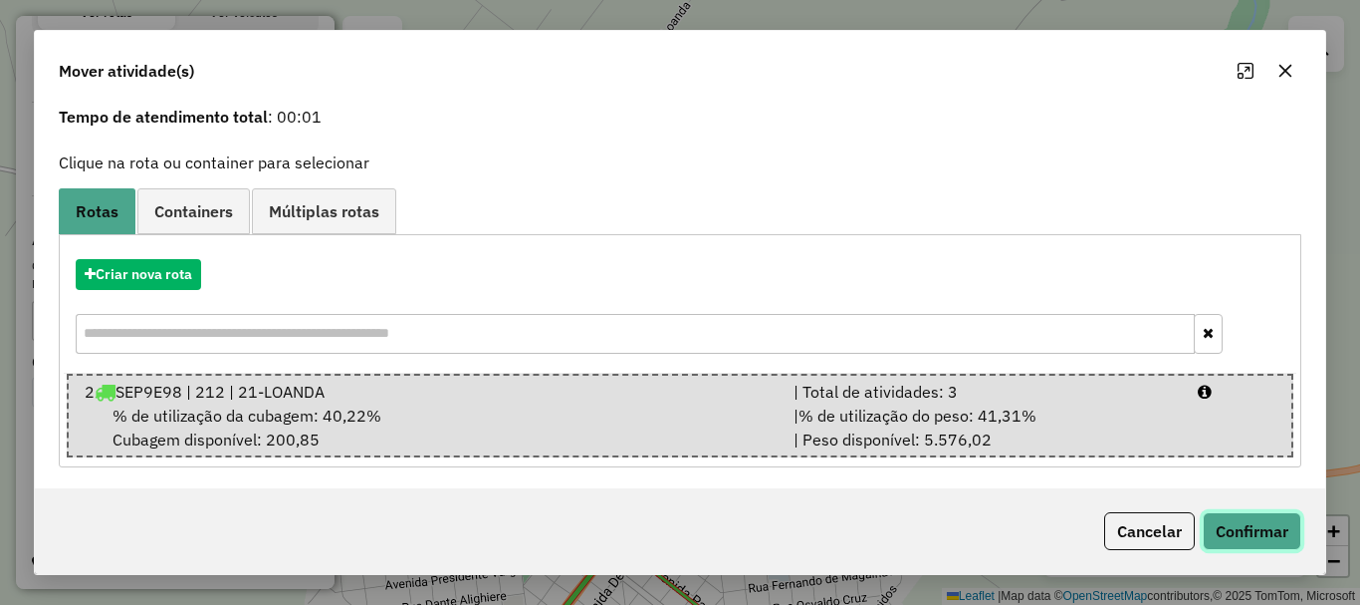
click at [1256, 541] on button "Confirmar" at bounding box center [1252, 531] width 99 height 38
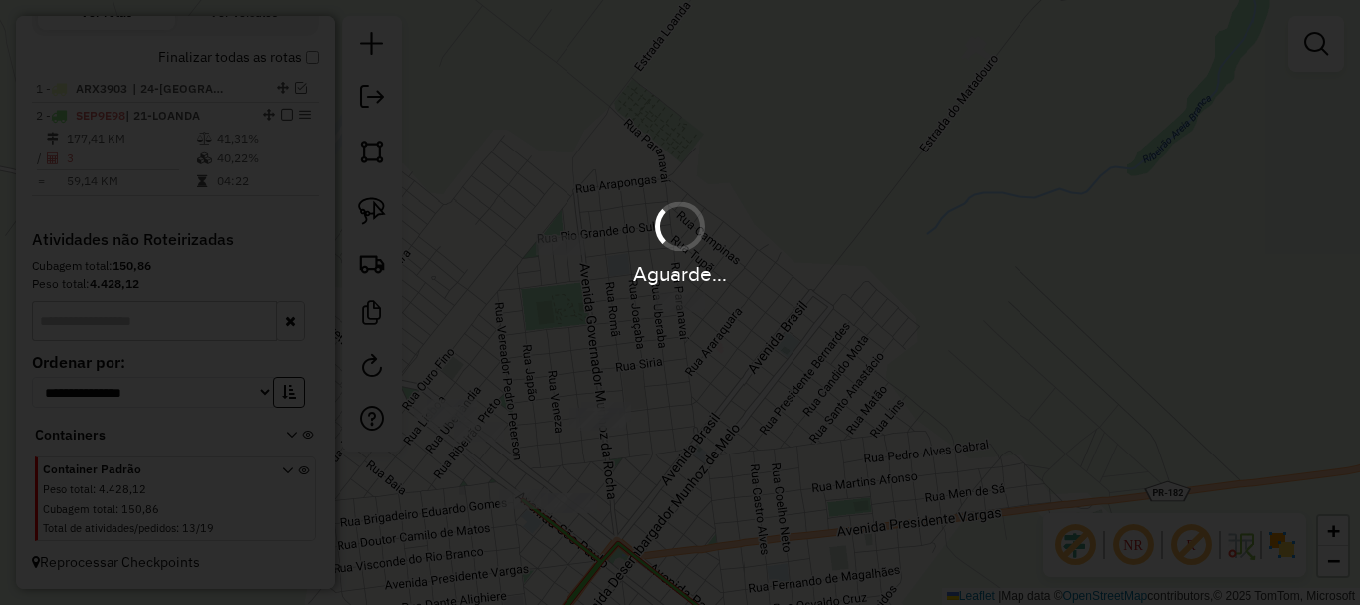
scroll to position [0, 0]
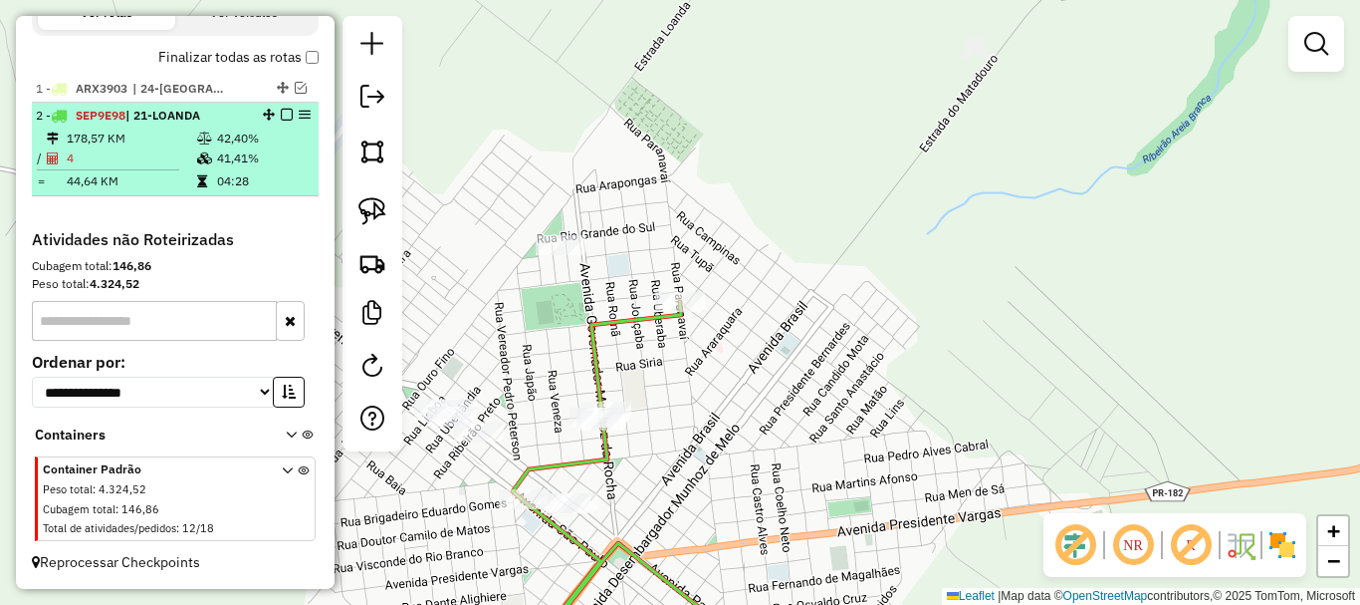
click at [198, 161] on icon at bounding box center [204, 158] width 15 height 12
select select "**********"
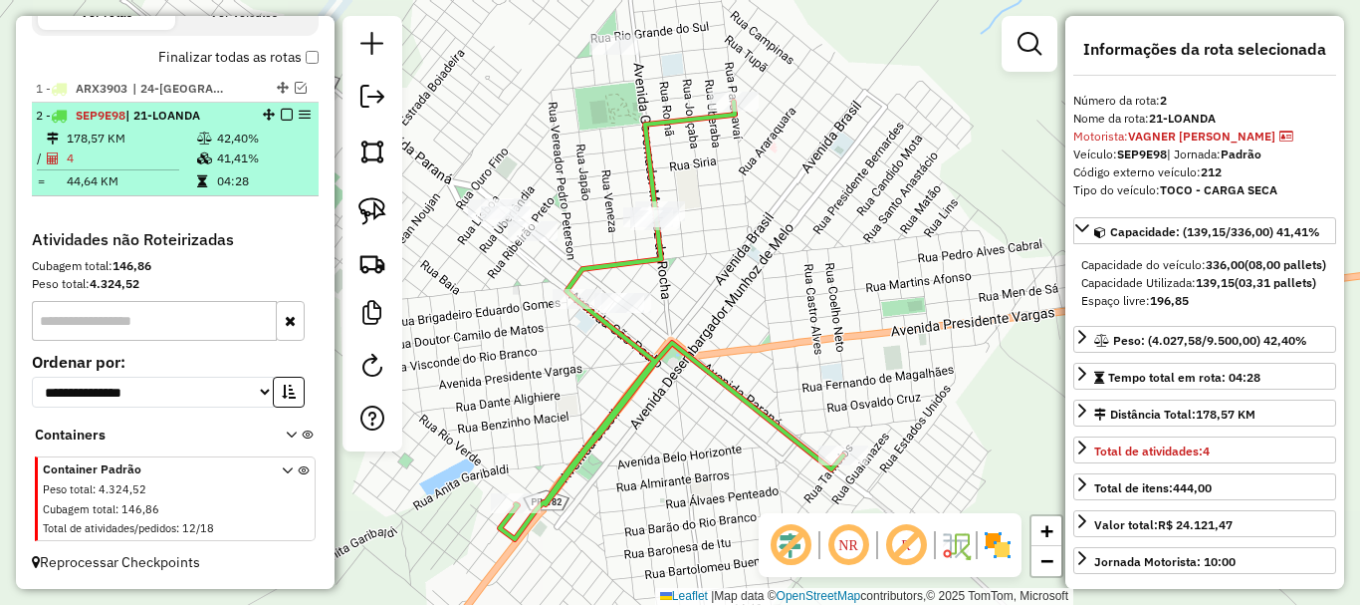
click at [282, 115] on em at bounding box center [287, 115] width 12 height 12
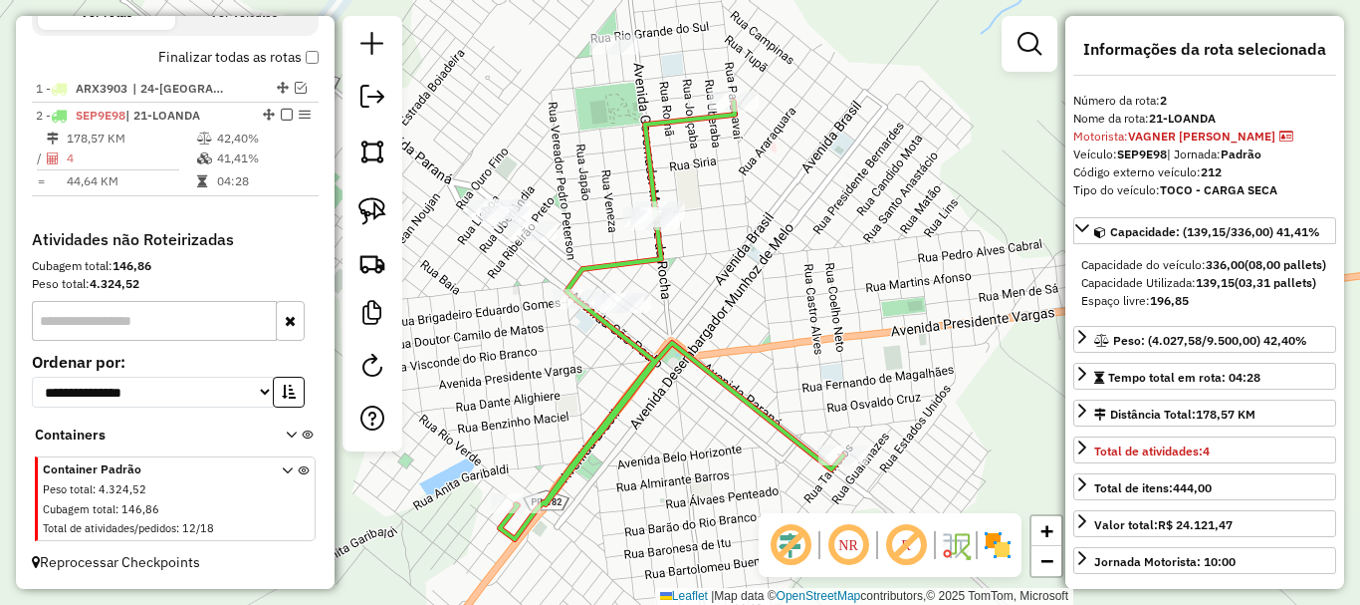
scroll to position [669, 0]
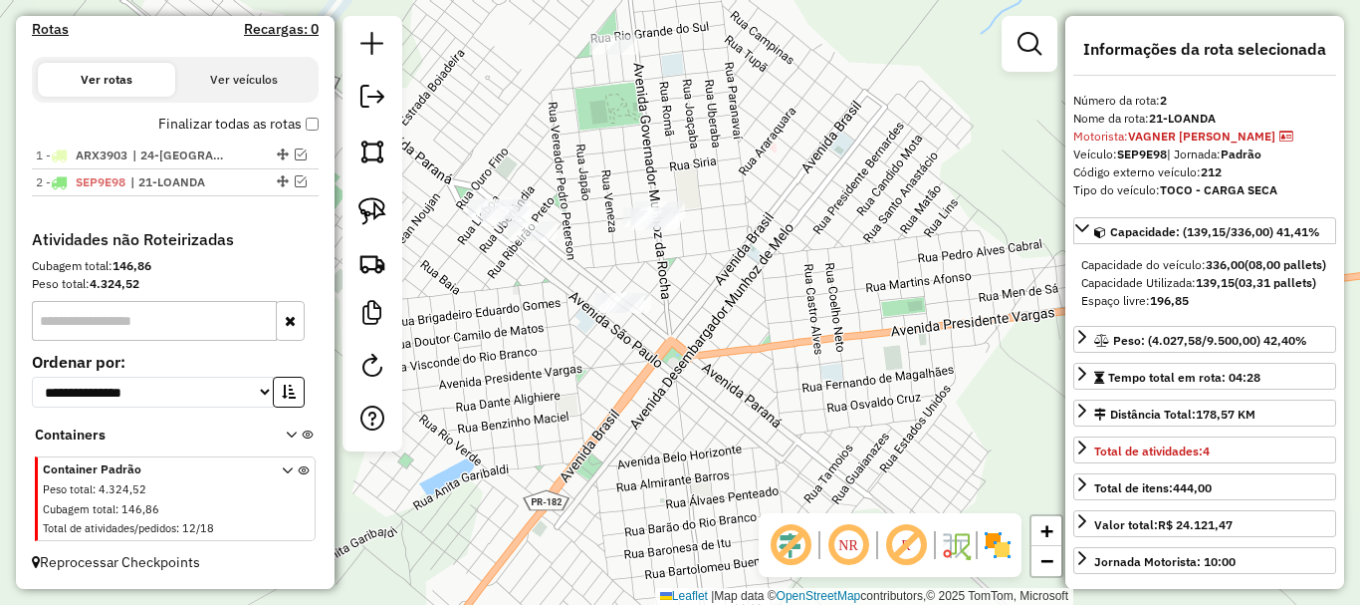
drag, startPoint x: 533, startPoint y: 360, endPoint x: 605, endPoint y: 380, distance: 75.6
click at [605, 380] on div "Janela de atendimento Grade de atendimento Capacidade Transportadoras Veículos …" at bounding box center [680, 302] width 1360 height 605
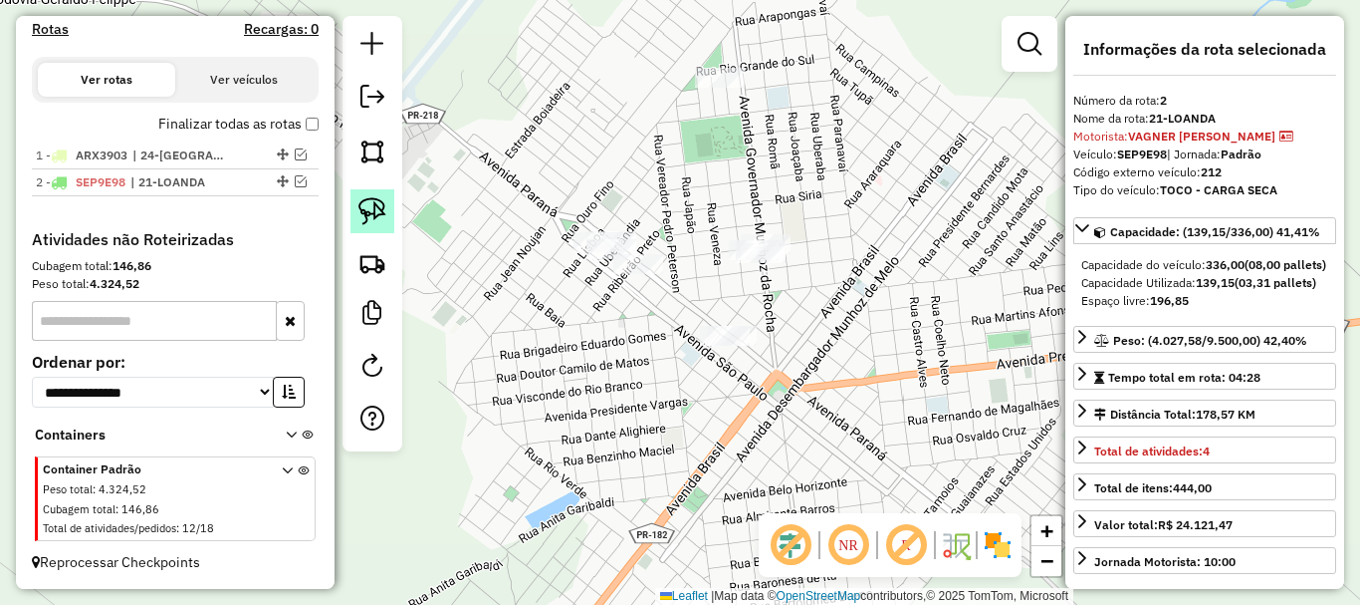
click at [370, 205] on img at bounding box center [373, 211] width 28 height 28
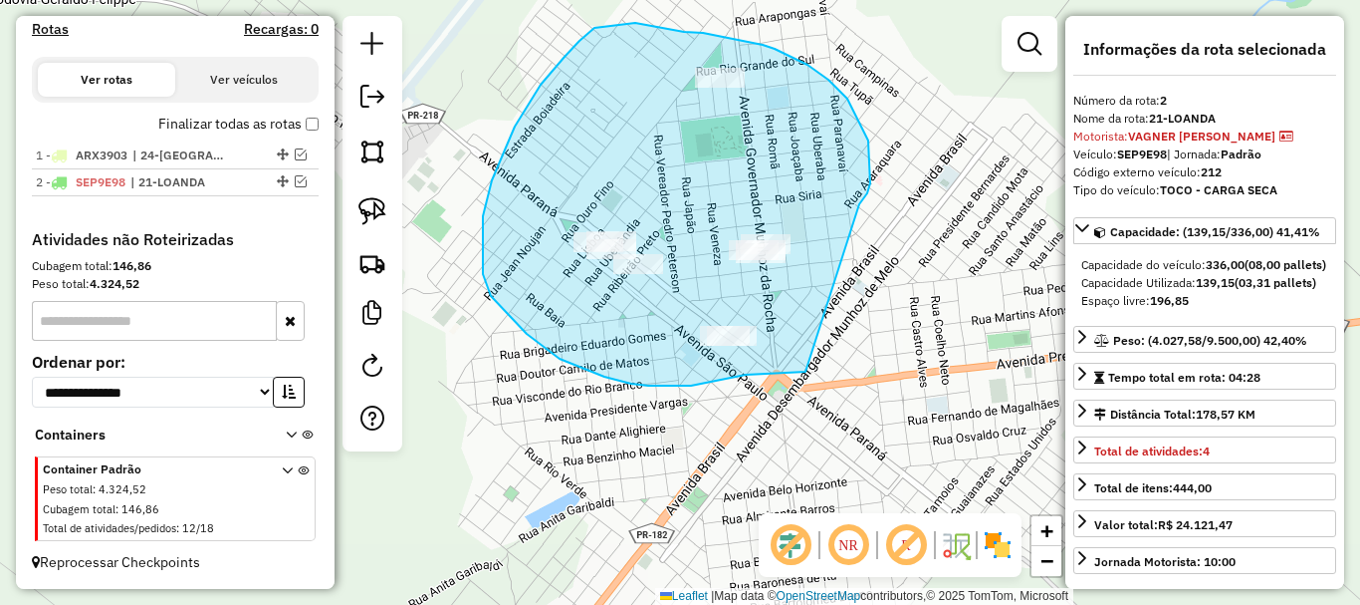
drag, startPoint x: 870, startPoint y: 183, endPoint x: 829, endPoint y: 368, distance: 189.9
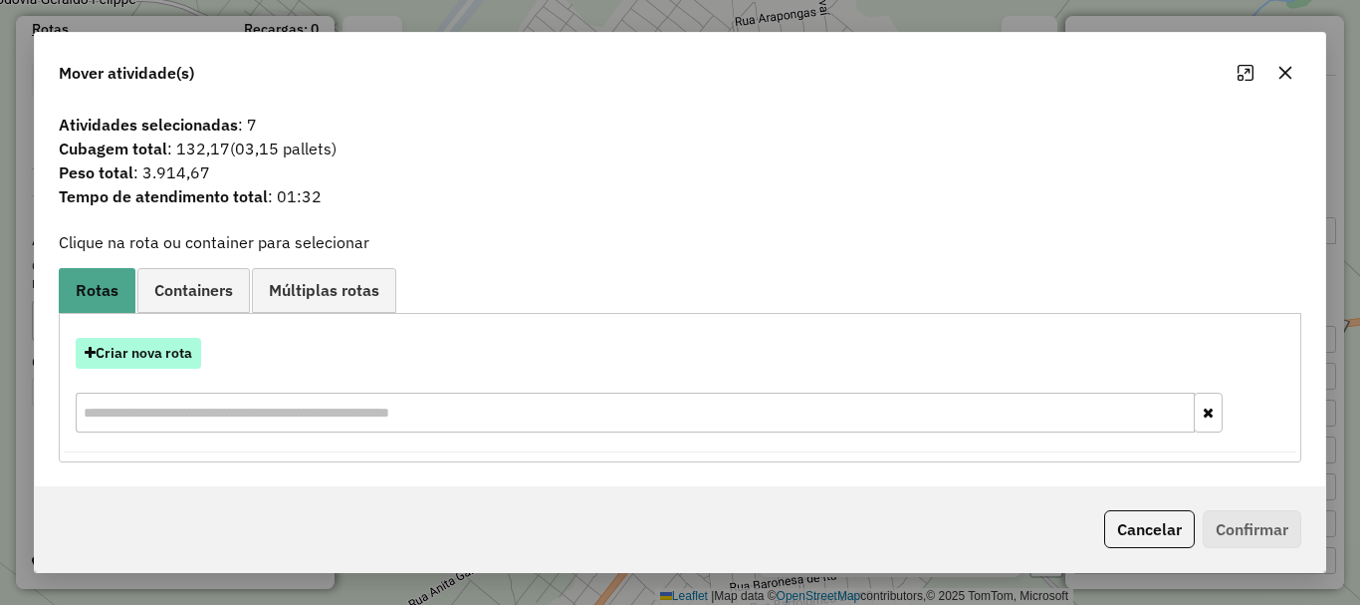
click at [187, 357] on button "Criar nova rota" at bounding box center [138, 353] width 125 height 31
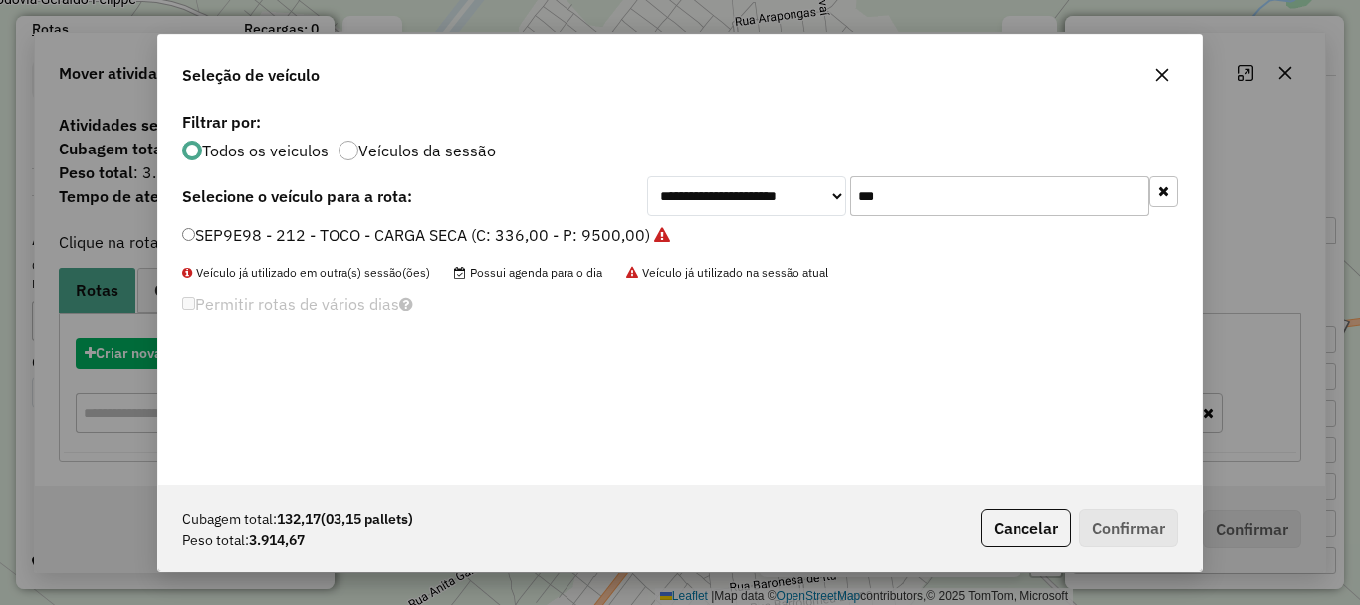
scroll to position [11, 6]
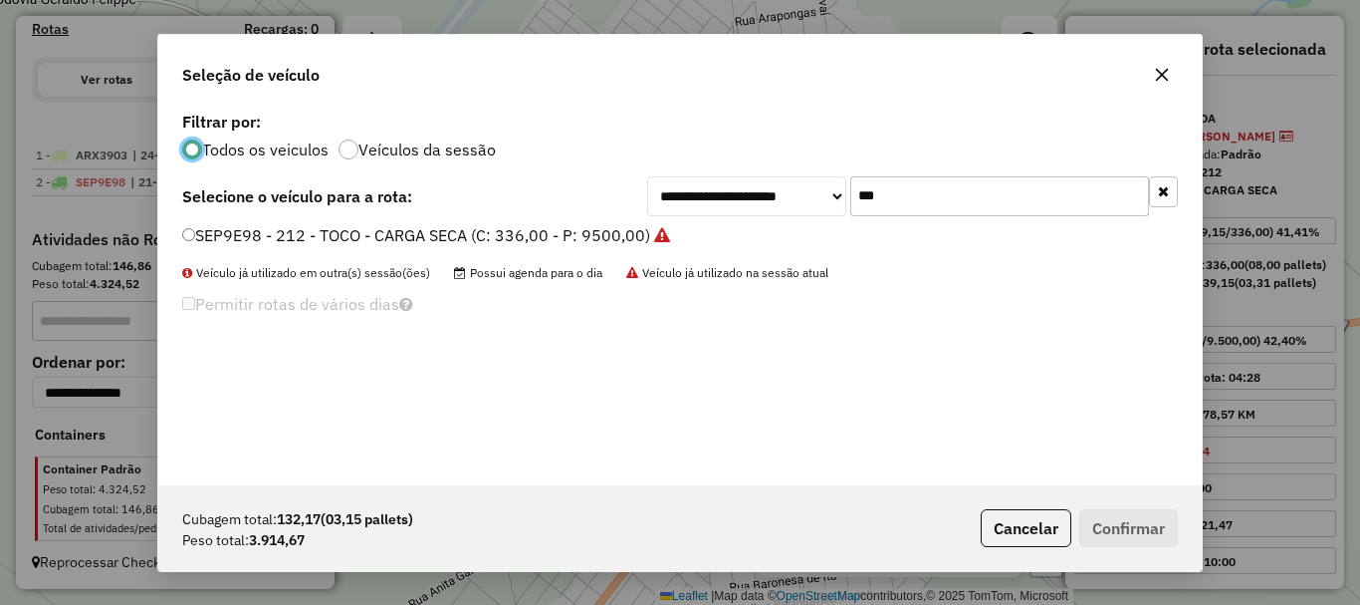
drag, startPoint x: 931, startPoint y: 190, endPoint x: 685, endPoint y: 168, distance: 247.0
click at [690, 168] on div "**********" at bounding box center [680, 296] width 1044 height 378
type input "***"
click at [624, 230] on label "AUE1256 - 184 - TOCO - CARGA SECA (C: 336,00 - P: 9500,00)" at bounding box center [417, 235] width 471 height 24
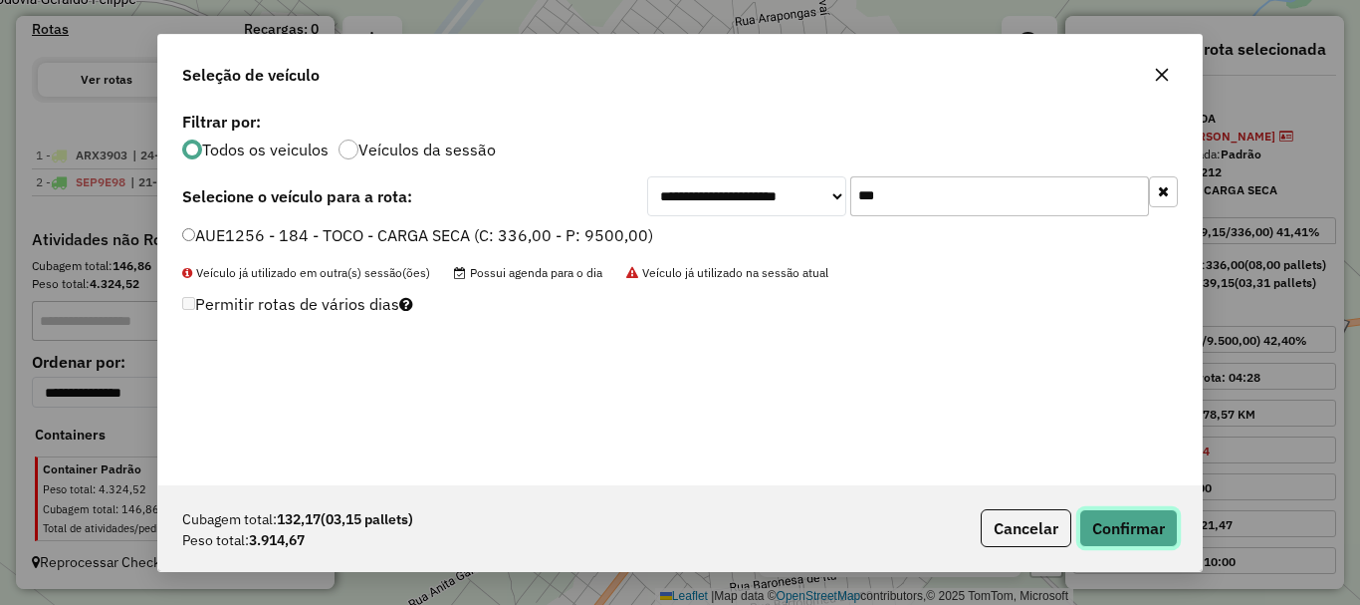
click at [1152, 526] on button "Confirmar" at bounding box center [1129, 528] width 99 height 38
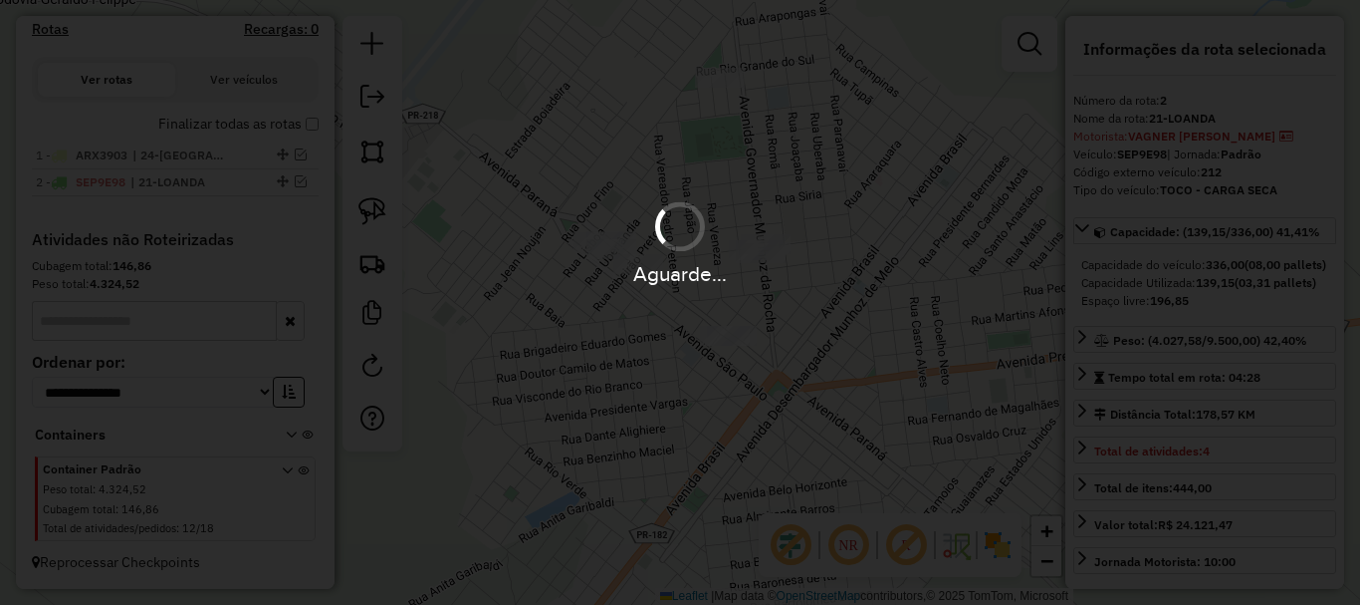
scroll to position [763, 0]
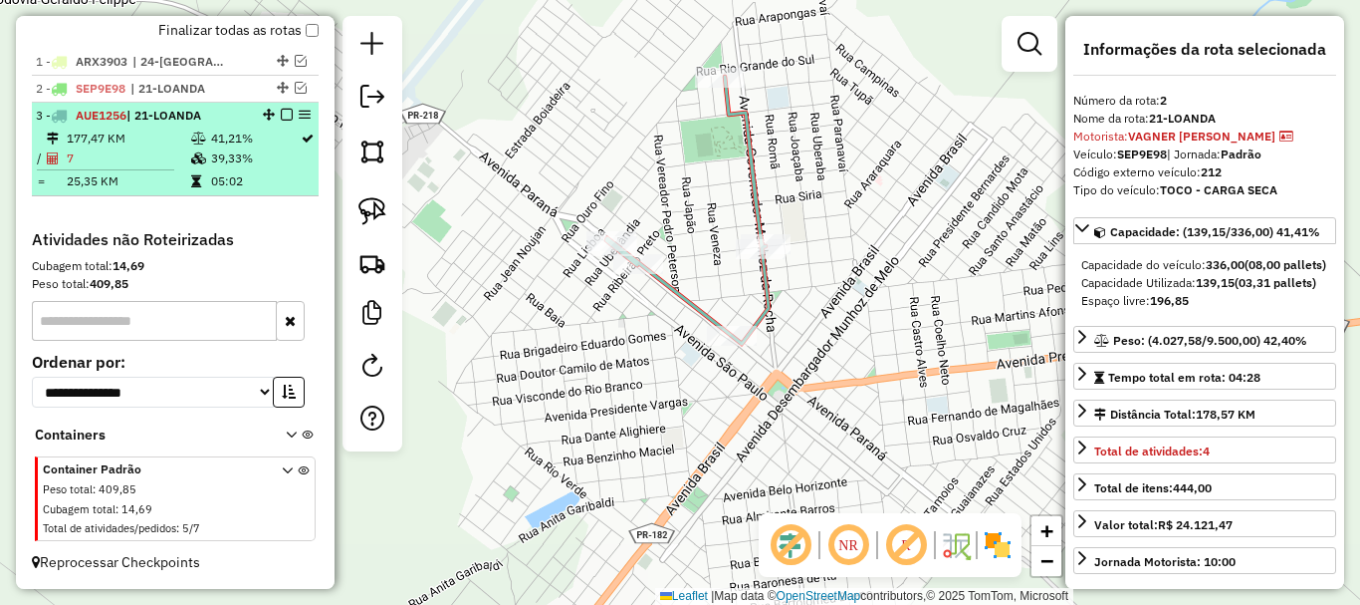
click at [281, 115] on em at bounding box center [287, 115] width 12 height 12
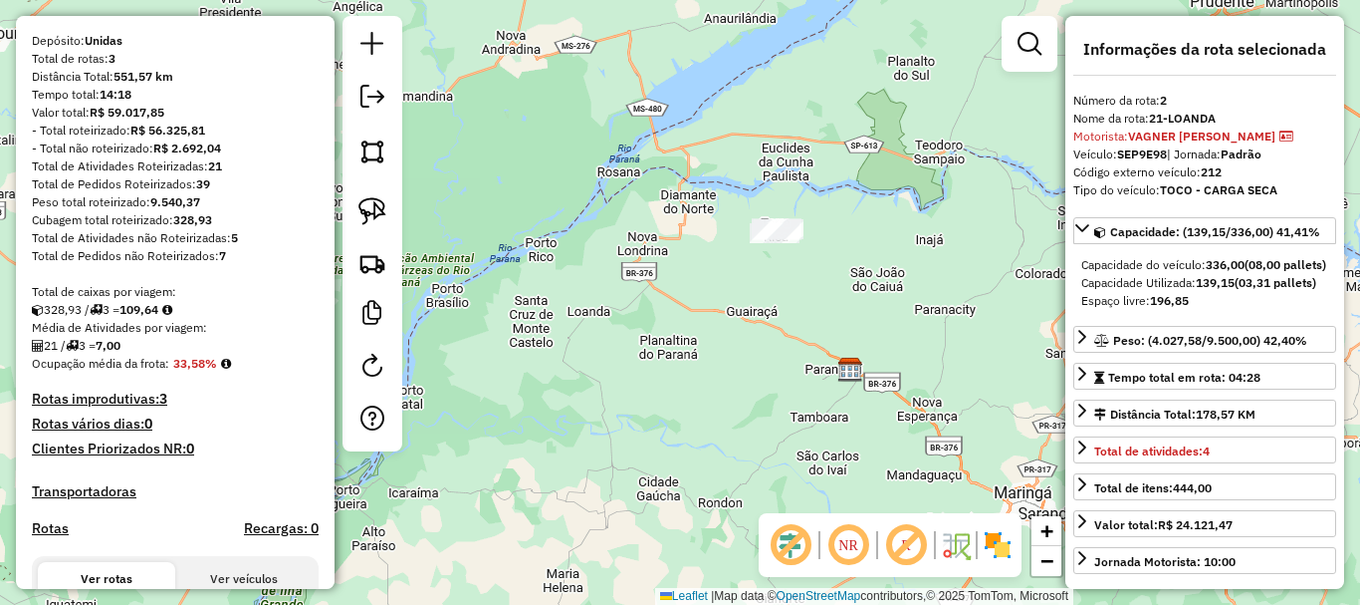
scroll to position [0, 0]
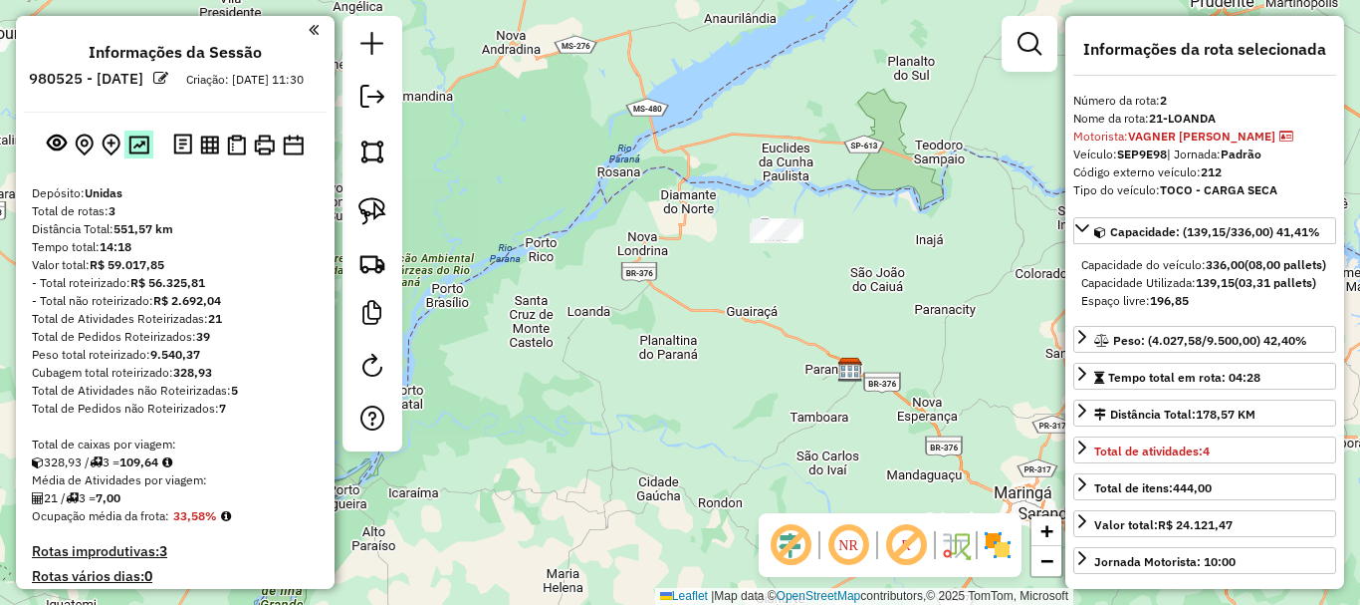
click at [130, 154] on img at bounding box center [138, 144] width 21 height 19
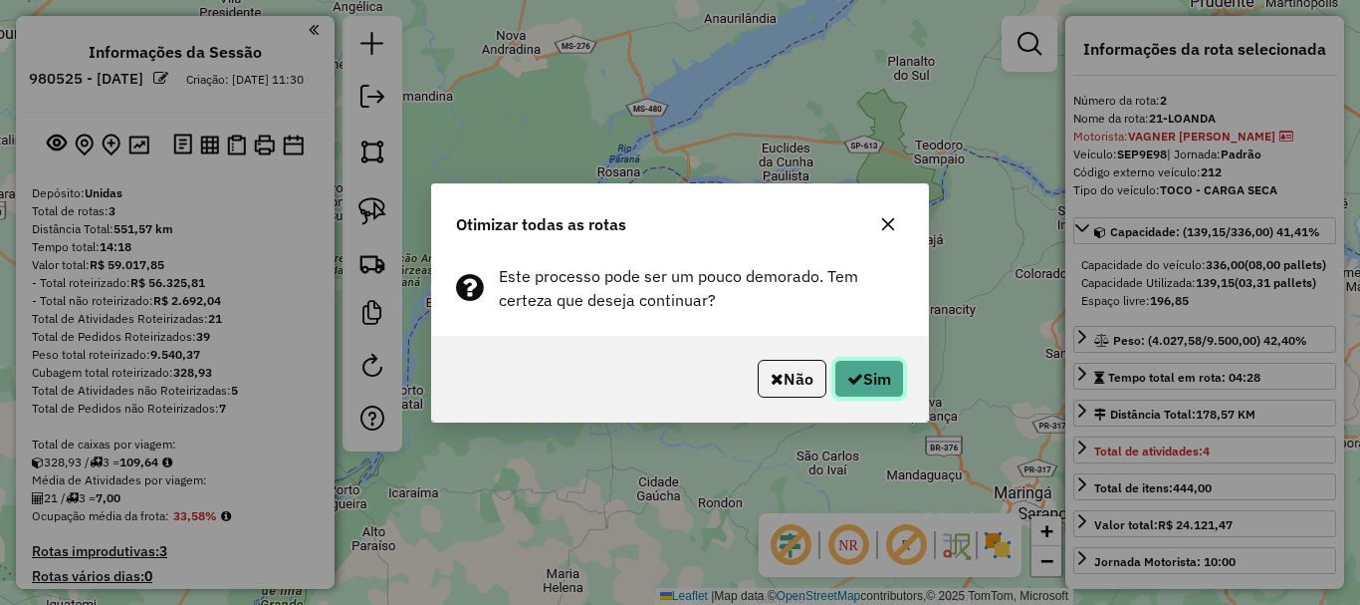
click at [857, 386] on button "Sim" at bounding box center [870, 379] width 70 height 38
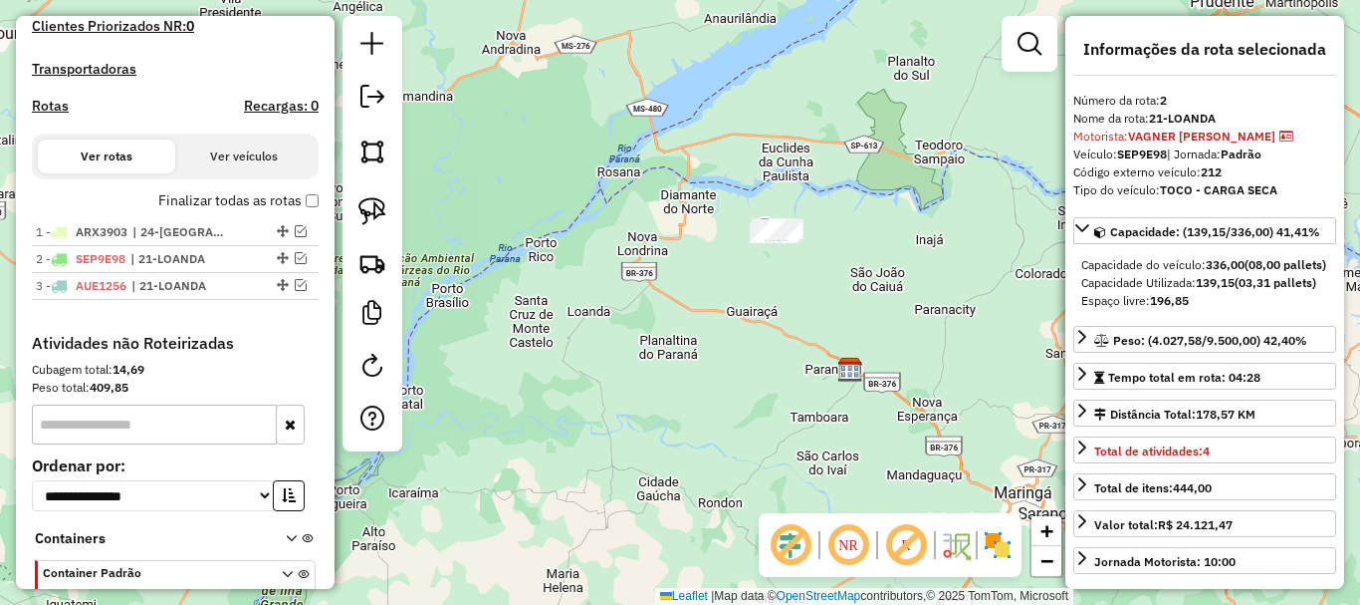
scroll to position [696, 0]
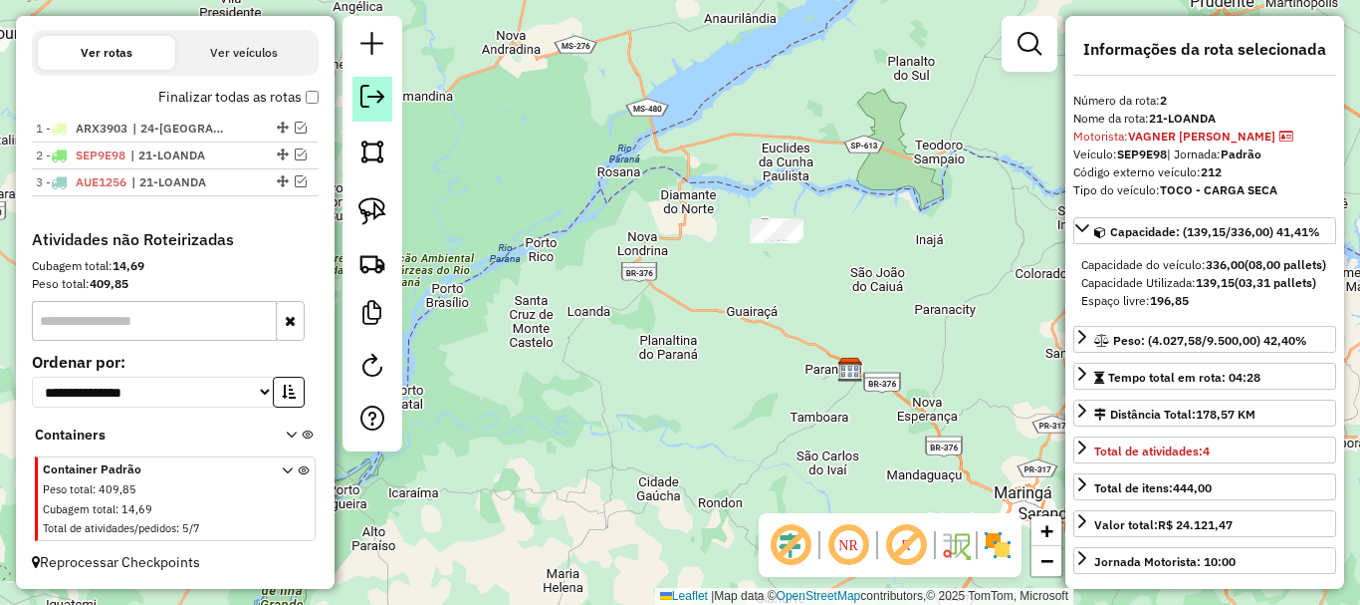
click at [373, 91] on em at bounding box center [373, 97] width 24 height 24
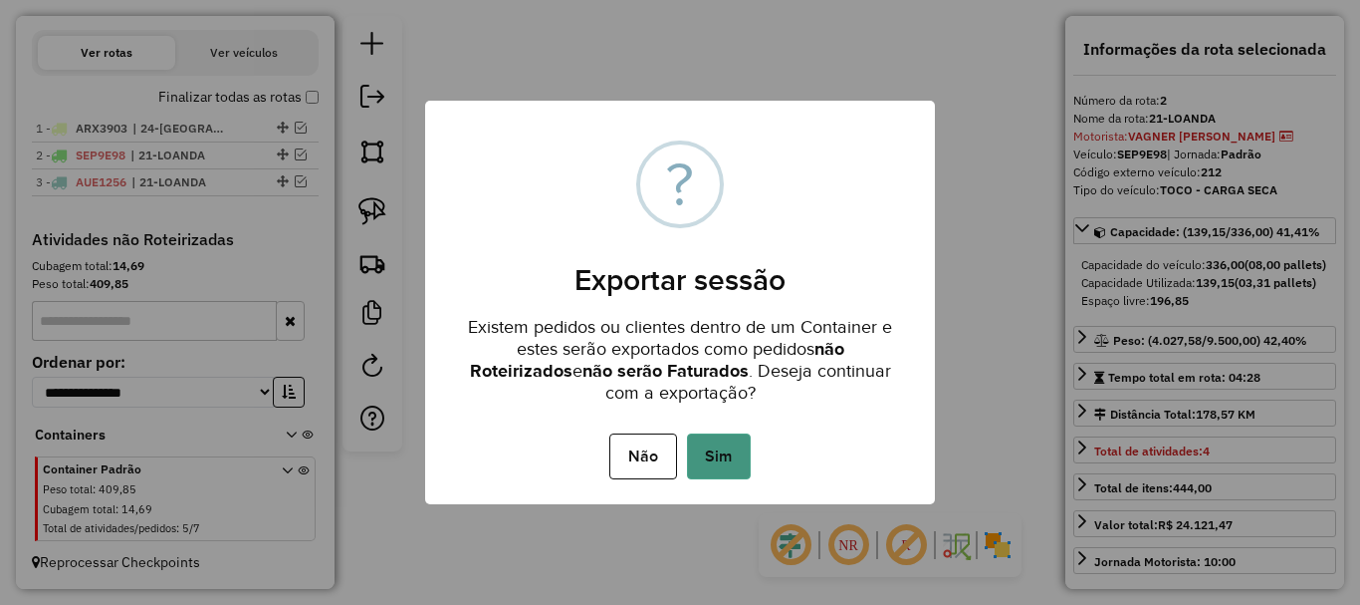
click at [728, 462] on button "Sim" at bounding box center [719, 456] width 64 height 46
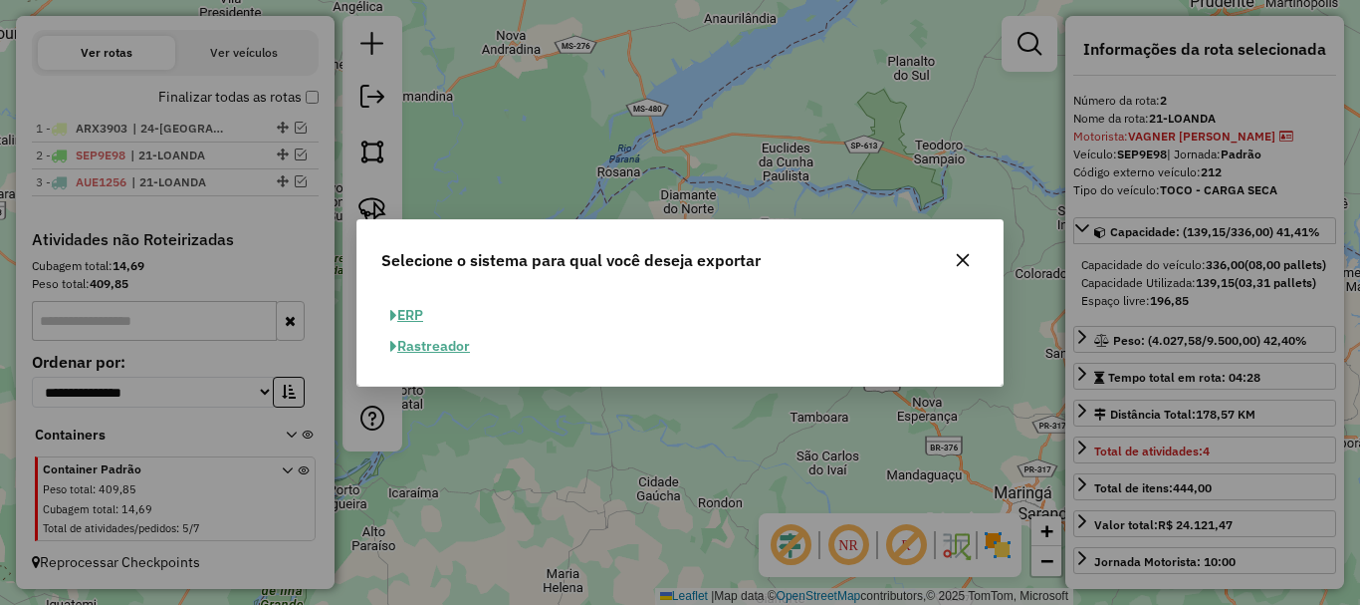
click at [407, 317] on button "ERP" at bounding box center [406, 315] width 51 height 31
select select "**"
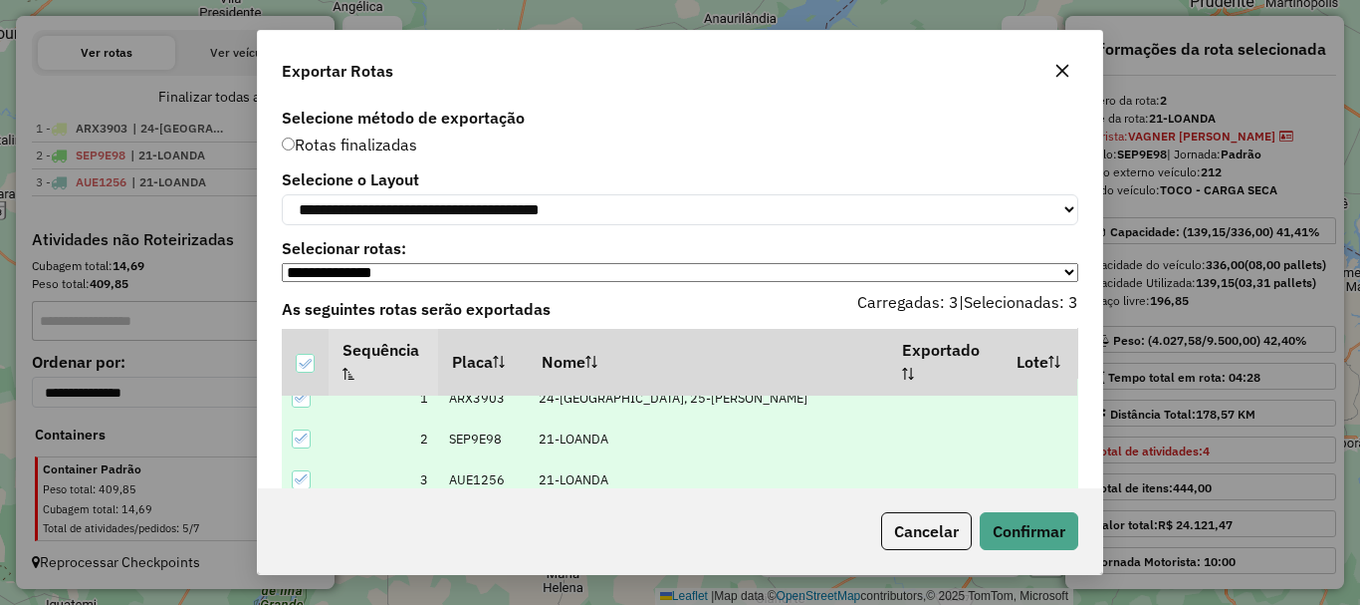
scroll to position [21, 0]
click at [1003, 530] on button "Confirmar" at bounding box center [1029, 531] width 99 height 38
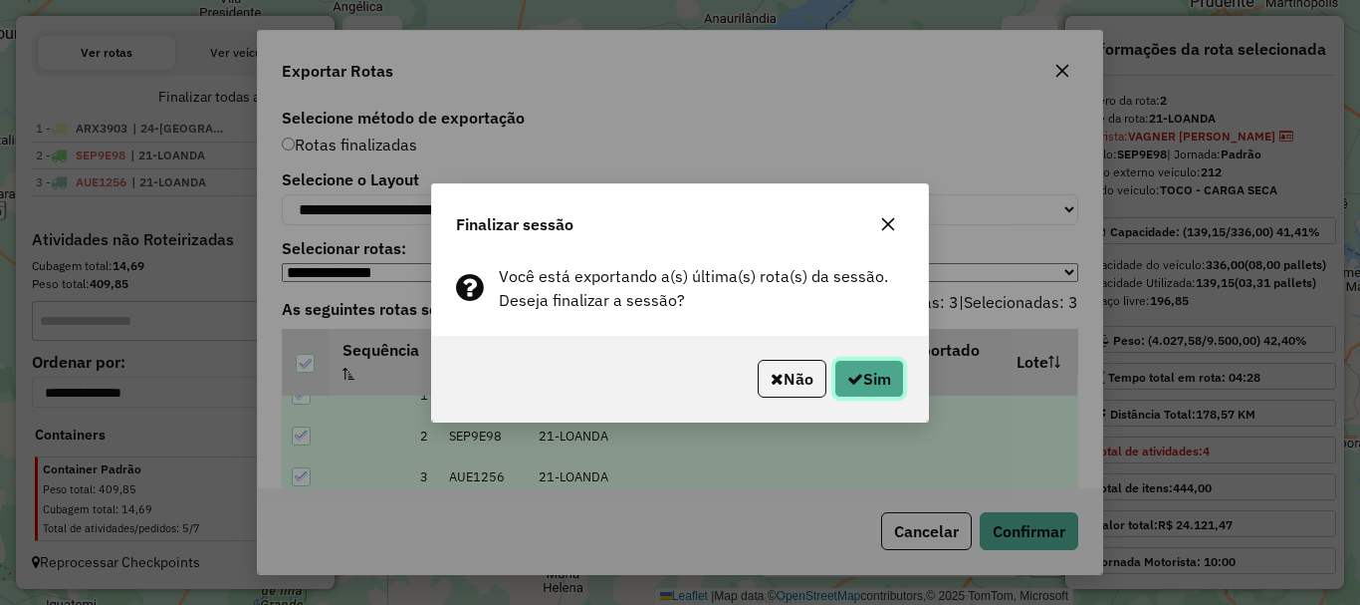
click at [877, 376] on button "Sim" at bounding box center [870, 379] width 70 height 38
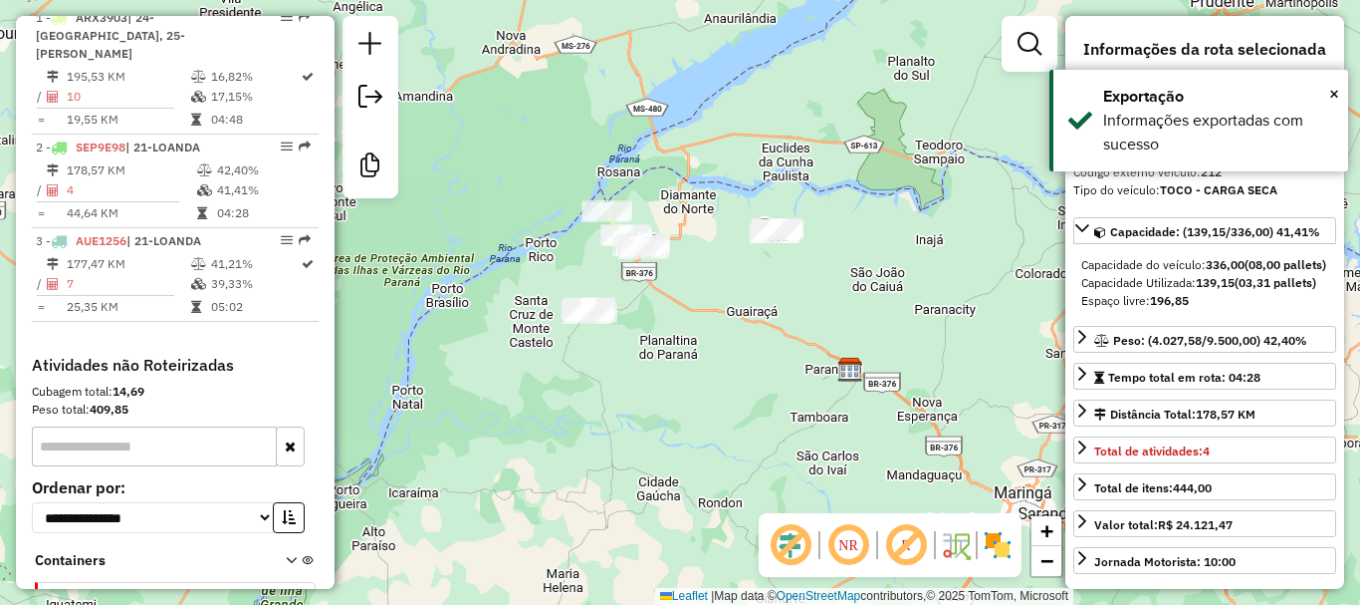
scroll to position [883, 0]
